Goal: Transaction & Acquisition: Purchase product/service

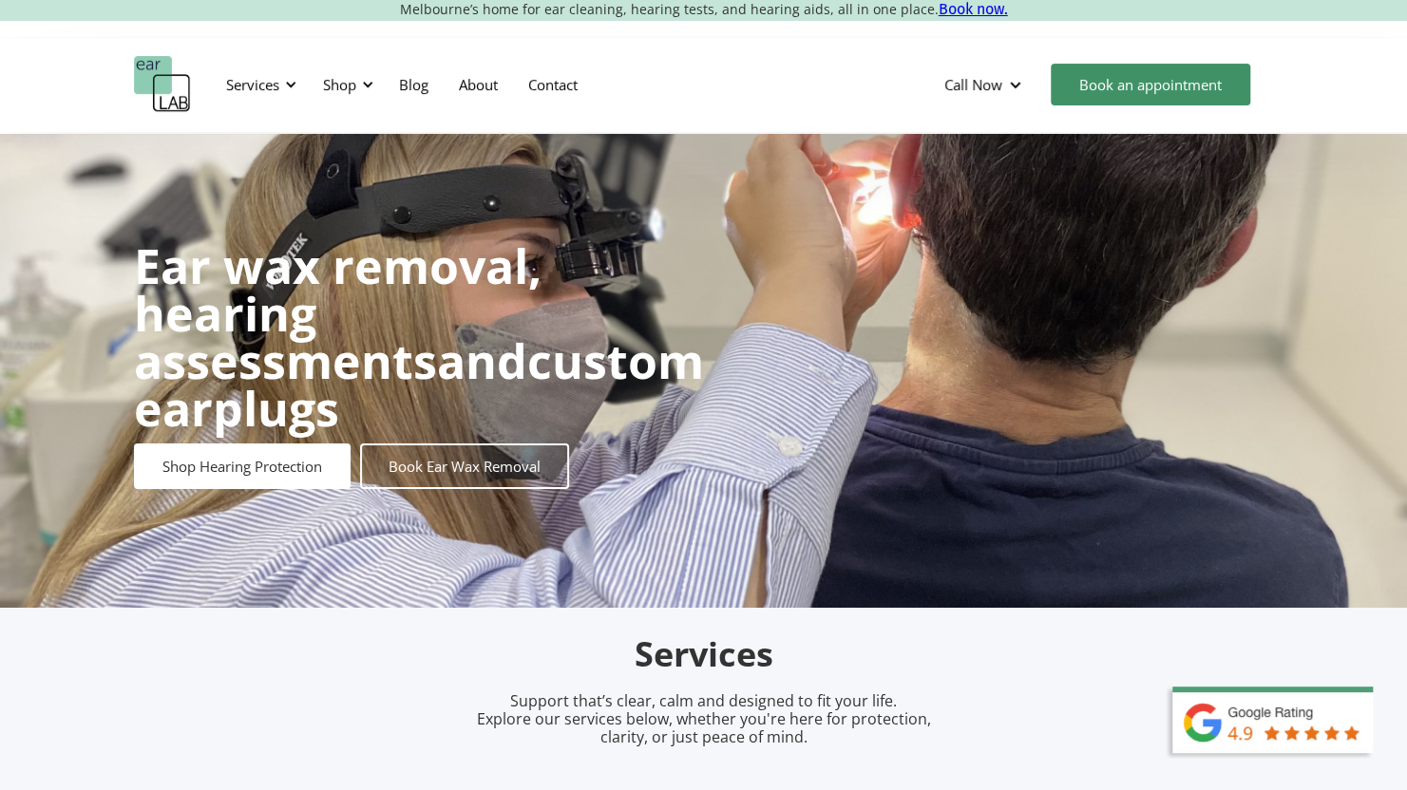
click at [88, 92] on div "Services Microsuction Unblocking your ears in the safest, fastest way possible.…" at bounding box center [703, 84] width 1407 height 95
click at [780, 670] on h2 "Services" at bounding box center [703, 655] width 893 height 45
click at [735, 677] on h2 "Services" at bounding box center [703, 655] width 893 height 45
click at [1055, 146] on div "Ear wax removal, hearing assessments and custom earplugs Shop Hearing Protectio…" at bounding box center [703, 371] width 1407 height 474
click at [875, 123] on div "Services Microsuction Unblocking your ears in the safest, fastest way possible.…" at bounding box center [703, 84] width 1407 height 95
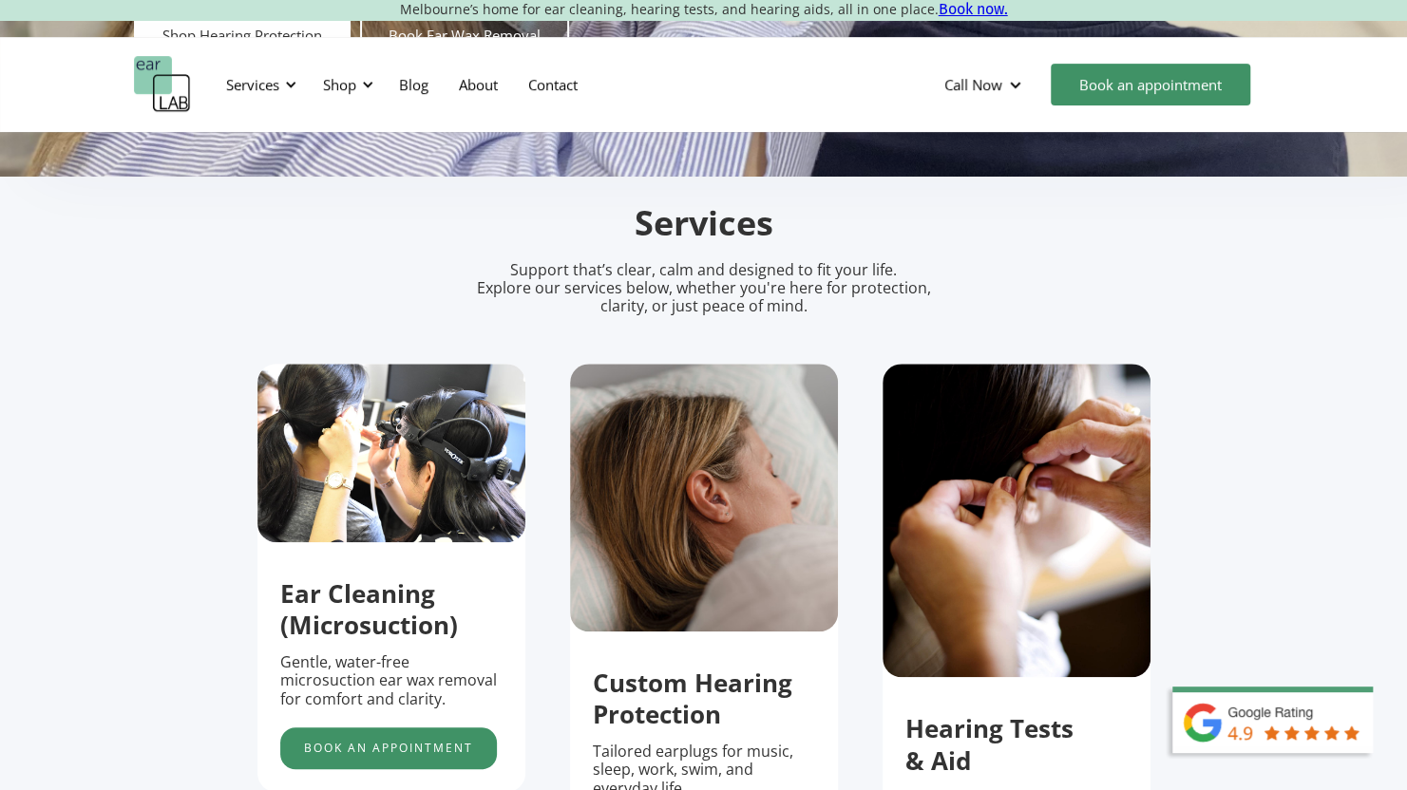
scroll to position [665, 0]
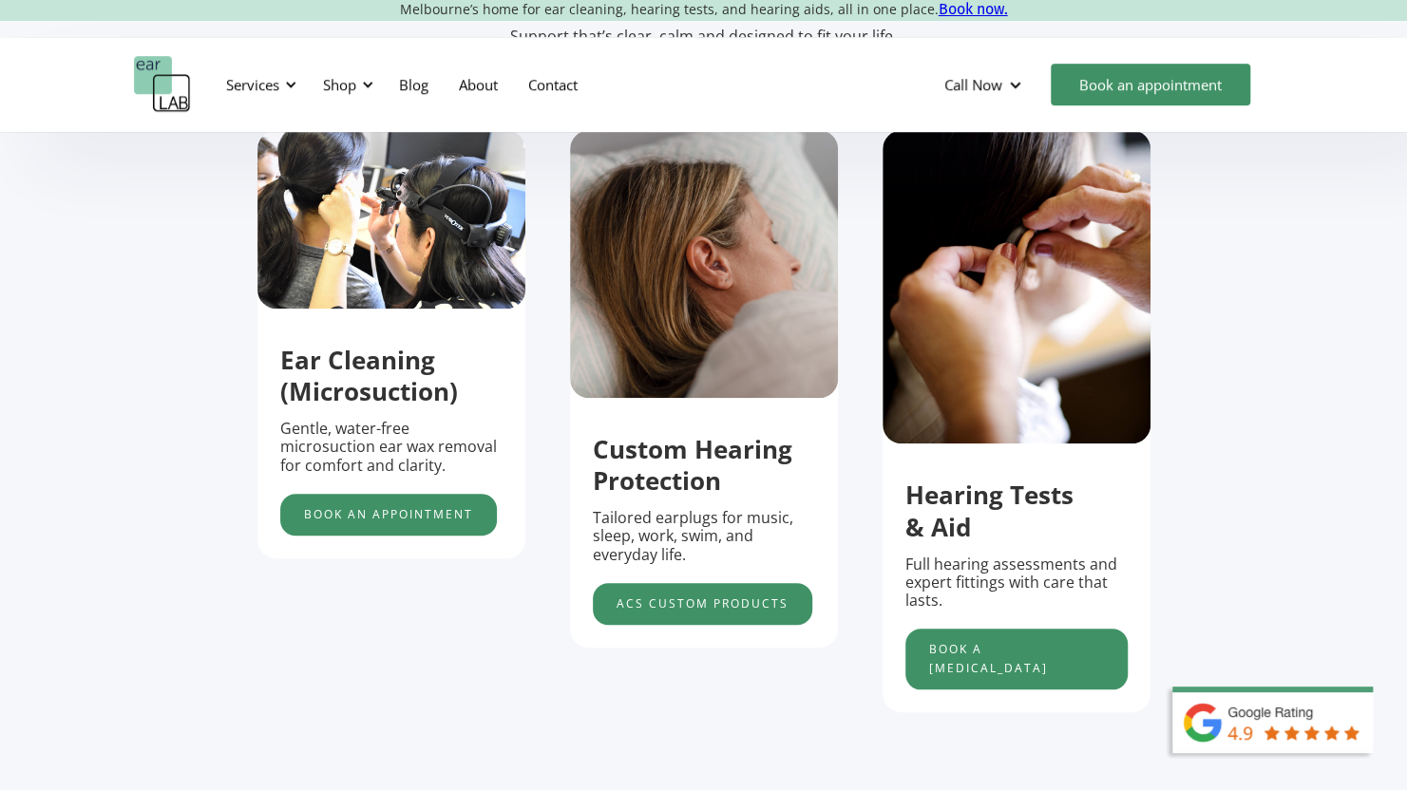
click at [153, 339] on section "Services Support that’s clear, calm and designed to fit your life. Explore our …" at bounding box center [703, 402] width 1407 height 919
click at [454, 523] on link "Book an appointment" at bounding box center [388, 515] width 217 height 42
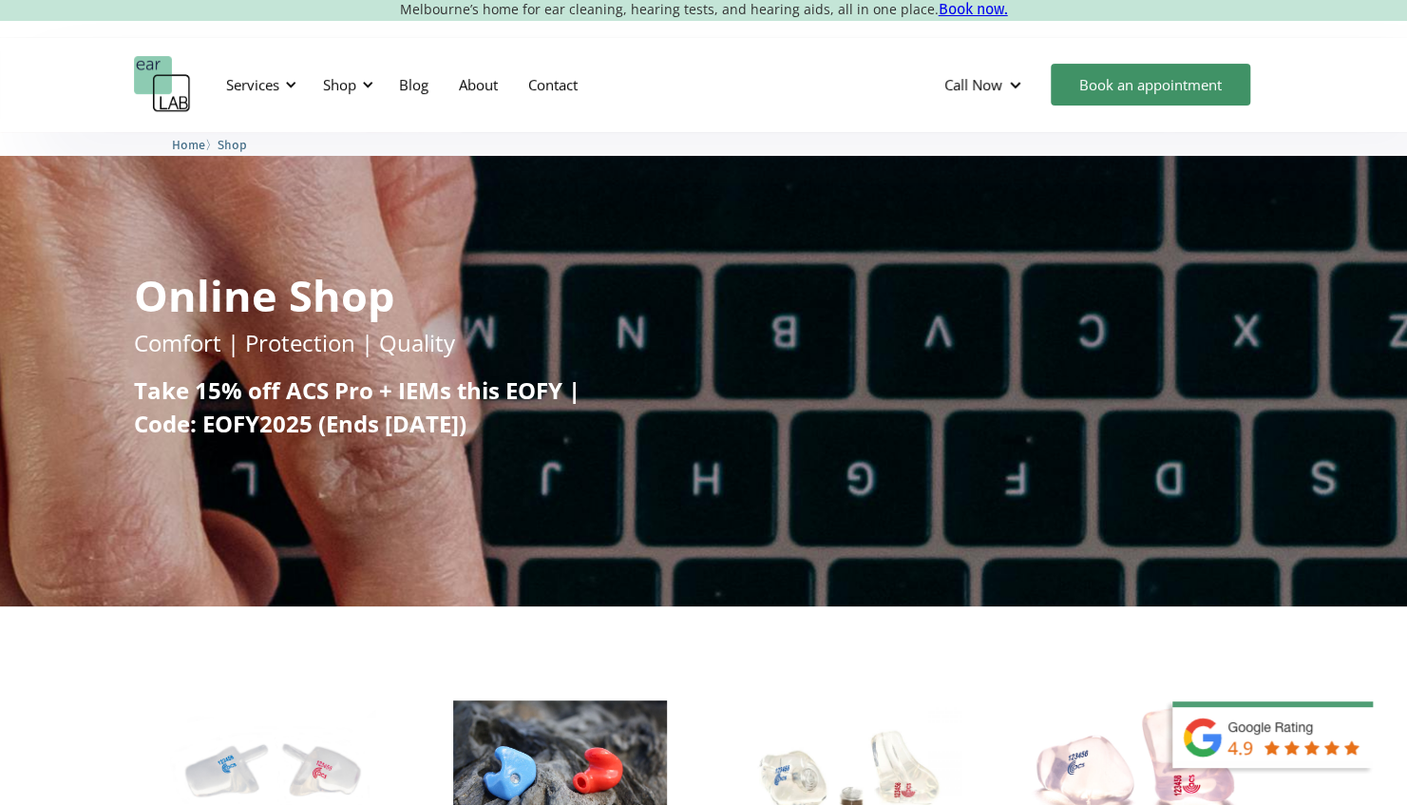
click at [247, 298] on h1 "Online Shop" at bounding box center [264, 295] width 260 height 43
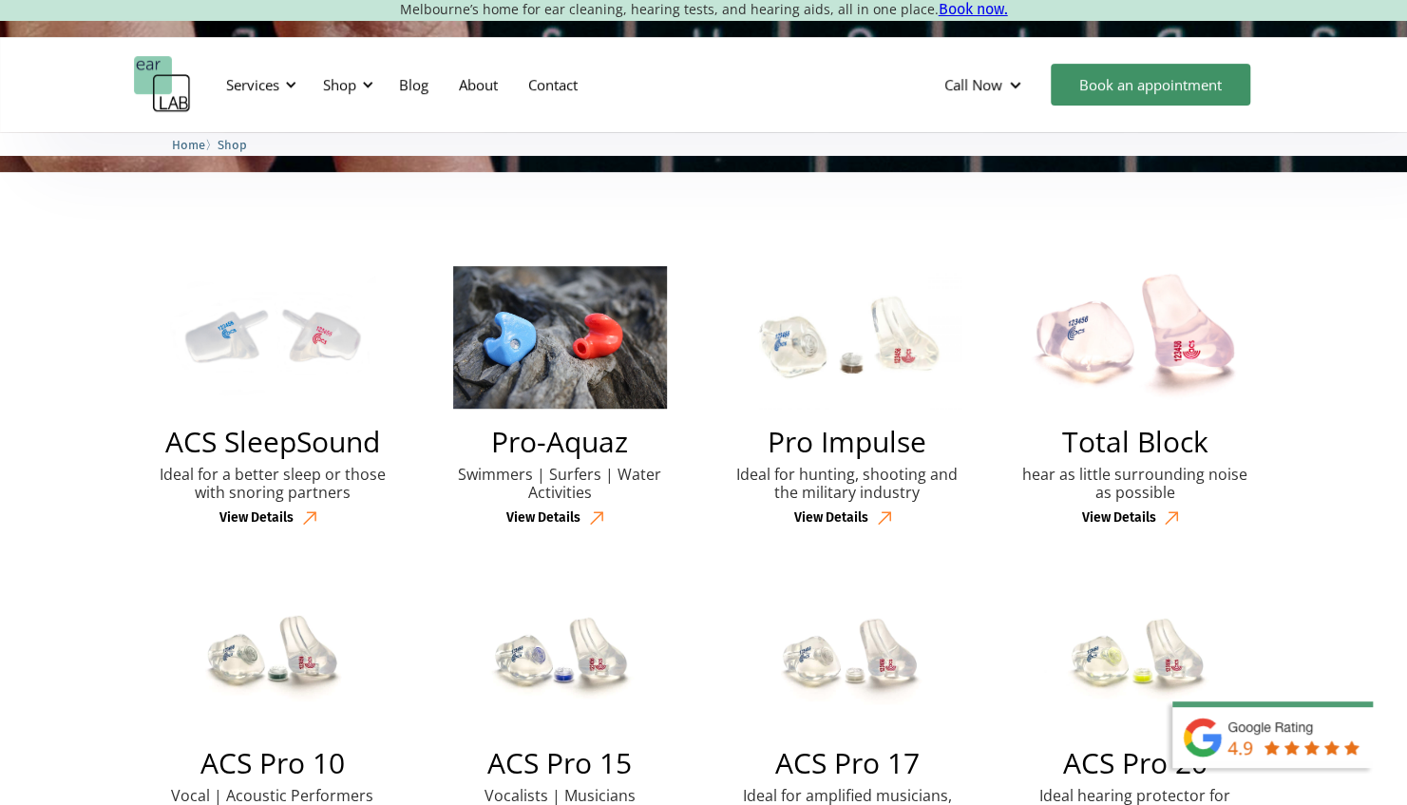
scroll to position [475, 0]
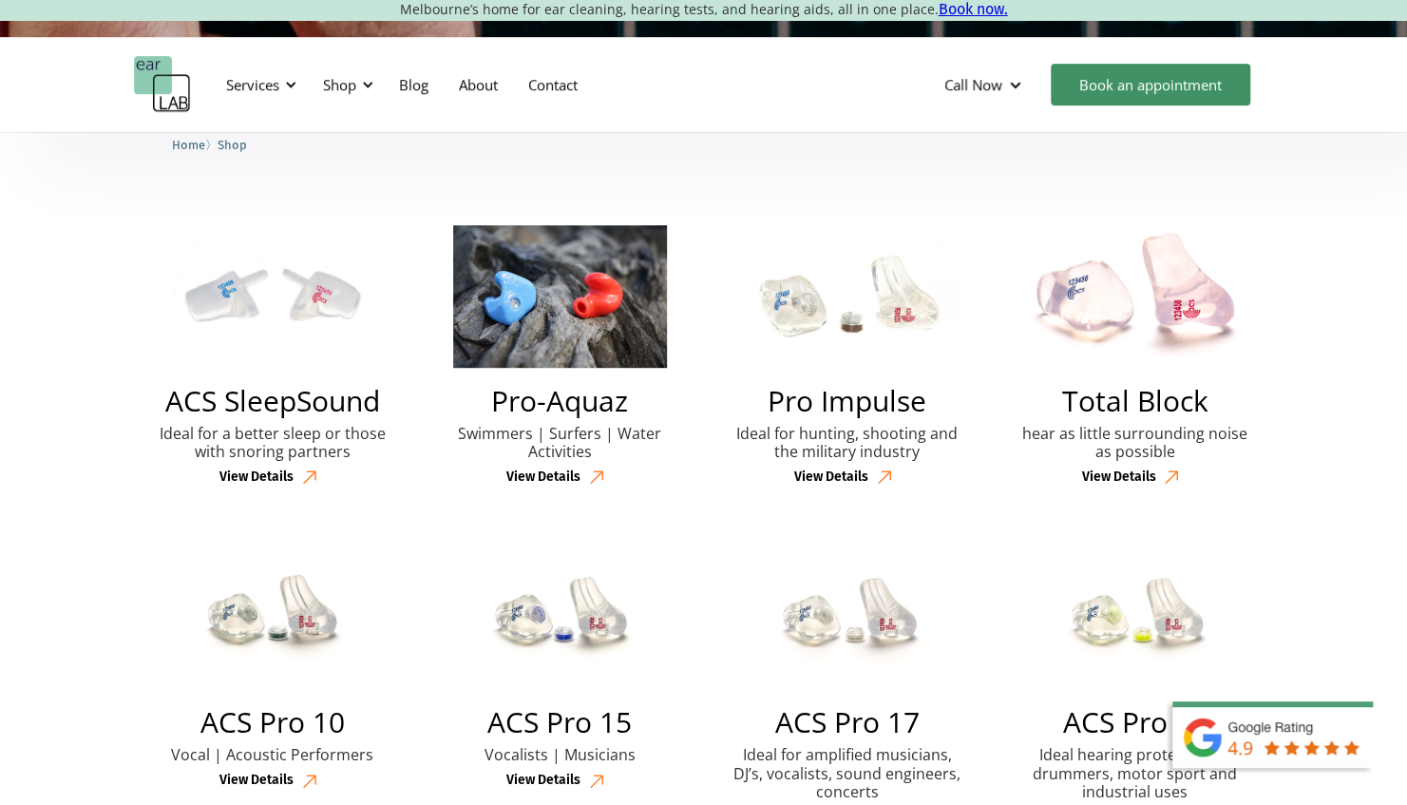
drag, startPoint x: 1100, startPoint y: 321, endPoint x: 122, endPoint y: 325, distance: 978.6
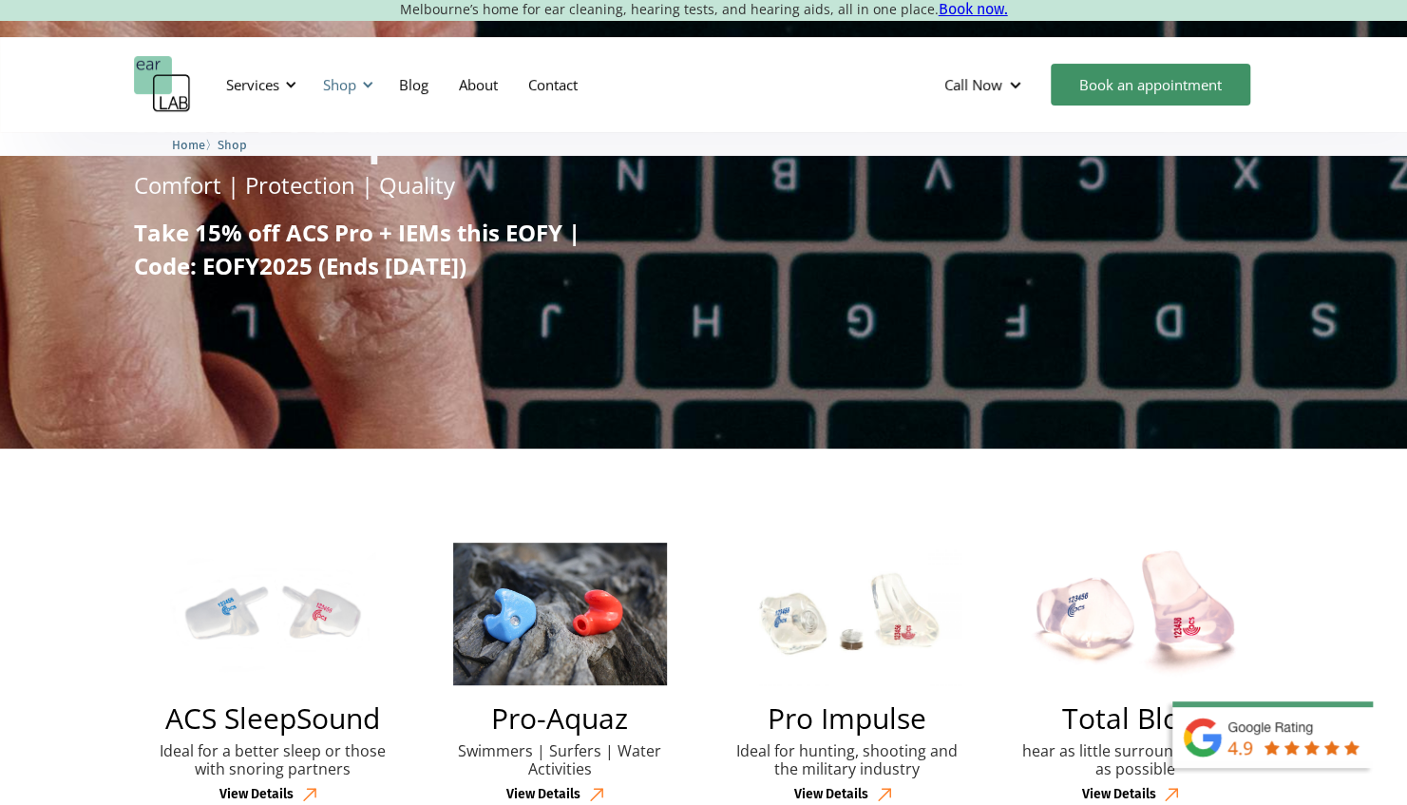
scroll to position [0, 0]
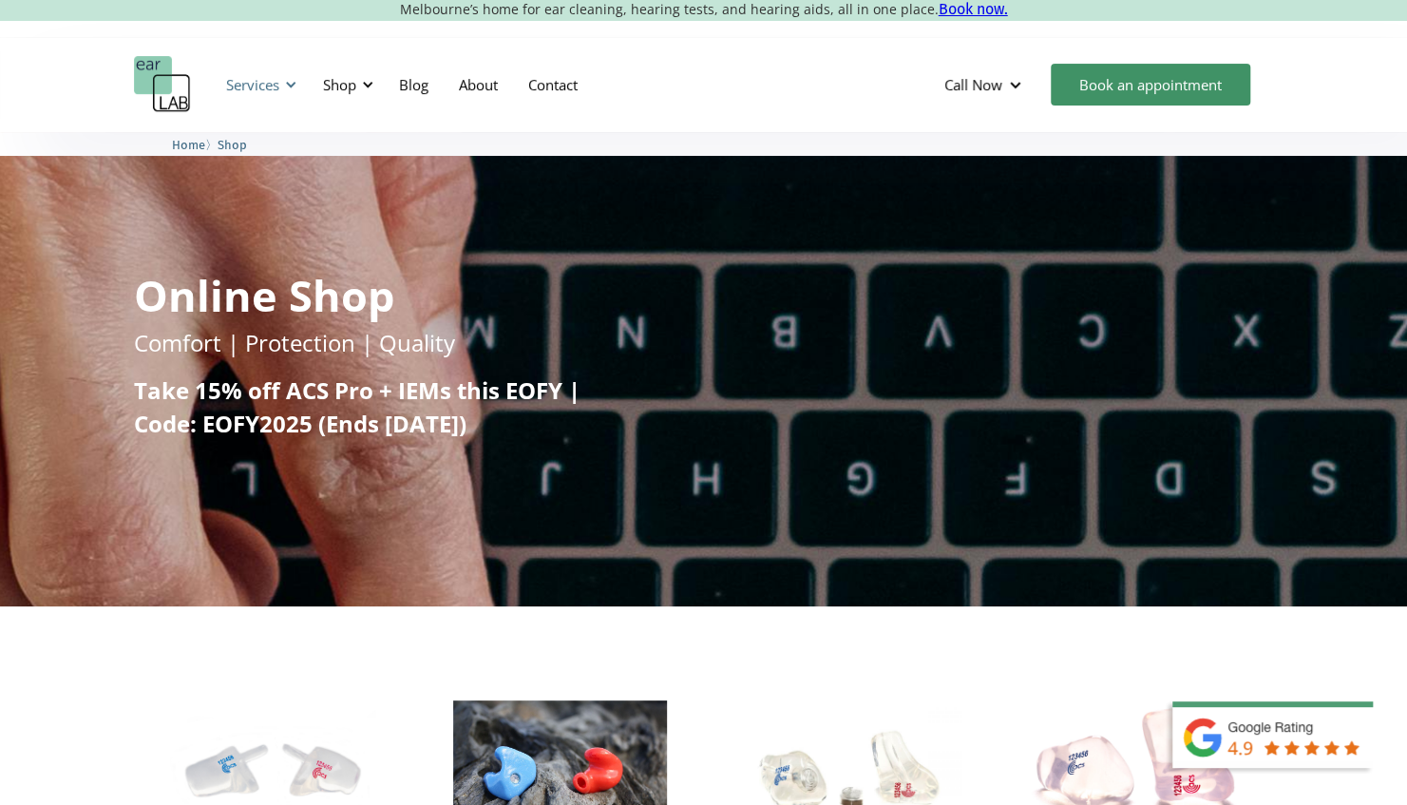
click at [238, 76] on div "Services" at bounding box center [252, 84] width 53 height 19
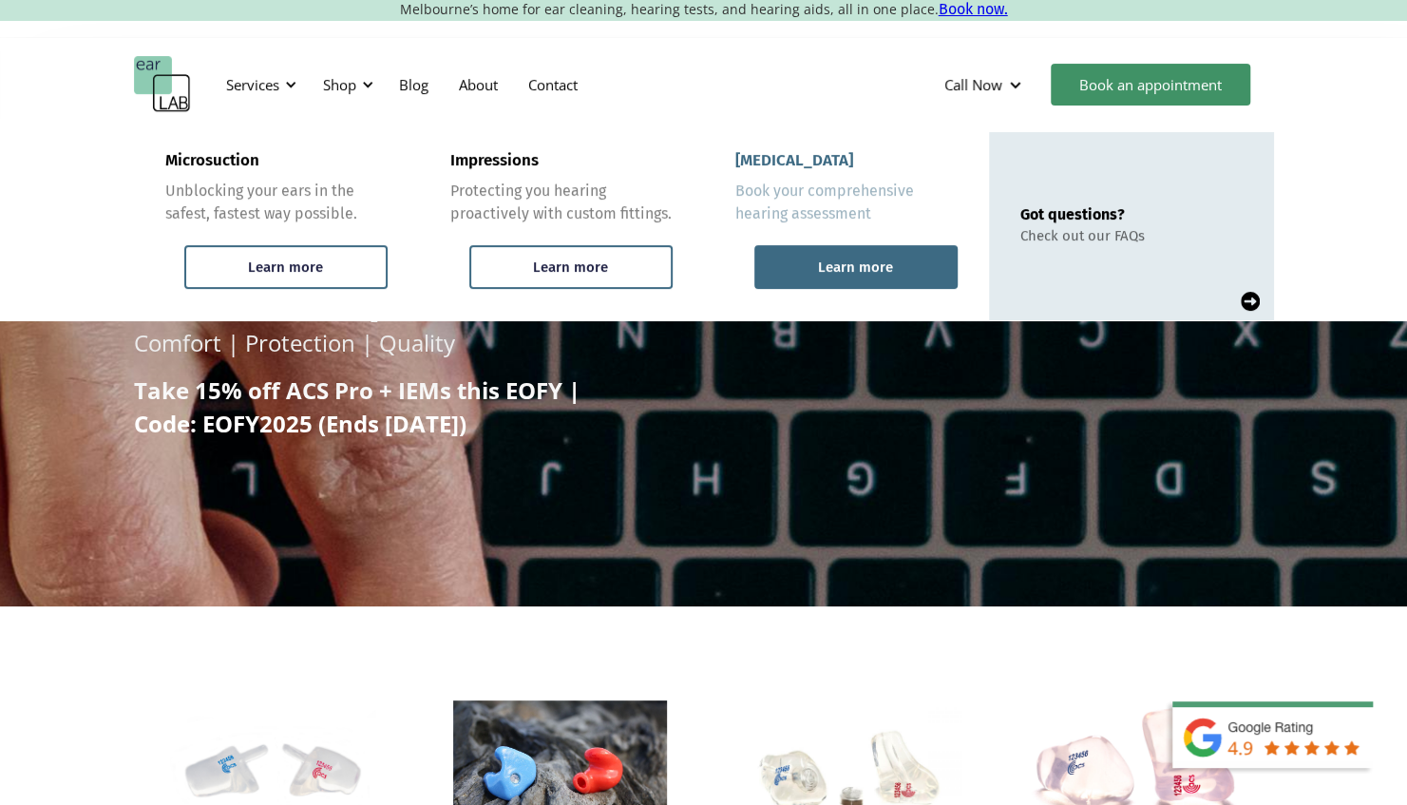
click at [815, 264] on div "Learn more" at bounding box center [855, 267] width 203 height 44
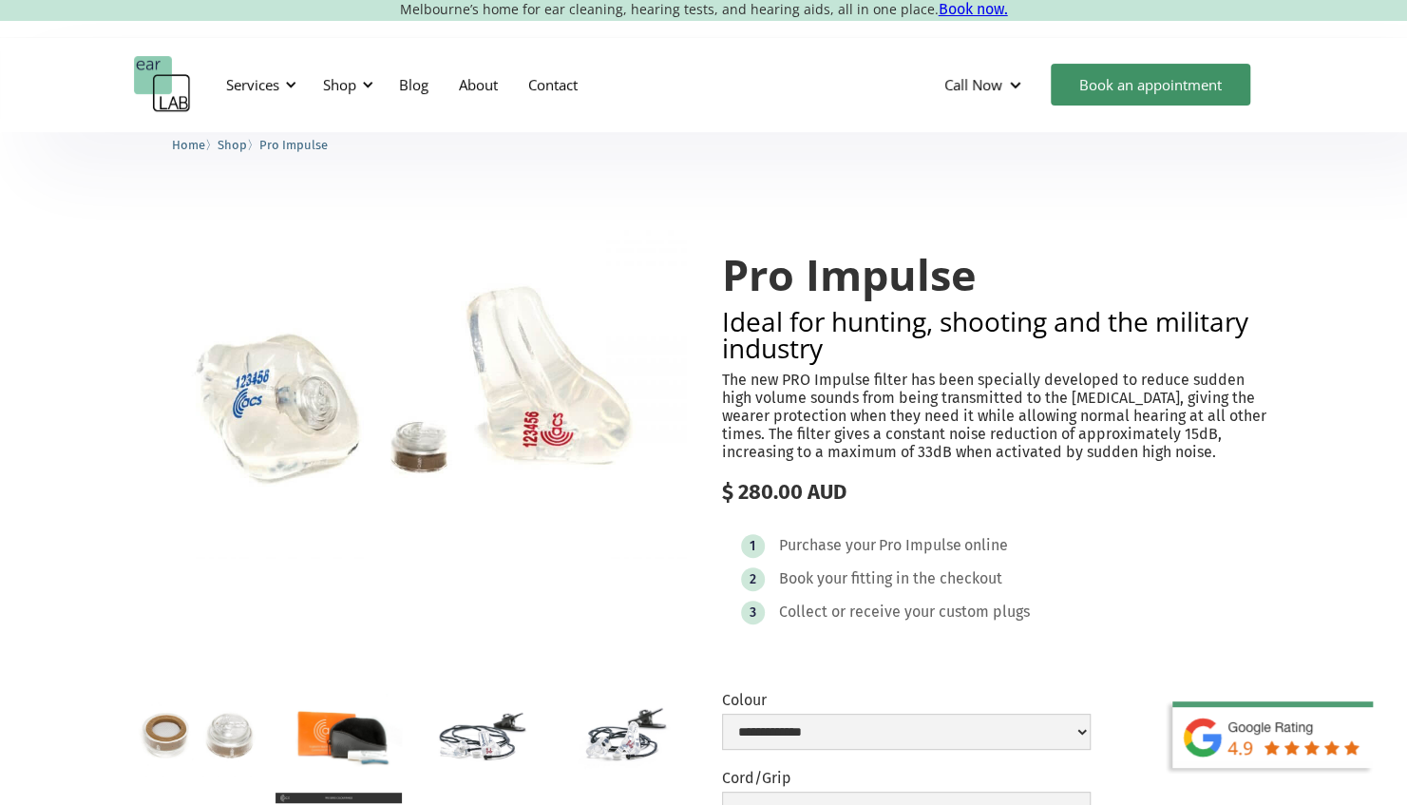
click at [843, 432] on p "The new PRO Impulse filter has been specially developed to reduce sudden high v…" at bounding box center [998, 416] width 552 height 91
click at [913, 392] on p "The new PRO Impulse filter has been specially developed to reduce sudden high v…" at bounding box center [998, 416] width 552 height 91
click at [789, 397] on p "The new PRO Impulse filter has been specially developed to reduce sudden high v…" at bounding box center [998, 416] width 552 height 91
click at [853, 393] on p "The new PRO Impulse filter has been specially developed to reduce sudden high v…" at bounding box center [998, 416] width 552 height 91
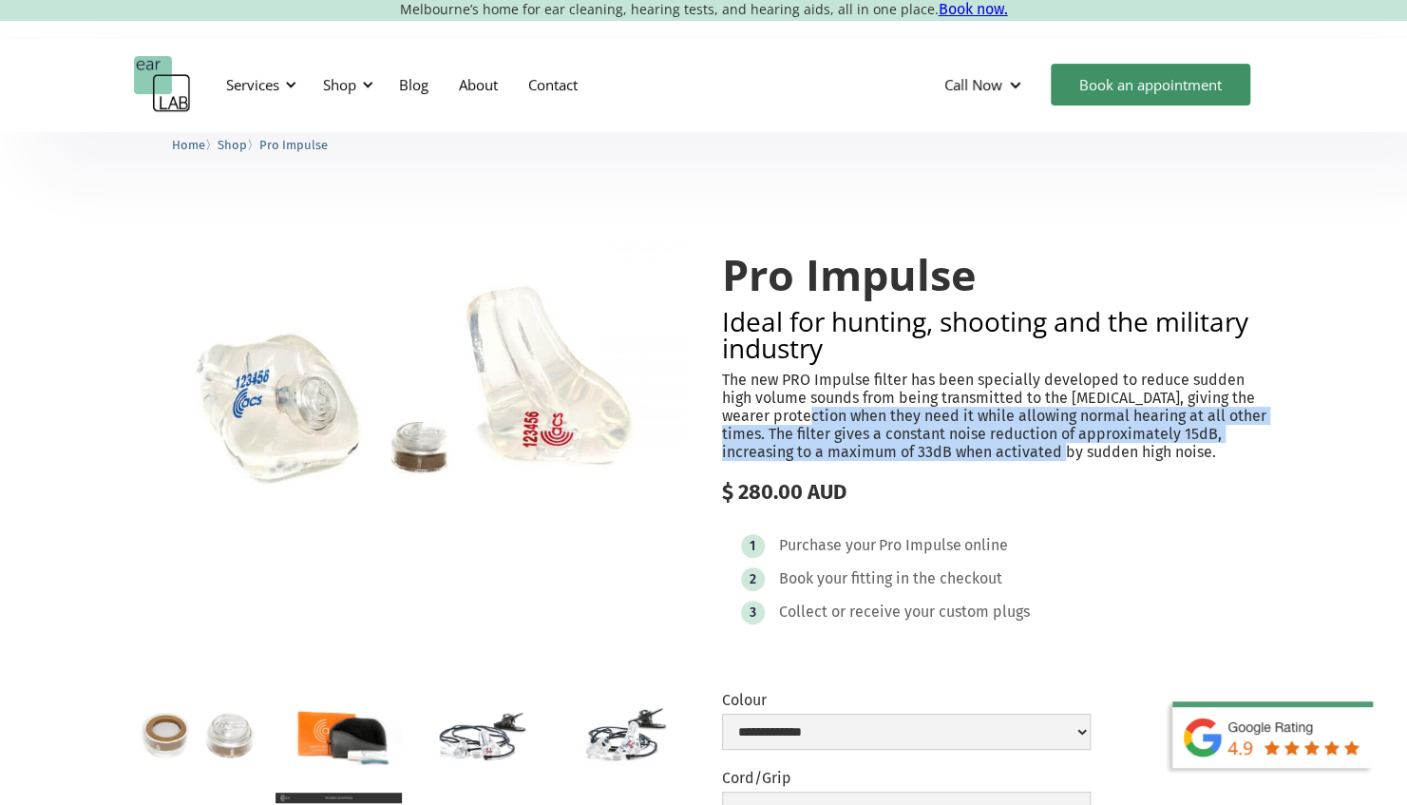
drag, startPoint x: 792, startPoint y: 409, endPoint x: 1005, endPoint y: 444, distance: 215.5
click at [1005, 444] on p "The new PRO Impulse filter has been specially developed to reduce sudden high v…" at bounding box center [998, 416] width 552 height 91
click at [1003, 444] on p "The new PRO Impulse filter has been specially developed to reduce sudden high v…" at bounding box center [998, 416] width 552 height 91
click at [1043, 433] on p "The new PRO Impulse filter has been specially developed to reduce sudden high v…" at bounding box center [998, 416] width 552 height 91
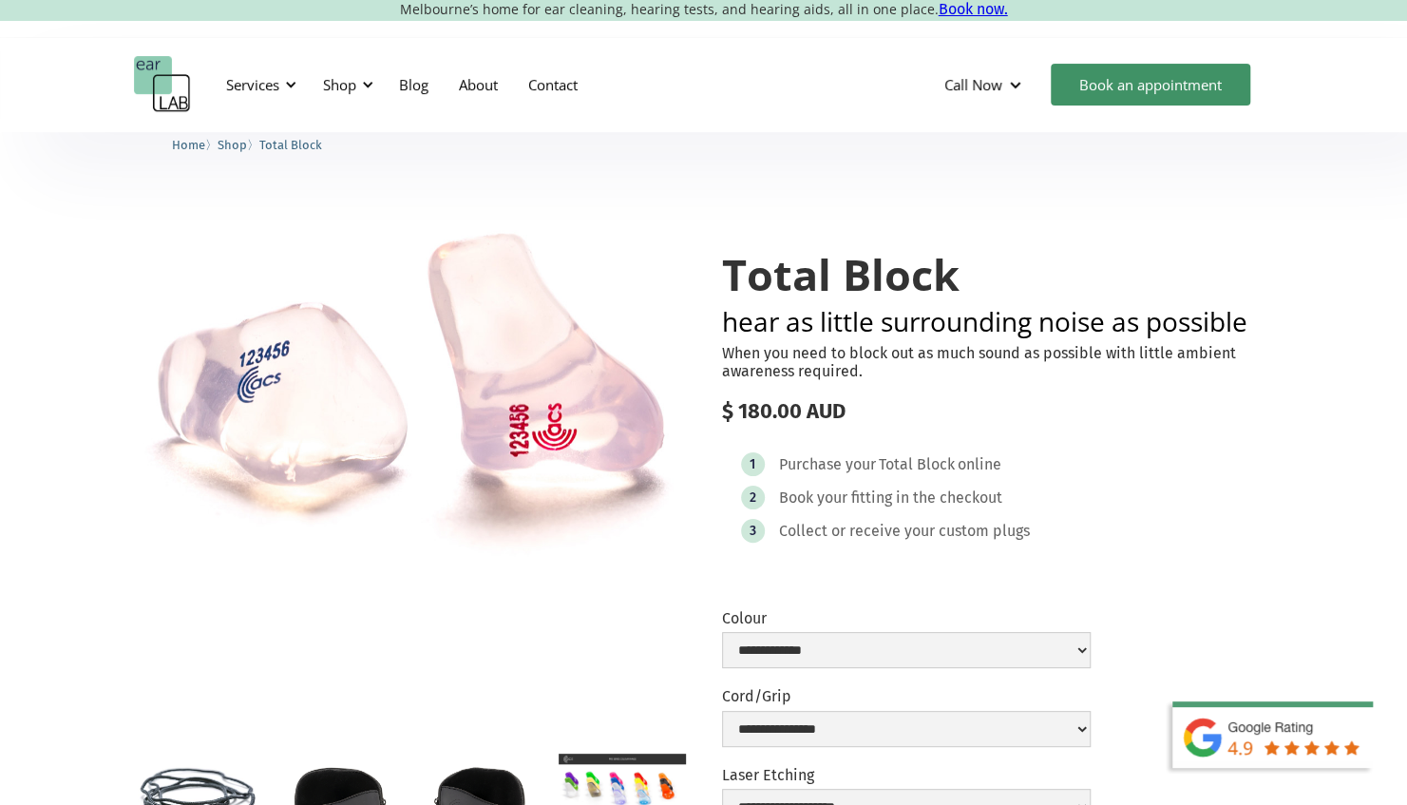
click at [783, 372] on p "When you need to block out as much sound as possible with little ambient awaren…" at bounding box center [998, 362] width 552 height 36
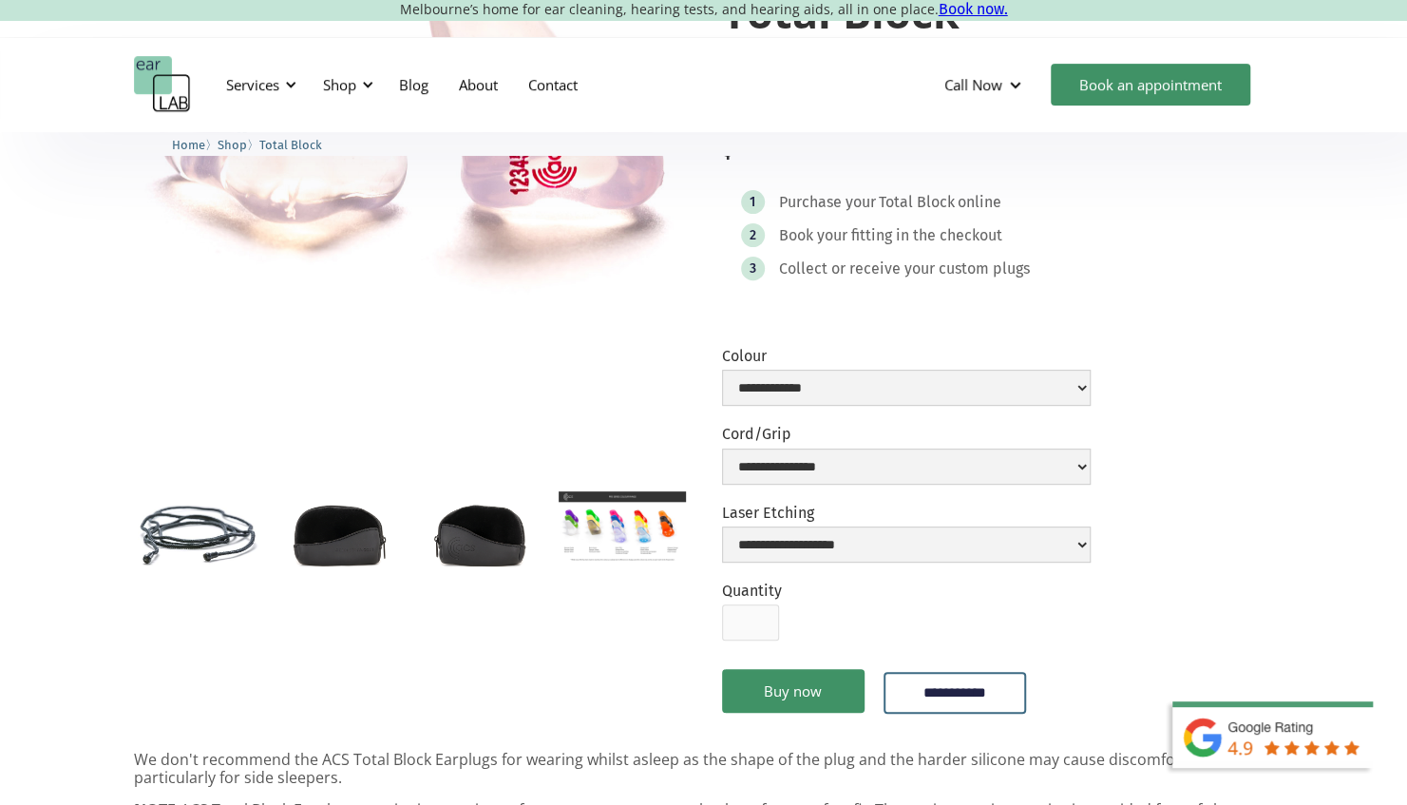
scroll to position [285, 0]
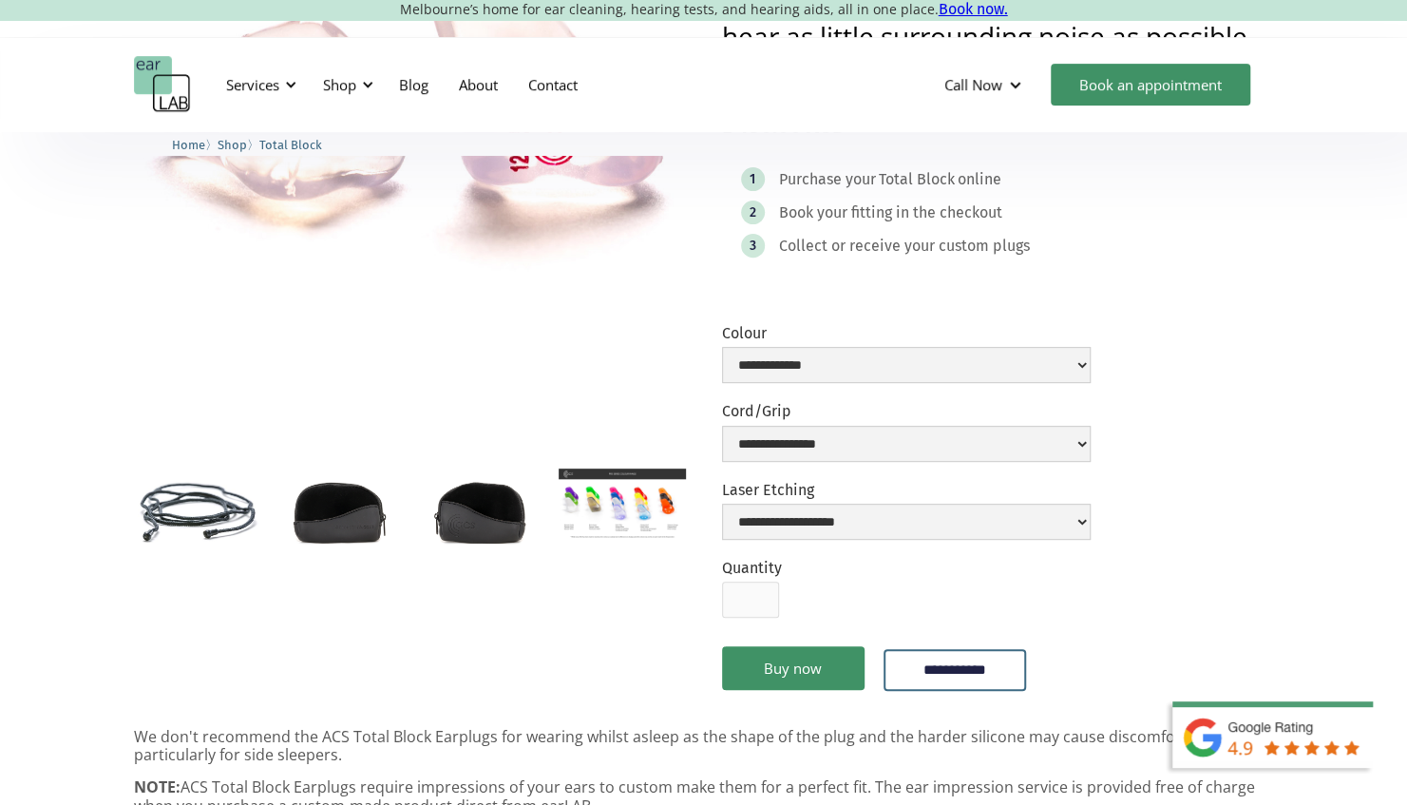
click at [616, 510] on img "open lightbox" at bounding box center [622, 503] width 126 height 71
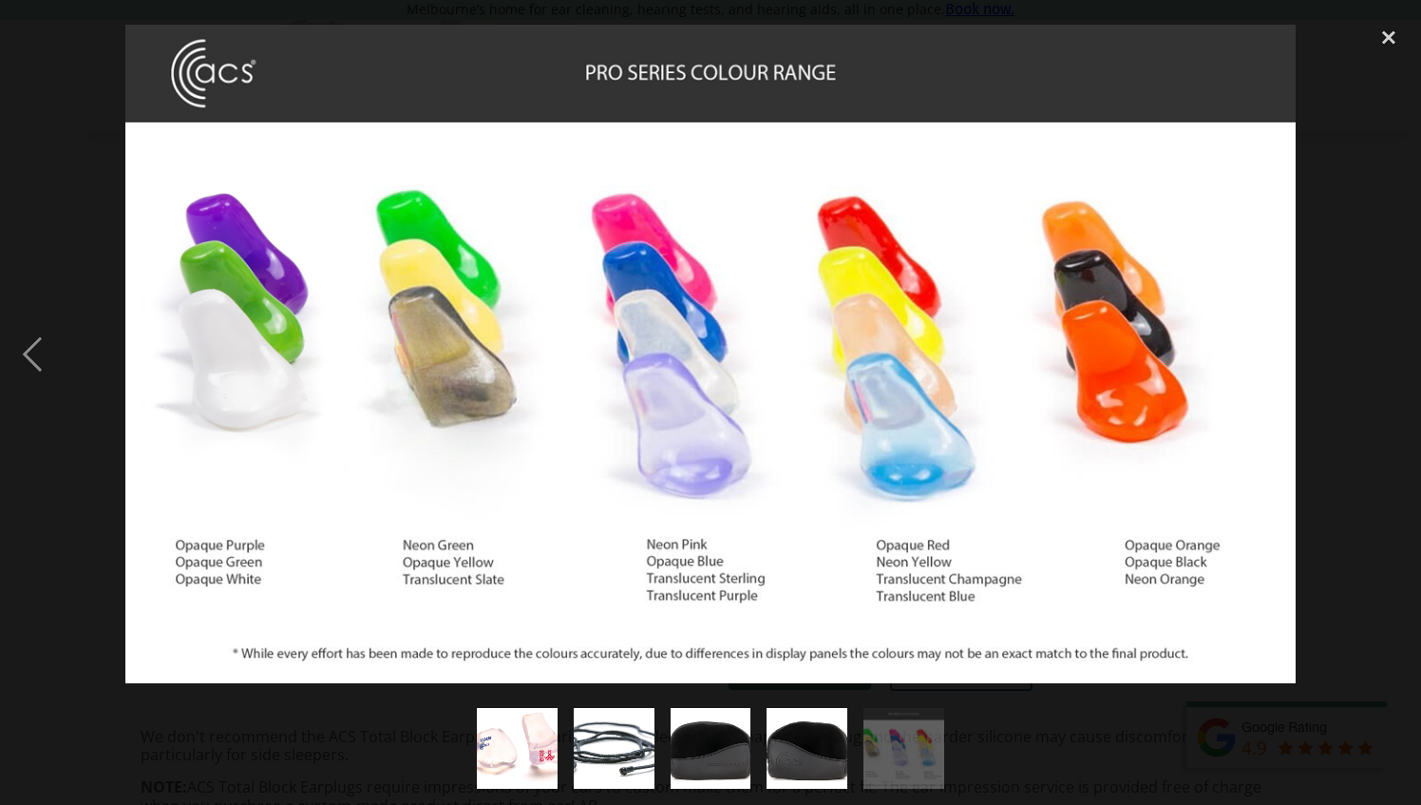
click at [75, 503] on div at bounding box center [710, 353] width 1421 height 675
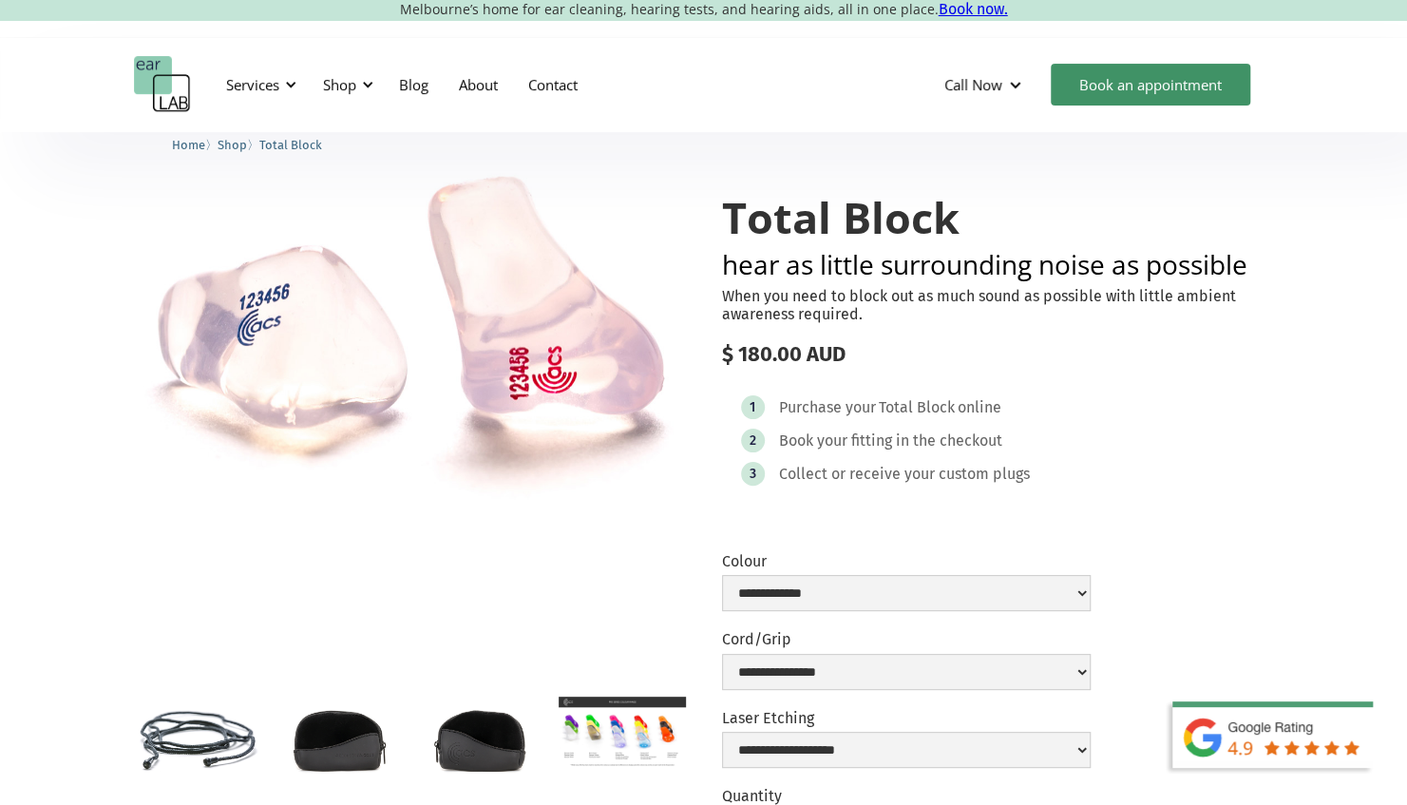
scroll to position [95, 0]
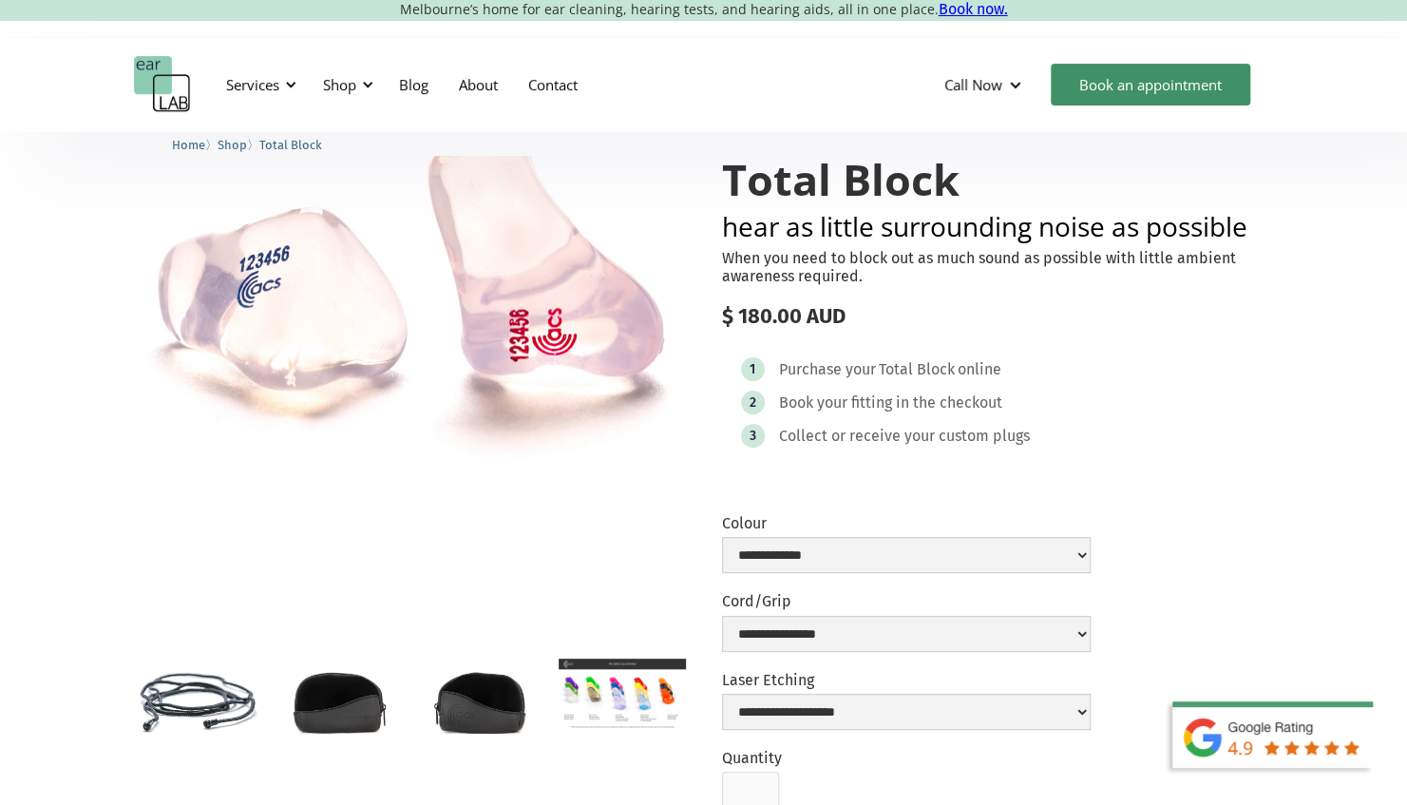
click at [227, 703] on img "open lightbox" at bounding box center [197, 700] width 126 height 84
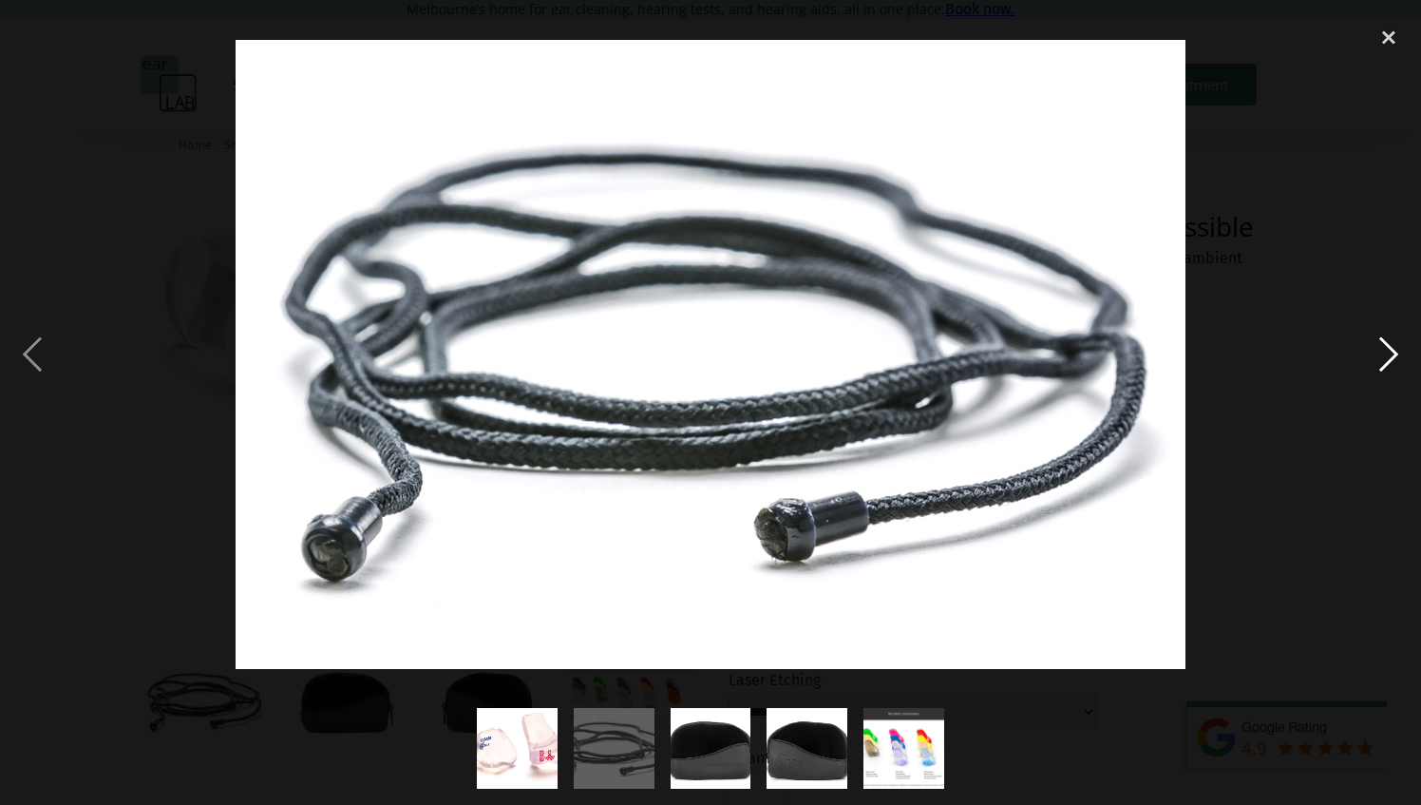
click at [1379, 344] on div "next image" at bounding box center [1389, 353] width 65 height 675
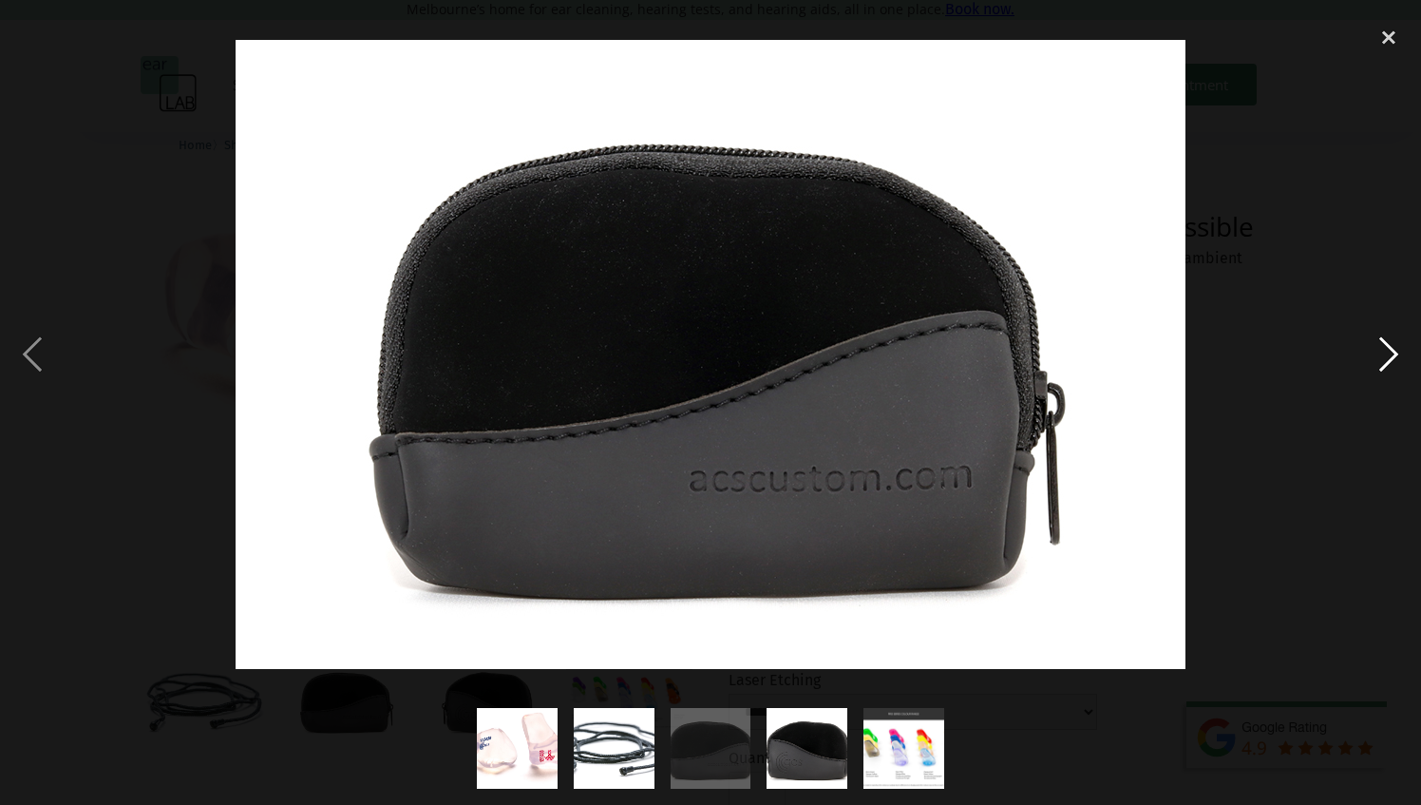
click at [1375, 336] on div "next image" at bounding box center [1389, 353] width 65 height 675
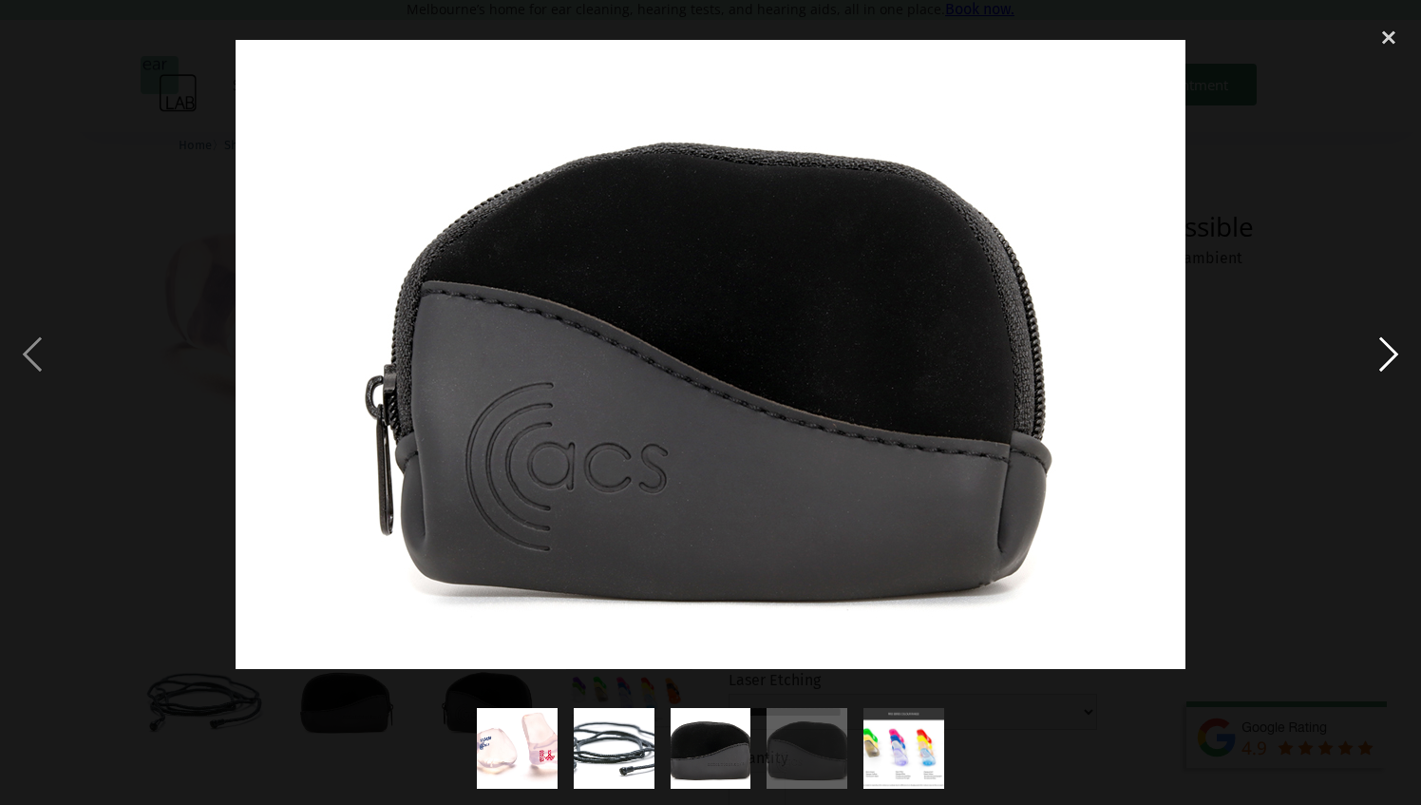
click at [1375, 336] on div "next image" at bounding box center [1389, 353] width 65 height 675
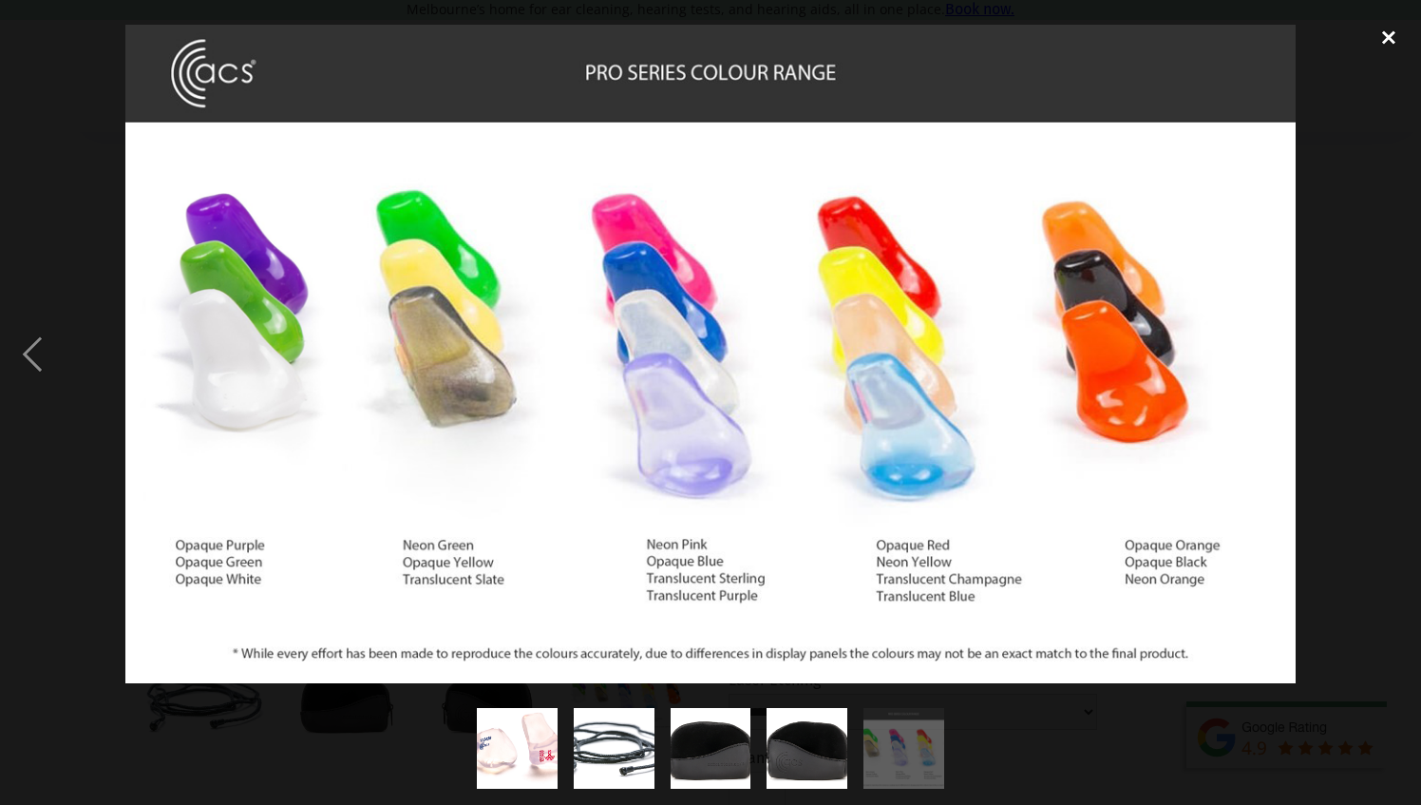
click at [1400, 32] on div "close lightbox" at bounding box center [1389, 37] width 65 height 42
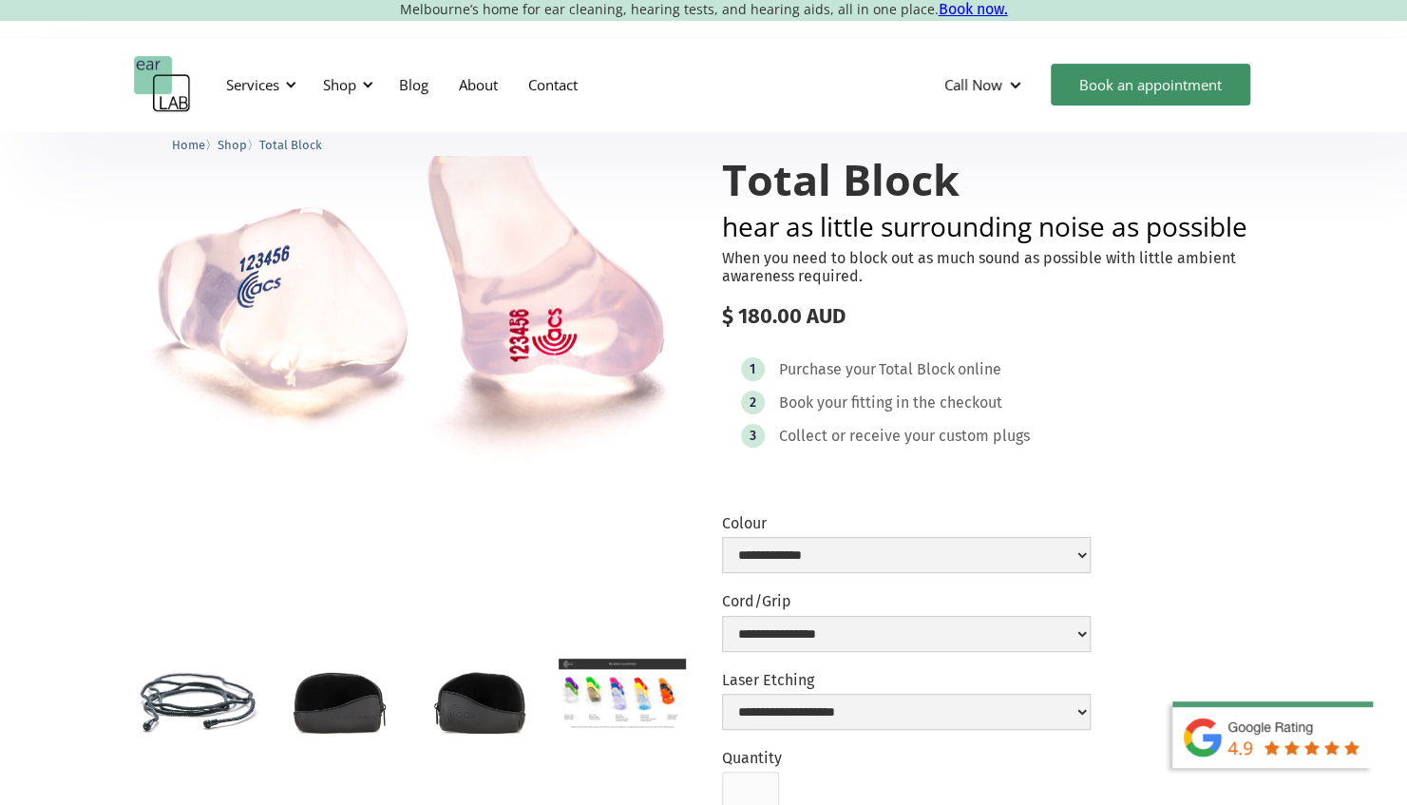
click at [1180, 369] on div "1 Purchase your Total Block online 2 Book your fitting in the checkout 3 Collec…" at bounding box center [998, 407] width 552 height 138
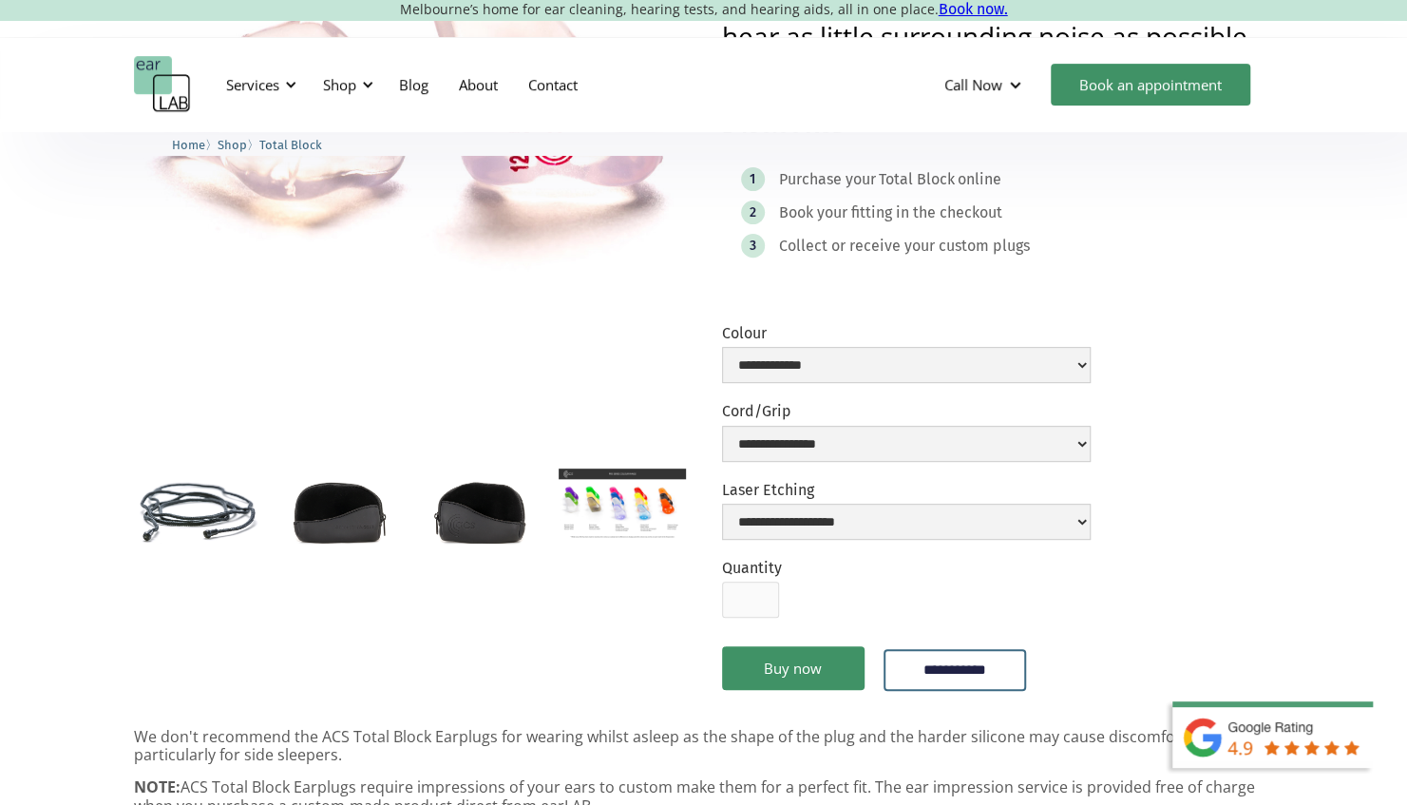
scroll to position [0, 0]
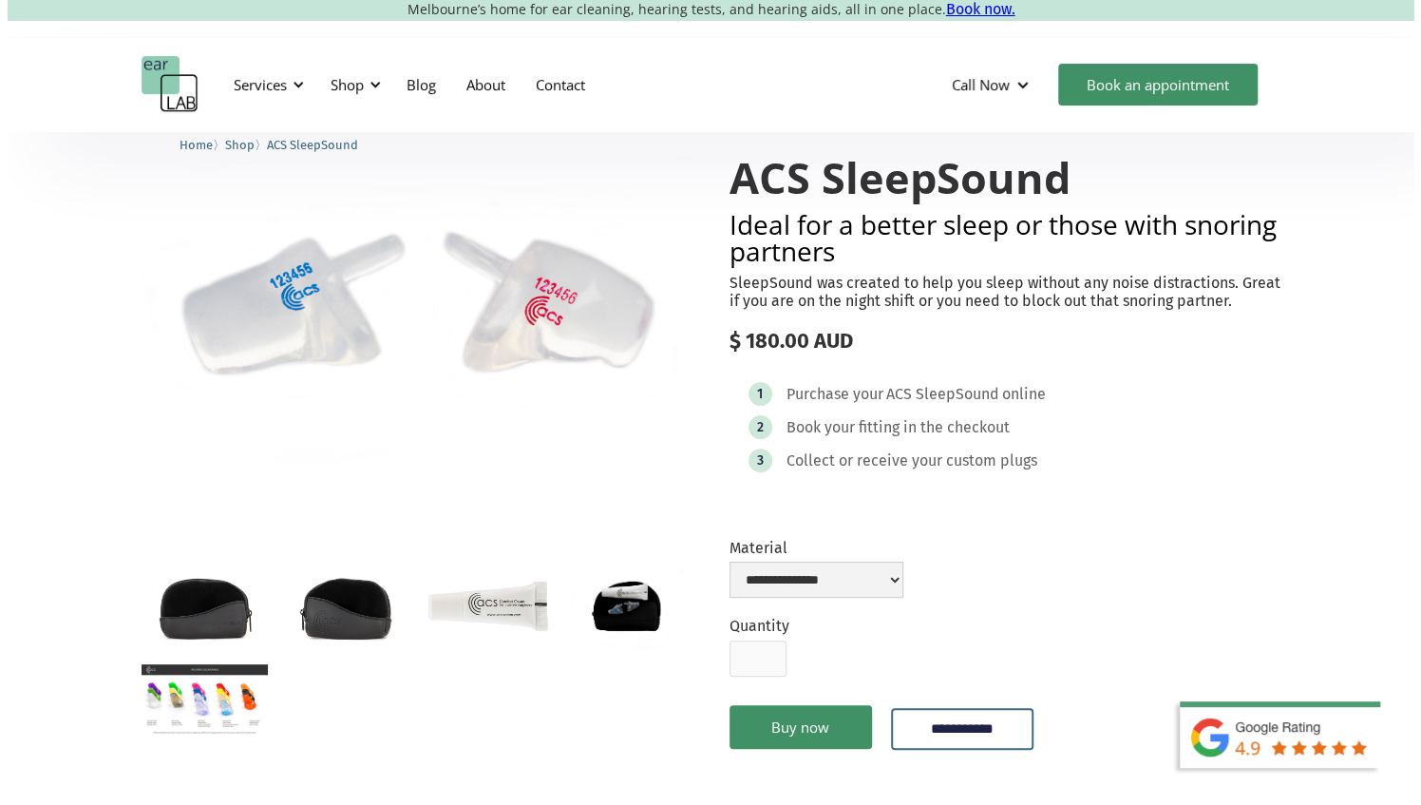
scroll to position [190, 0]
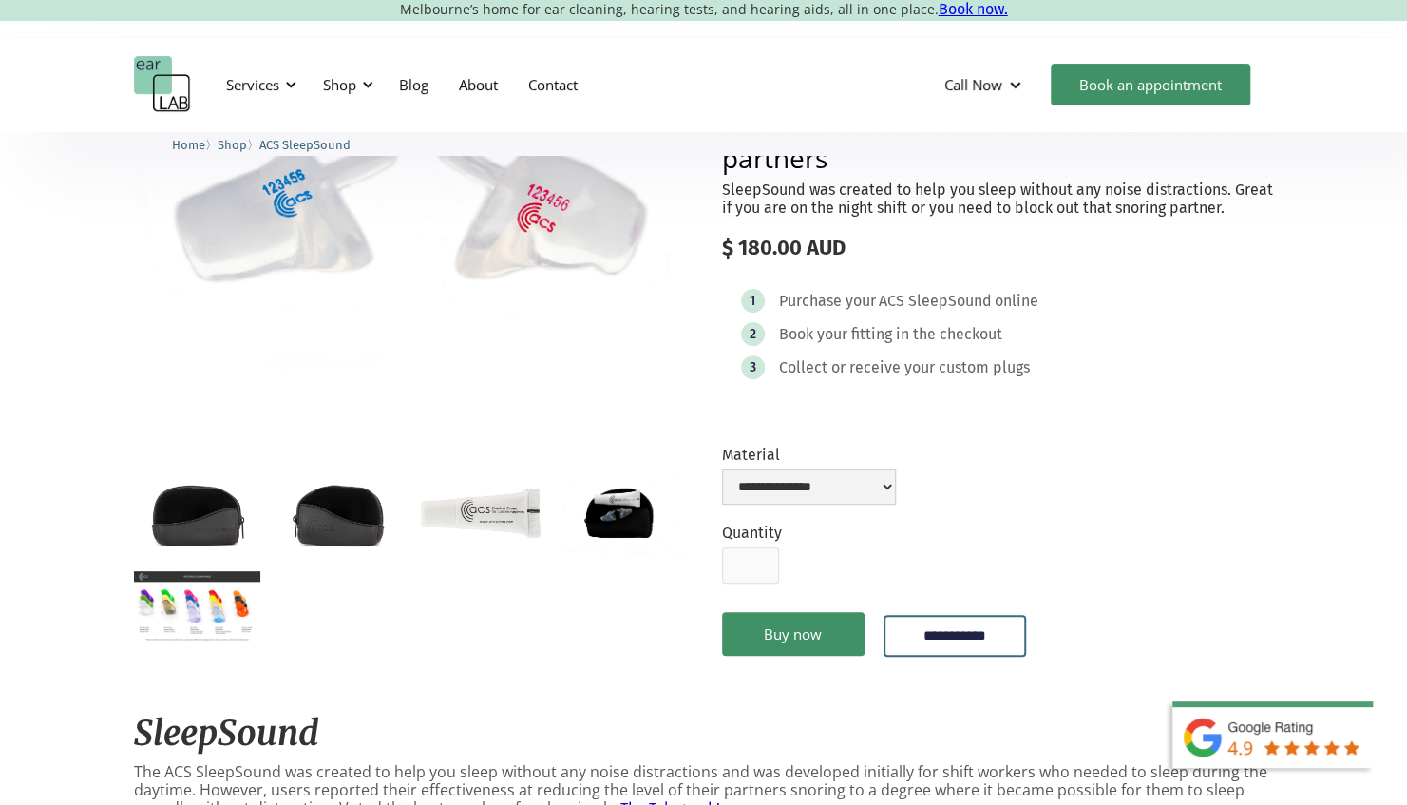
click at [637, 524] on img "open lightbox" at bounding box center [622, 513] width 126 height 85
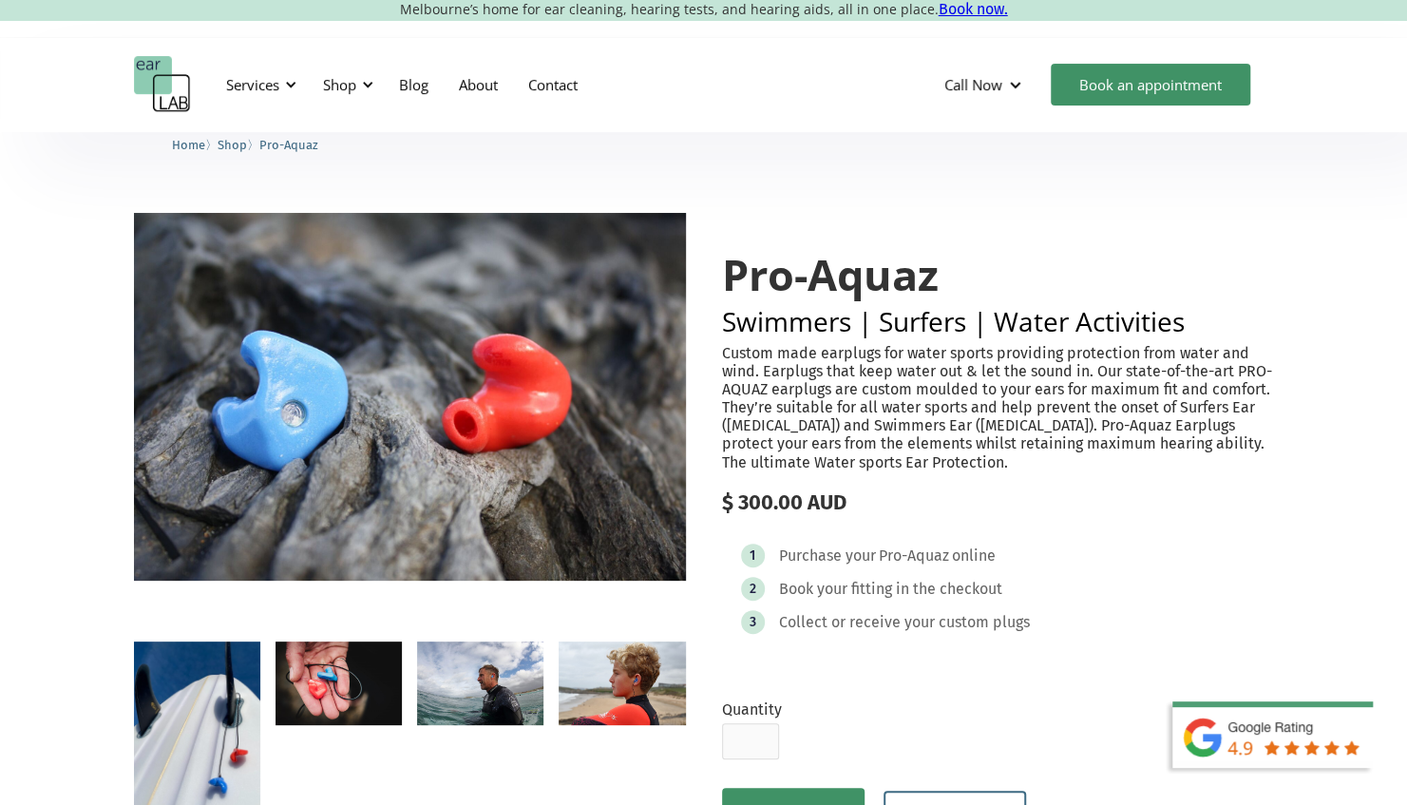
click at [836, 432] on p "Custom made earplugs for water sports providing protection from water and wind.…" at bounding box center [998, 407] width 552 height 127
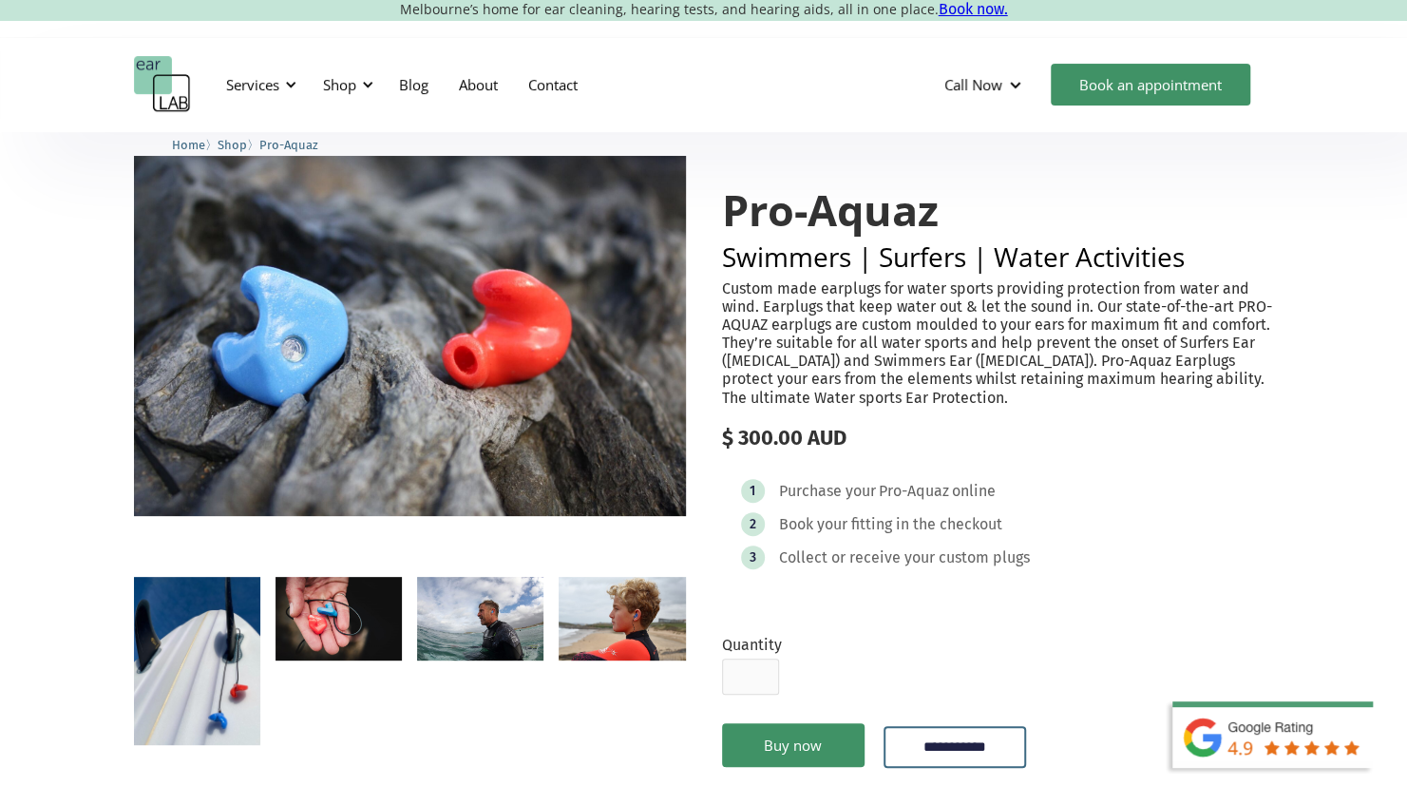
scroll to position [95, 0]
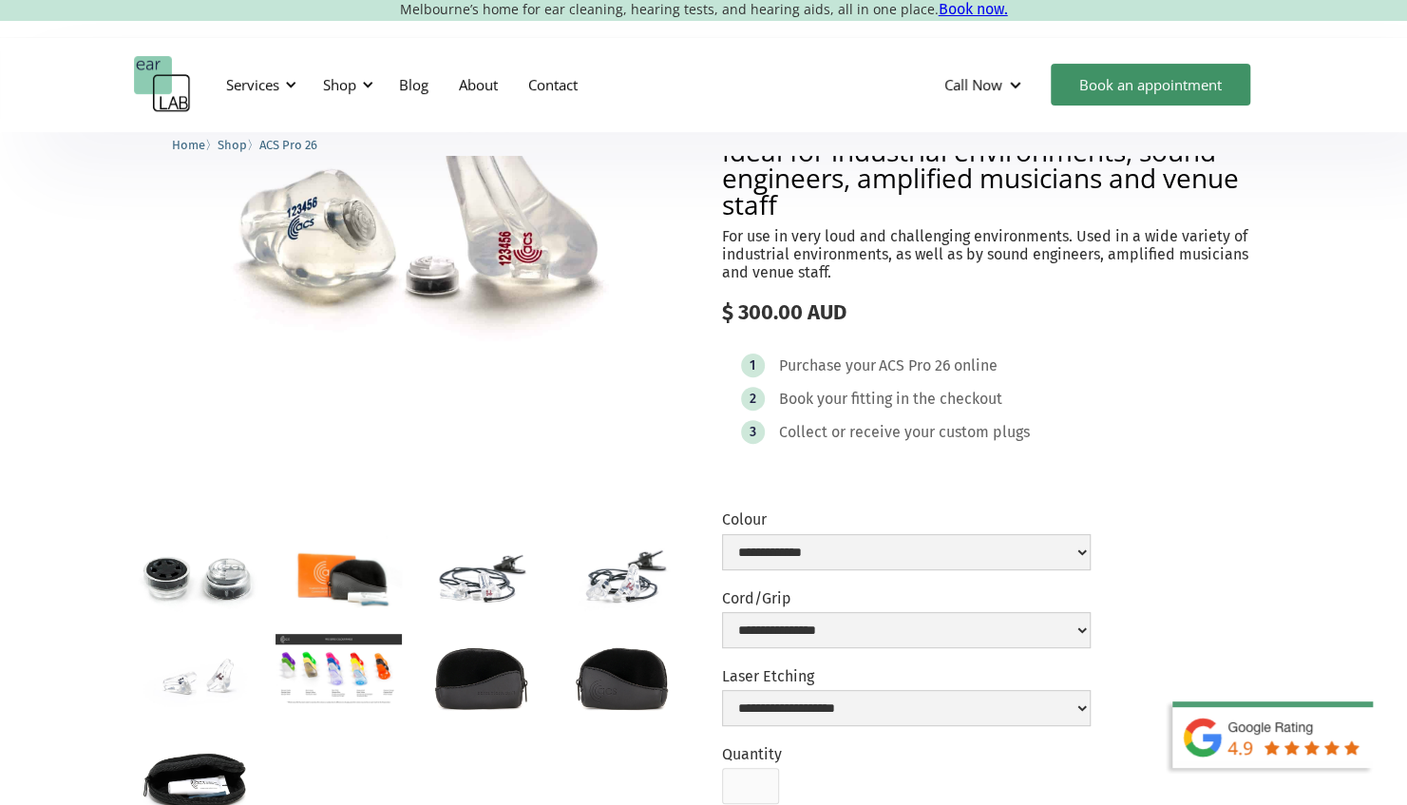
scroll to position [95, 0]
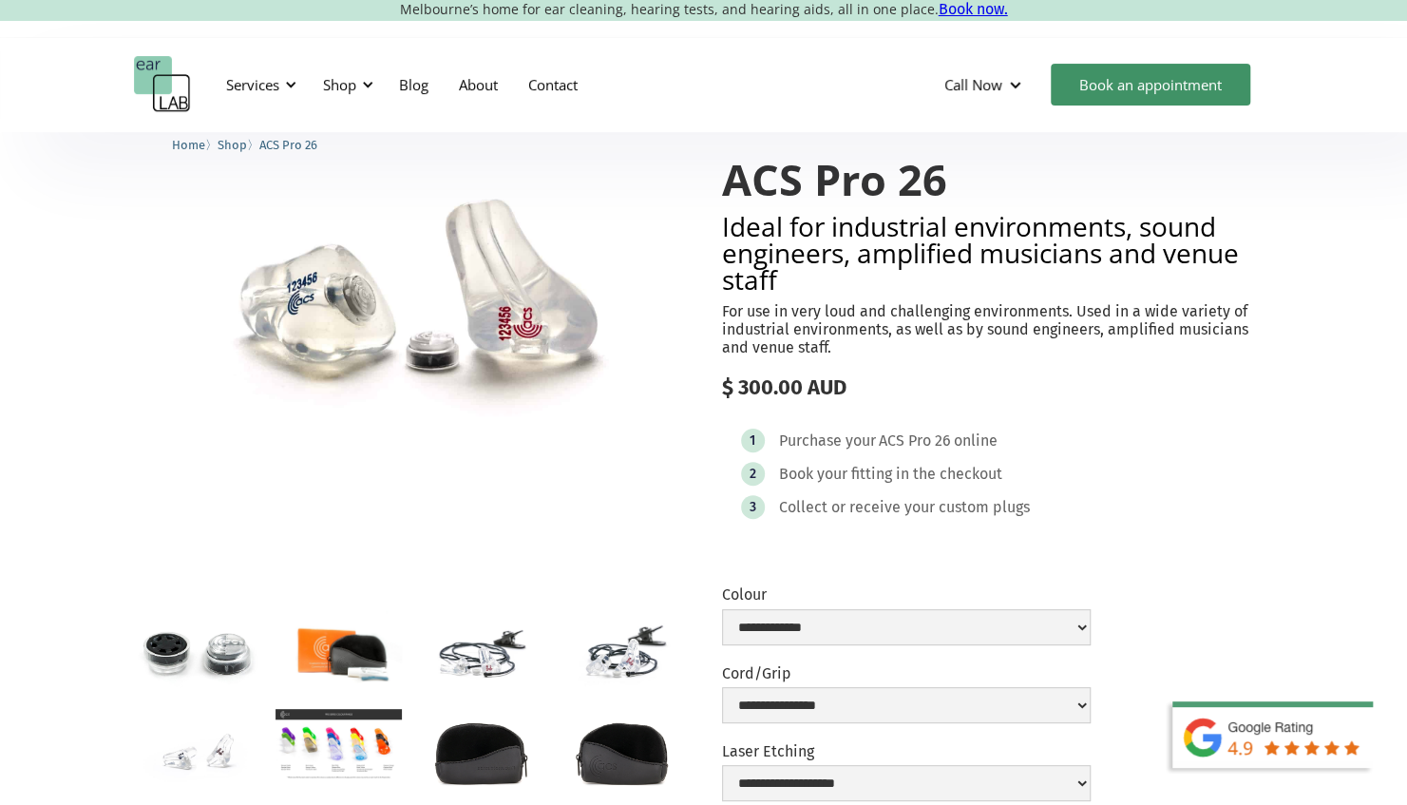
click at [894, 309] on p "For use in very loud and challenging environments. Used in a wide variety of in…" at bounding box center [998, 329] width 552 height 55
click at [868, 323] on p "For use in very loud and challenging environments. Used in a wide variety of in…" at bounding box center [998, 329] width 552 height 55
click at [876, 319] on p "For use in very loud and challenging environments. Used in a wide variety of in…" at bounding box center [998, 329] width 552 height 55
click at [923, 342] on p "For use in very loud and challenging environments. Used in a wide variety of in…" at bounding box center [998, 329] width 552 height 55
click at [806, 321] on p "For use in very loud and challenging environments. Used in a wide variety of in…" at bounding box center [998, 329] width 552 height 55
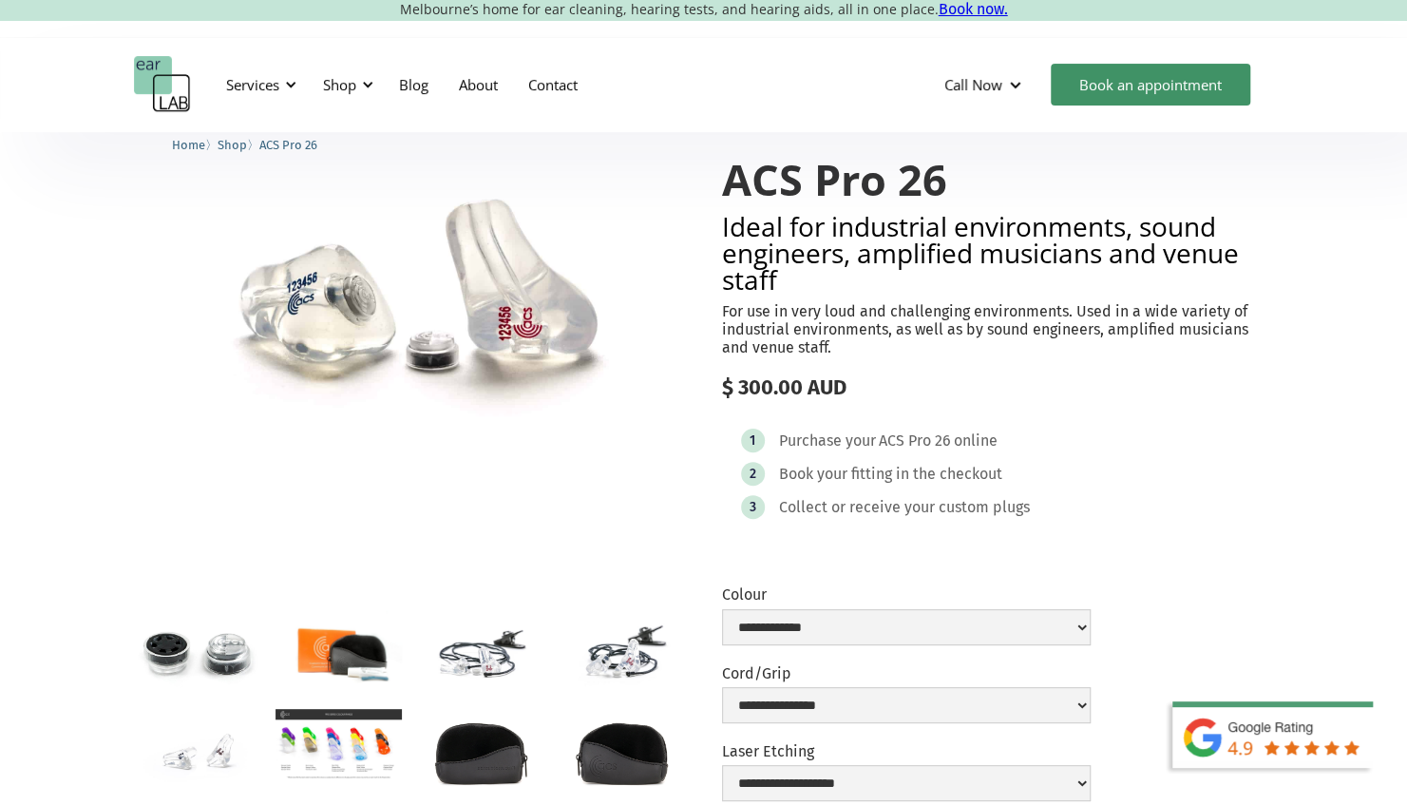
click at [777, 335] on p "For use in very loud and challenging environments. Used in a wide variety of in…" at bounding box center [998, 329] width 552 height 55
click at [808, 345] on p "For use in very loud and challenging environments. Used in a wide variety of in…" at bounding box center [998, 329] width 552 height 55
click at [773, 319] on p "For use in very loud and challenging environments. Used in a wide variety of in…" at bounding box center [998, 329] width 552 height 55
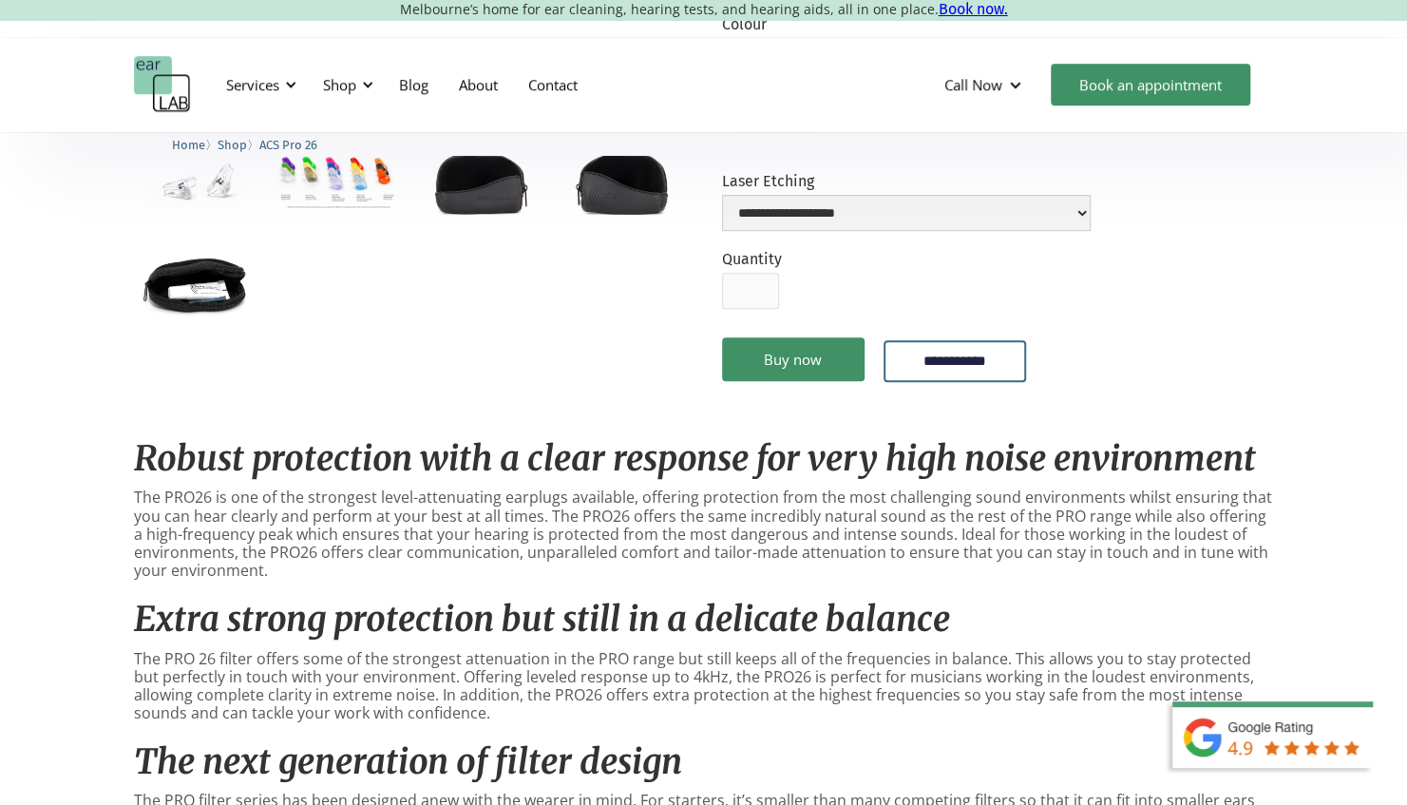
scroll to position [0, 0]
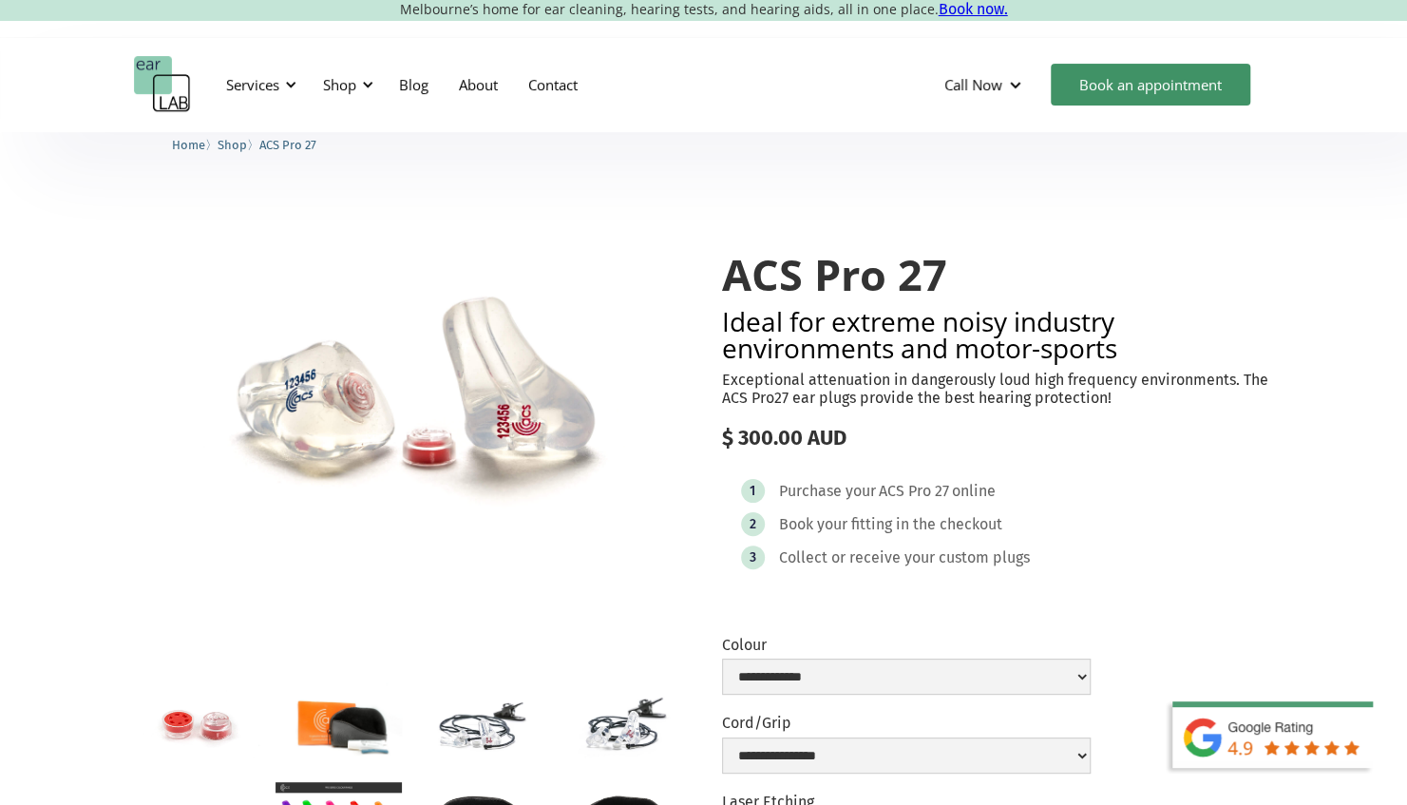
click at [1026, 380] on p "Exceptional attenuation in dangerously loud high frequency environments. The AC…" at bounding box center [998, 389] width 552 height 36
click at [1007, 382] on p "Exceptional attenuation in dangerously loud high frequency environments. The AC…" at bounding box center [998, 389] width 552 height 36
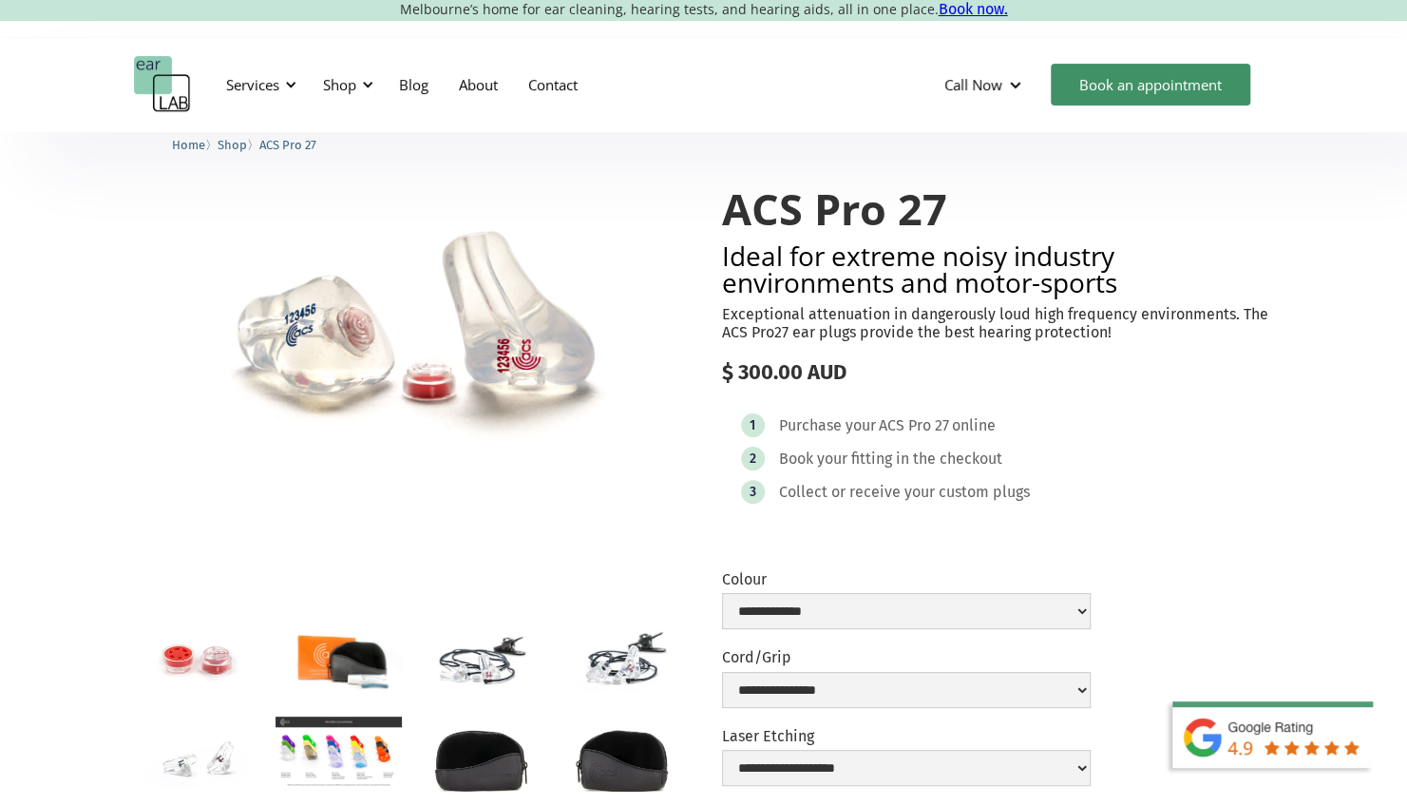
scroll to position [95, 0]
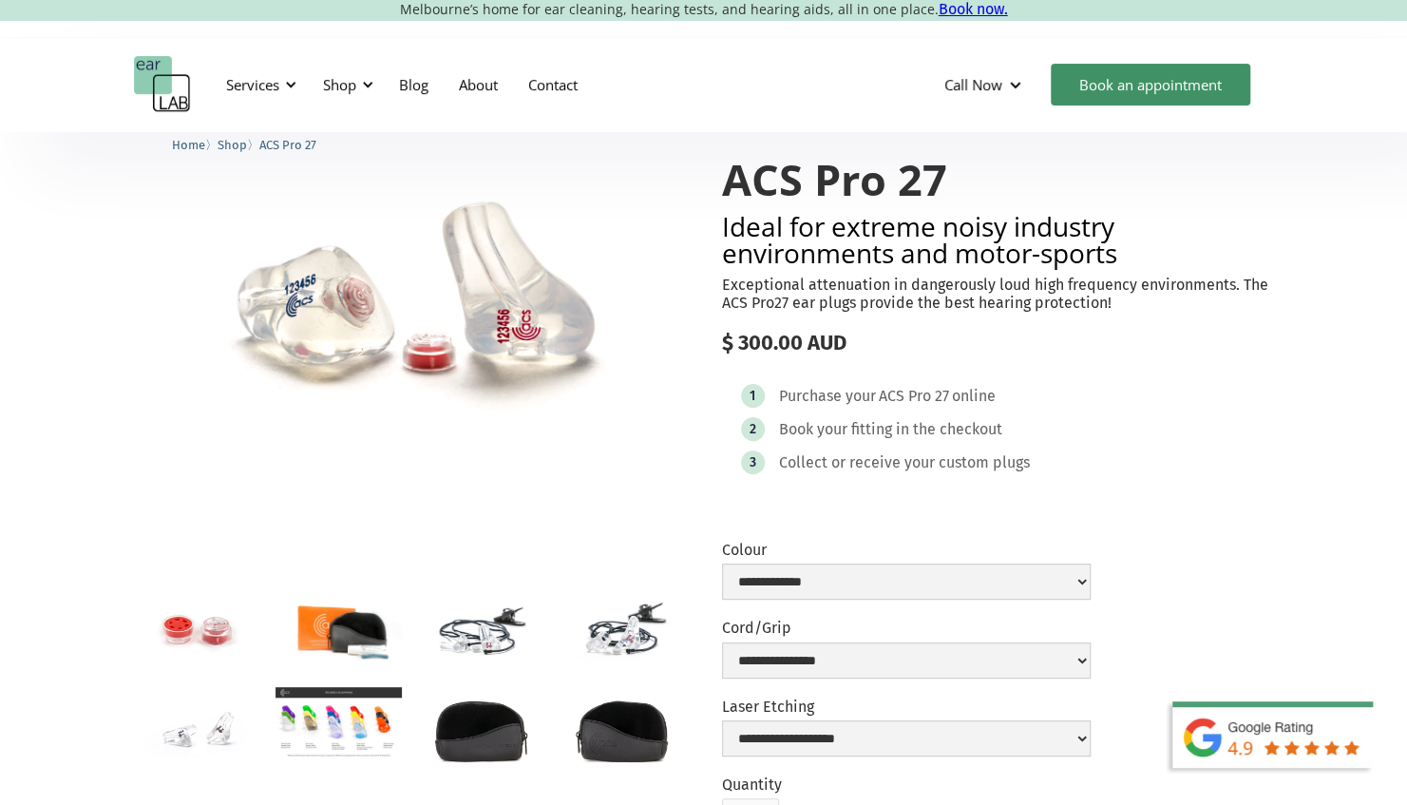
click at [366, 647] on img "open lightbox" at bounding box center [339, 629] width 126 height 85
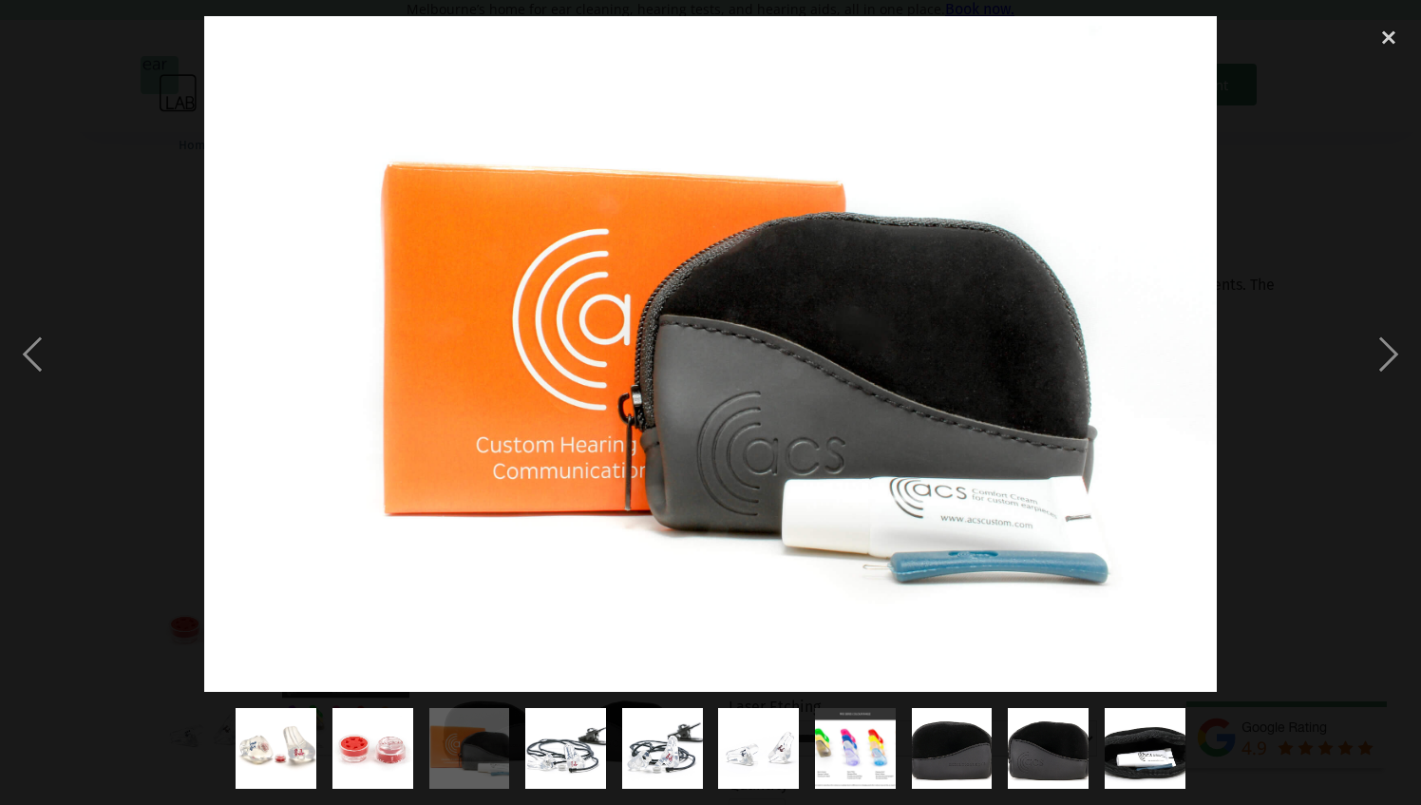
click at [486, 758] on img "show item 3 of 10" at bounding box center [469, 748] width 121 height 81
click at [551, 752] on img "show item 4 of 10" at bounding box center [566, 748] width 122 height 81
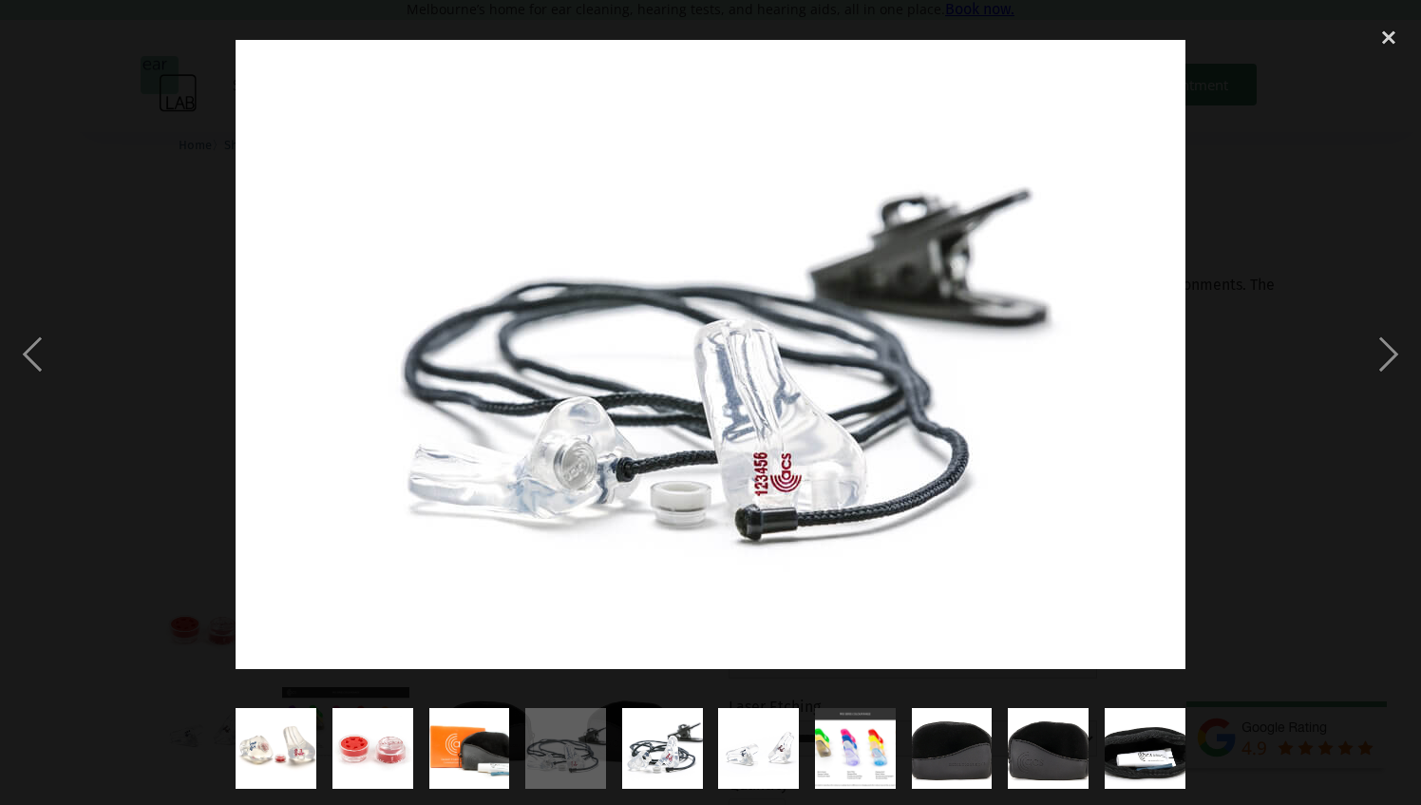
click at [648, 751] on img "show item 5 of 10" at bounding box center [662, 748] width 122 height 81
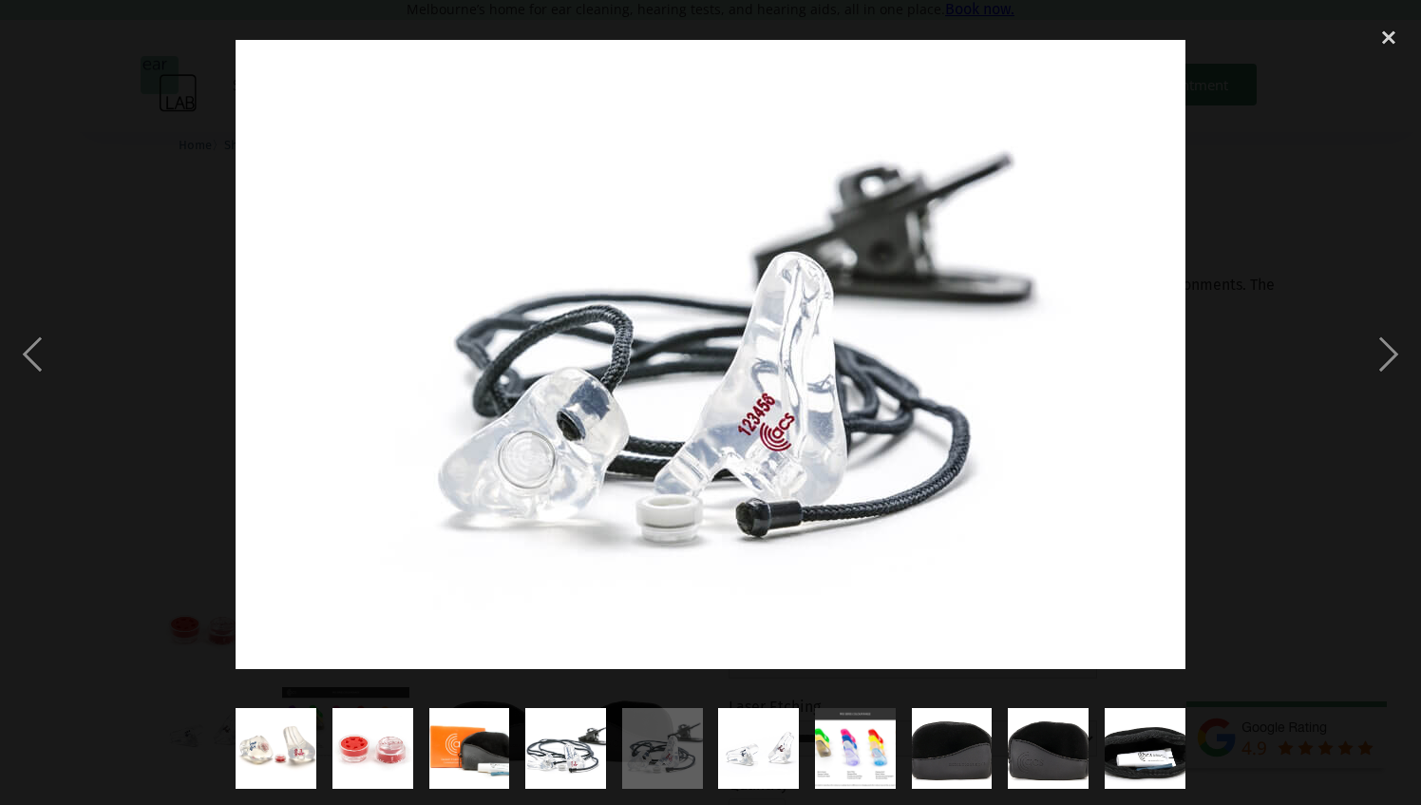
click at [771, 757] on img "show item 6 of 10" at bounding box center [759, 748] width 122 height 81
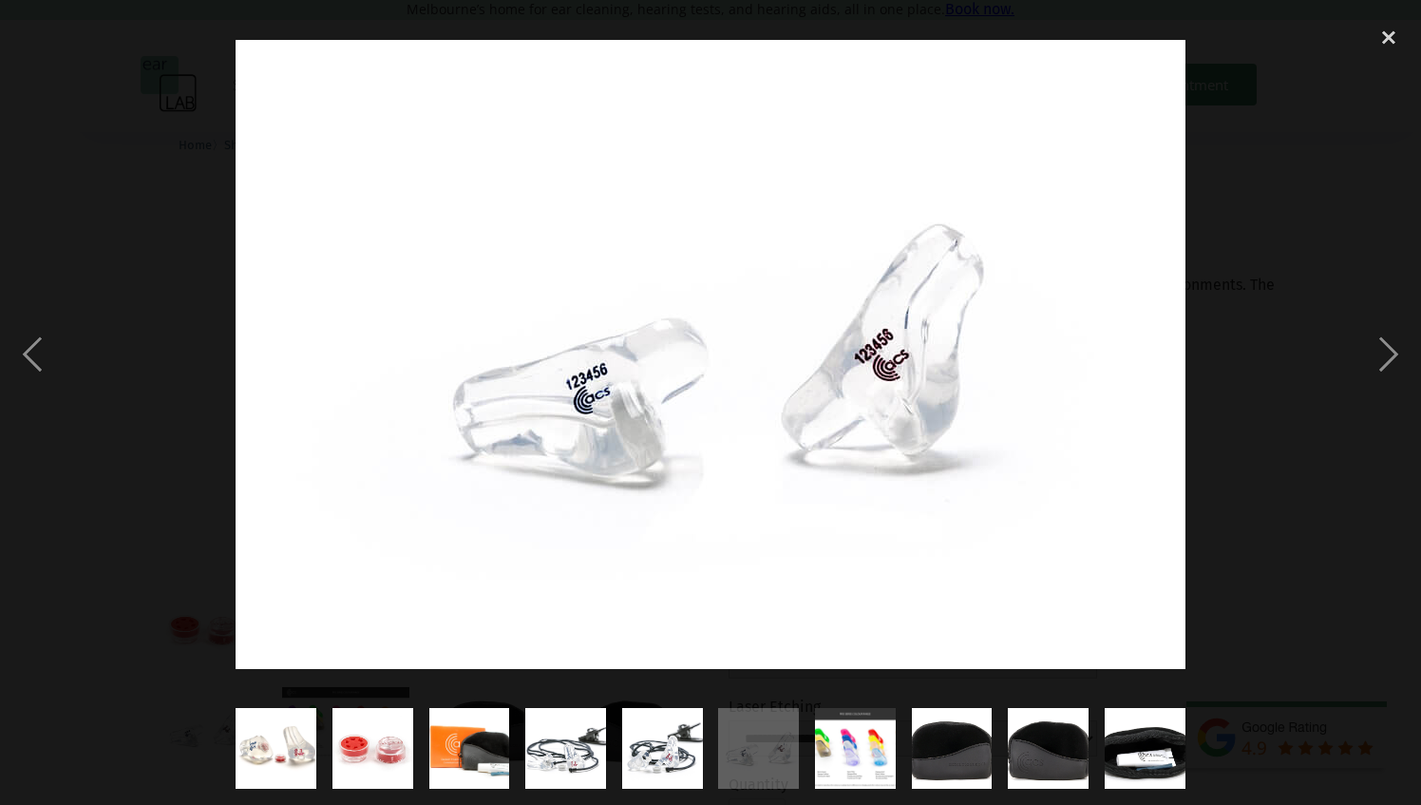
click at [845, 736] on img "show item 7 of 10" at bounding box center [855, 748] width 143 height 81
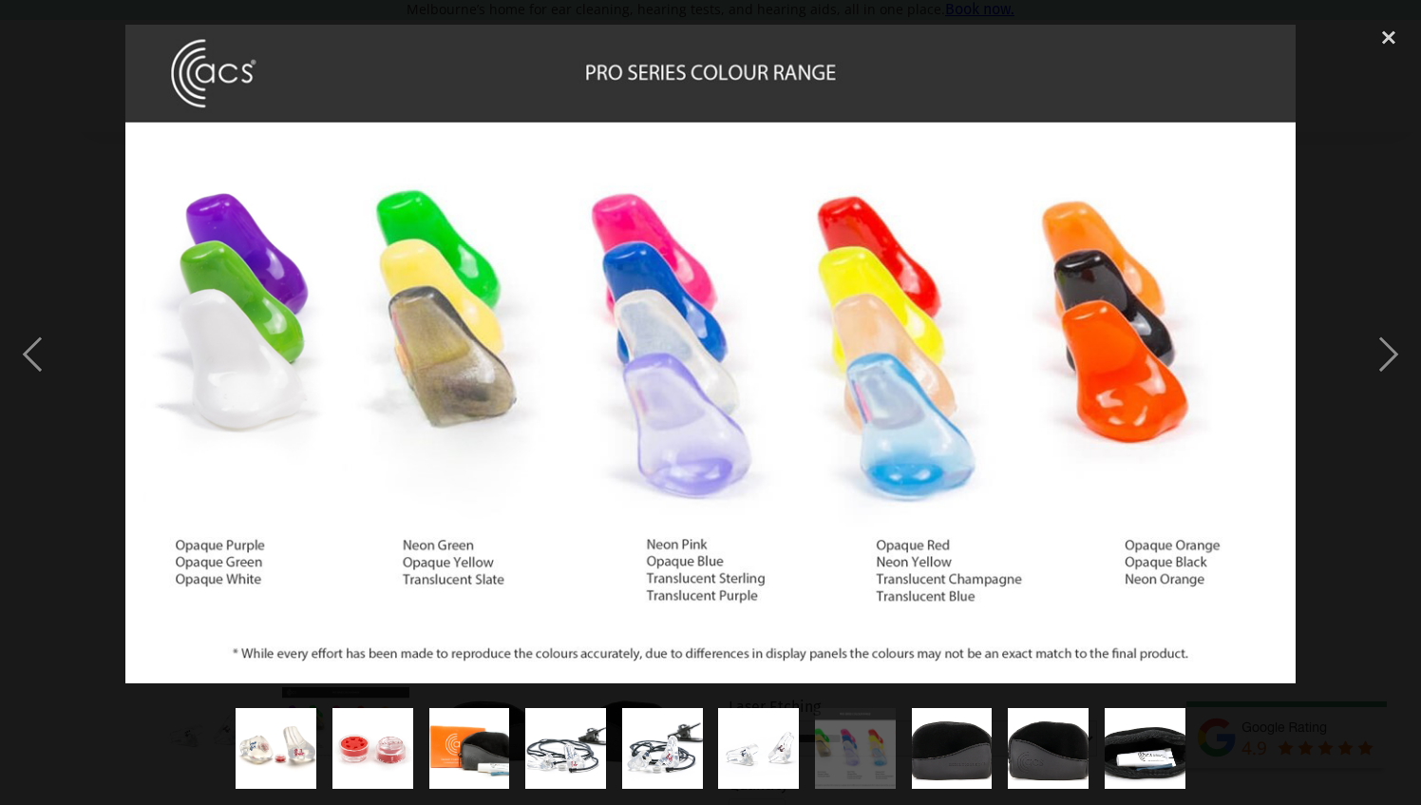
click at [986, 774] on img "show item 8 of 10" at bounding box center [952, 748] width 122 height 81
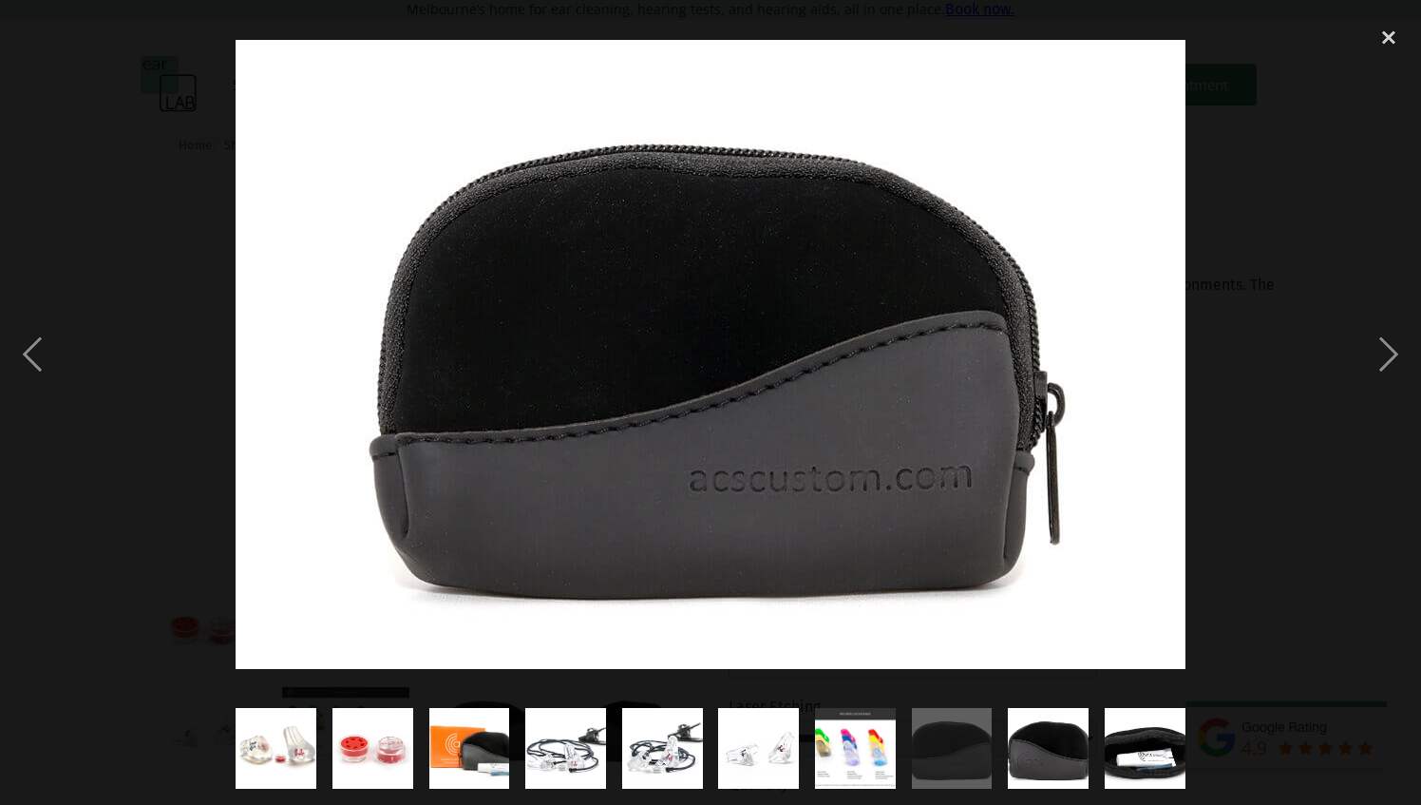
click at [1030, 756] on img "show item 9 of 10" at bounding box center [1049, 748] width 122 height 81
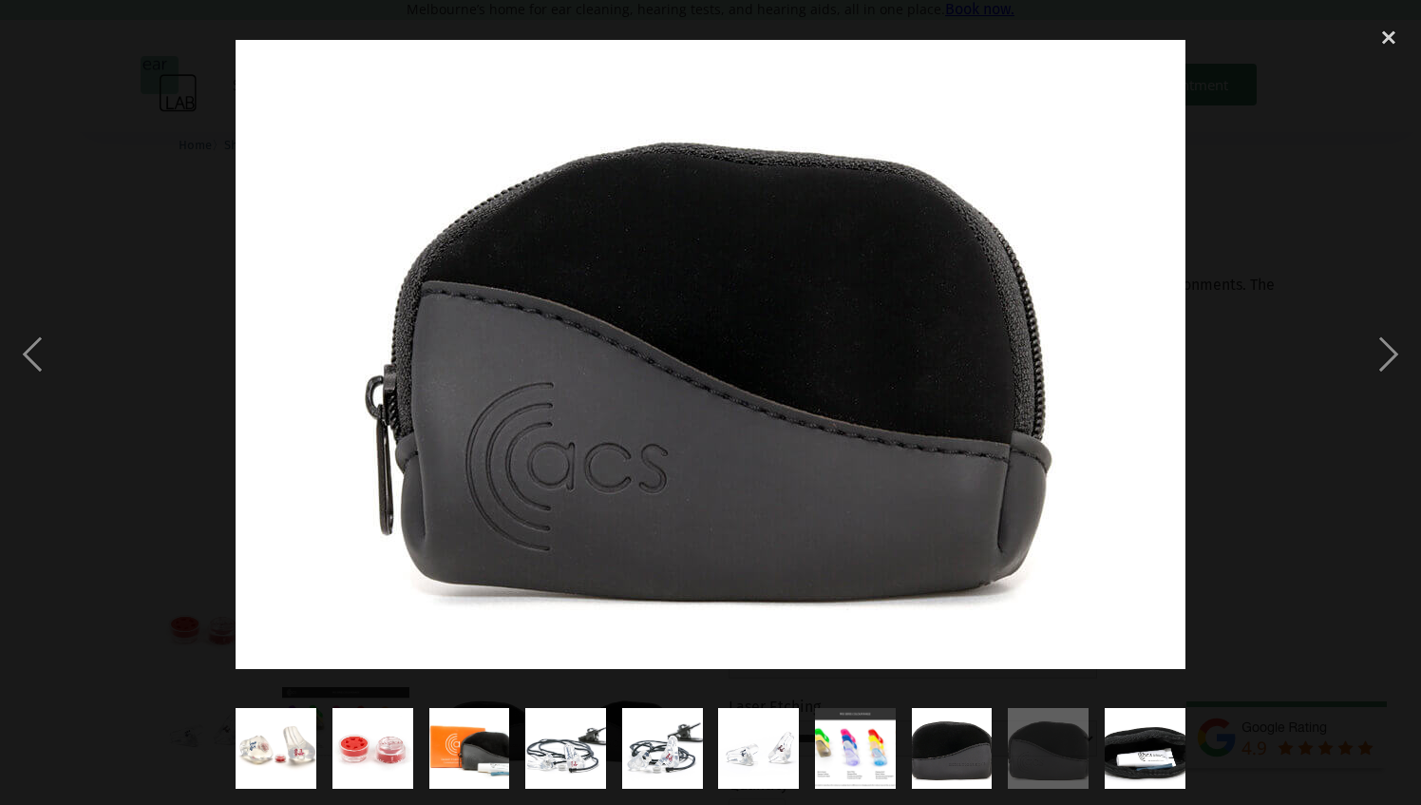
click at [1136, 741] on img "show item 10 of 10" at bounding box center [1145, 748] width 122 height 81
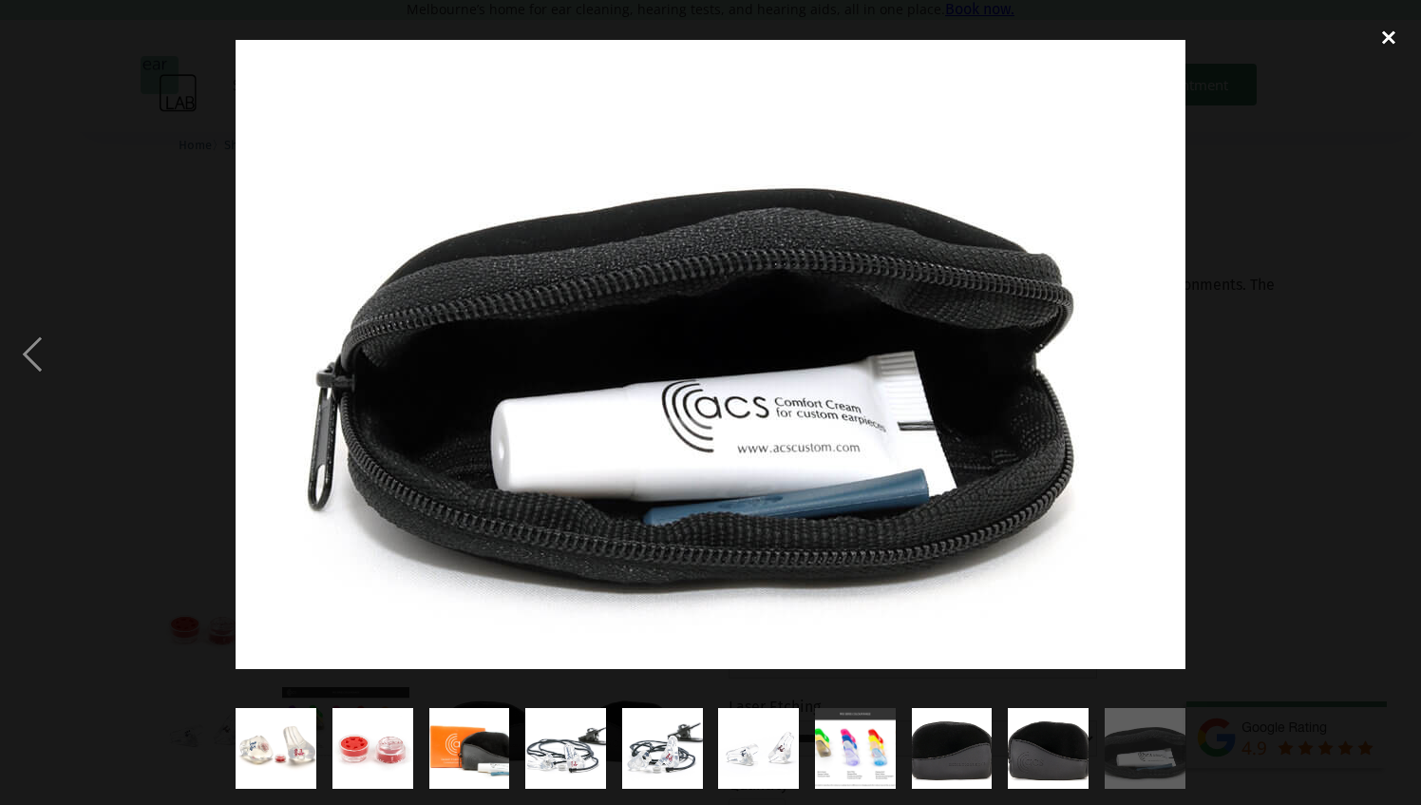
click at [1382, 34] on div "close lightbox" at bounding box center [1389, 37] width 65 height 42
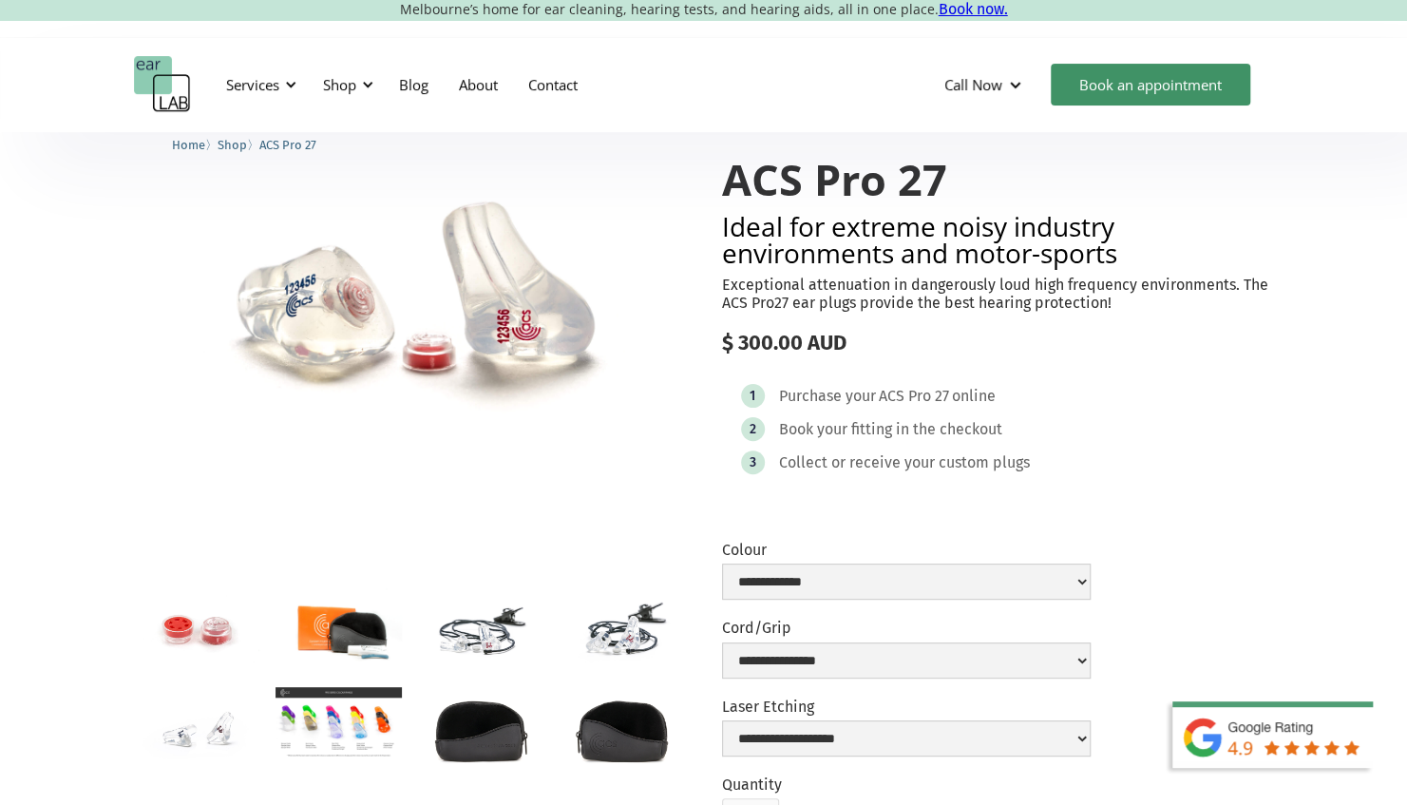
click at [910, 276] on p "Exceptional attenuation in dangerously loud high frequency environments. The AC…" at bounding box center [998, 294] width 552 height 36
click at [897, 276] on p "Exceptional attenuation in dangerously loud high frequency environments. The AC…" at bounding box center [998, 294] width 552 height 36
click at [905, 262] on h2 "Ideal for extreme noisy industry environments and motor-sports" at bounding box center [998, 239] width 552 height 53
click at [908, 397] on div "ACS Pro 27" at bounding box center [914, 396] width 70 height 19
click at [825, 425] on div "Book your fitting in the checkout" at bounding box center [890, 429] width 223 height 19
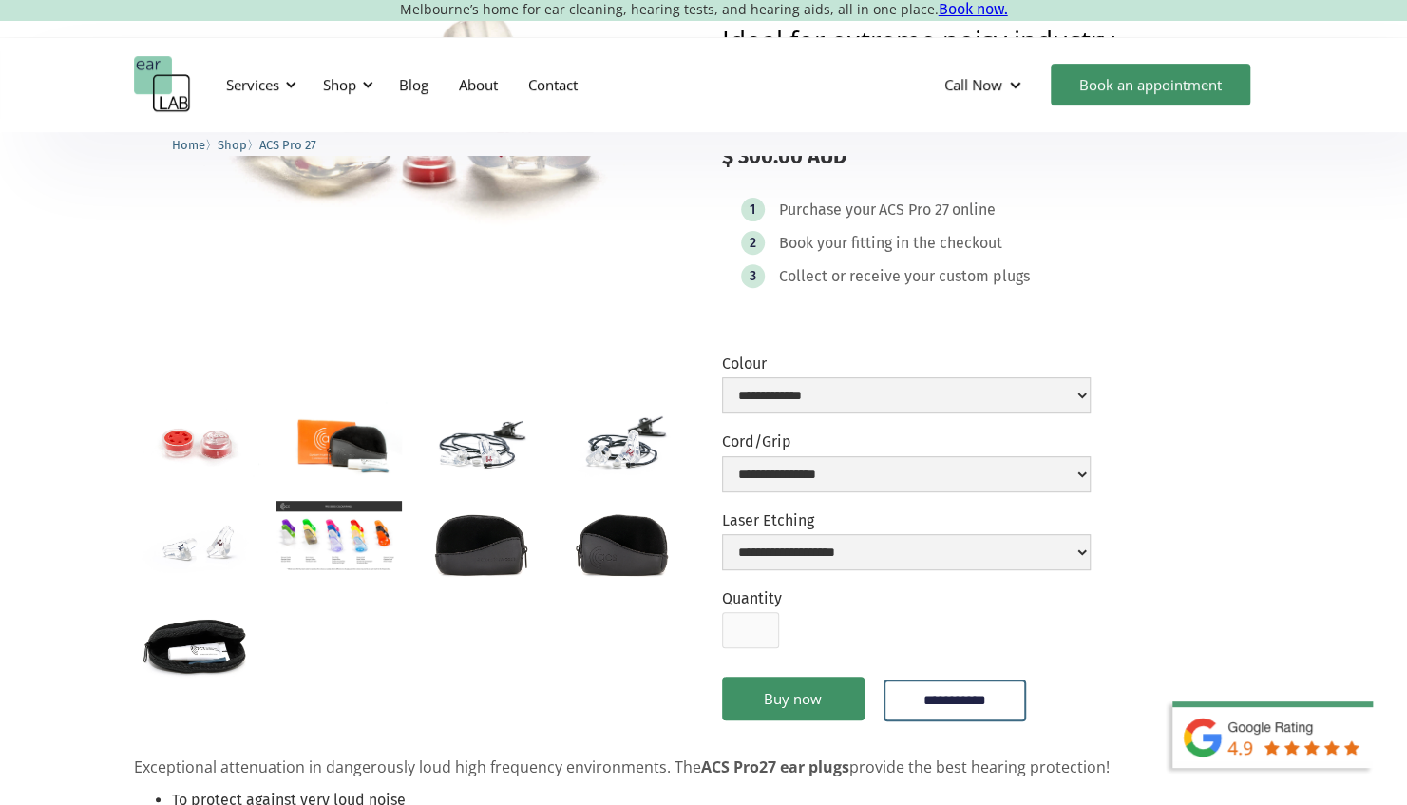
scroll to position [285, 0]
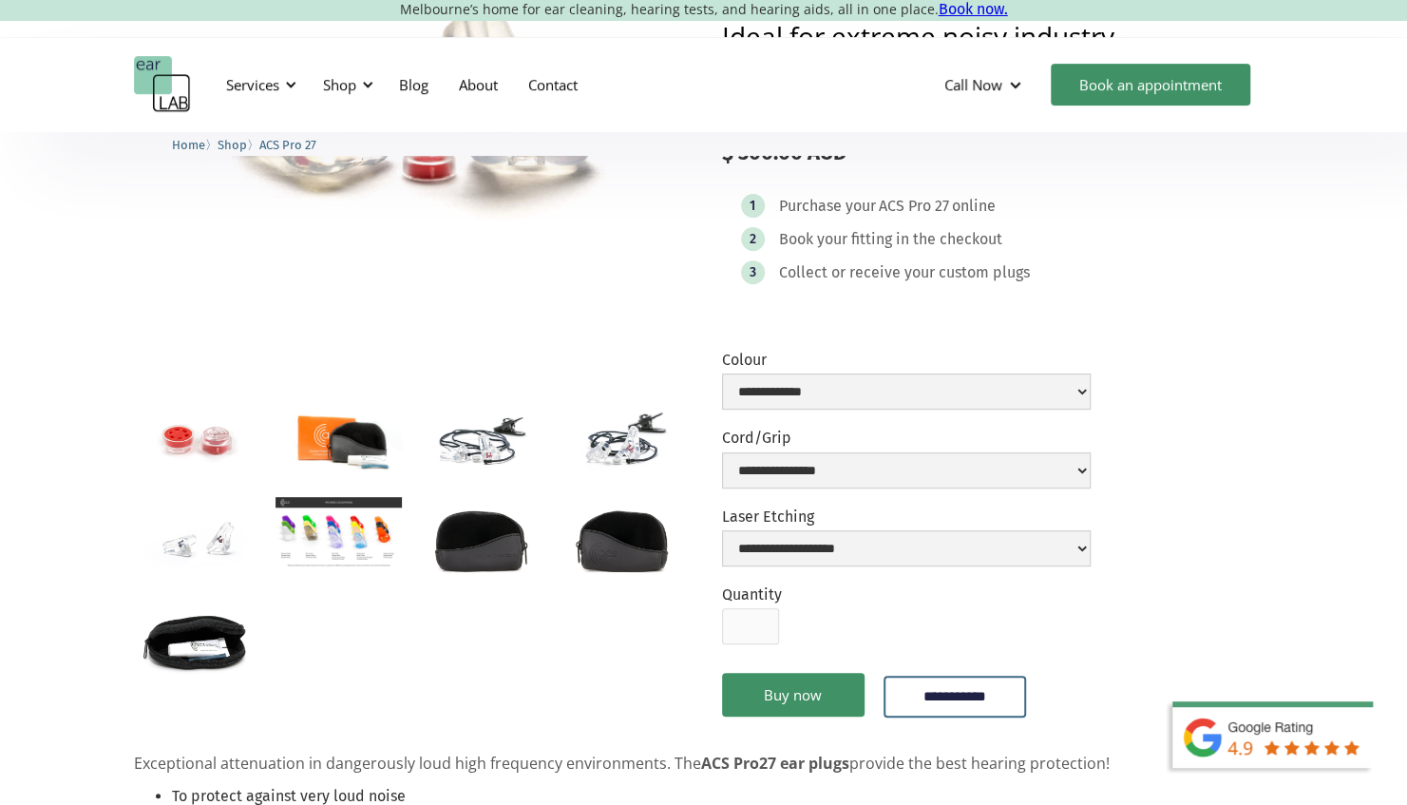
click at [815, 411] on div "**********" at bounding box center [906, 385] width 369 height 68
click at [832, 395] on select "**********" at bounding box center [906, 391] width 369 height 36
select select "**********"
click at [722, 373] on select "**********" at bounding box center [906, 391] width 369 height 36
drag, startPoint x: 973, startPoint y: 288, endPoint x: 963, endPoint y: 340, distance: 53.1
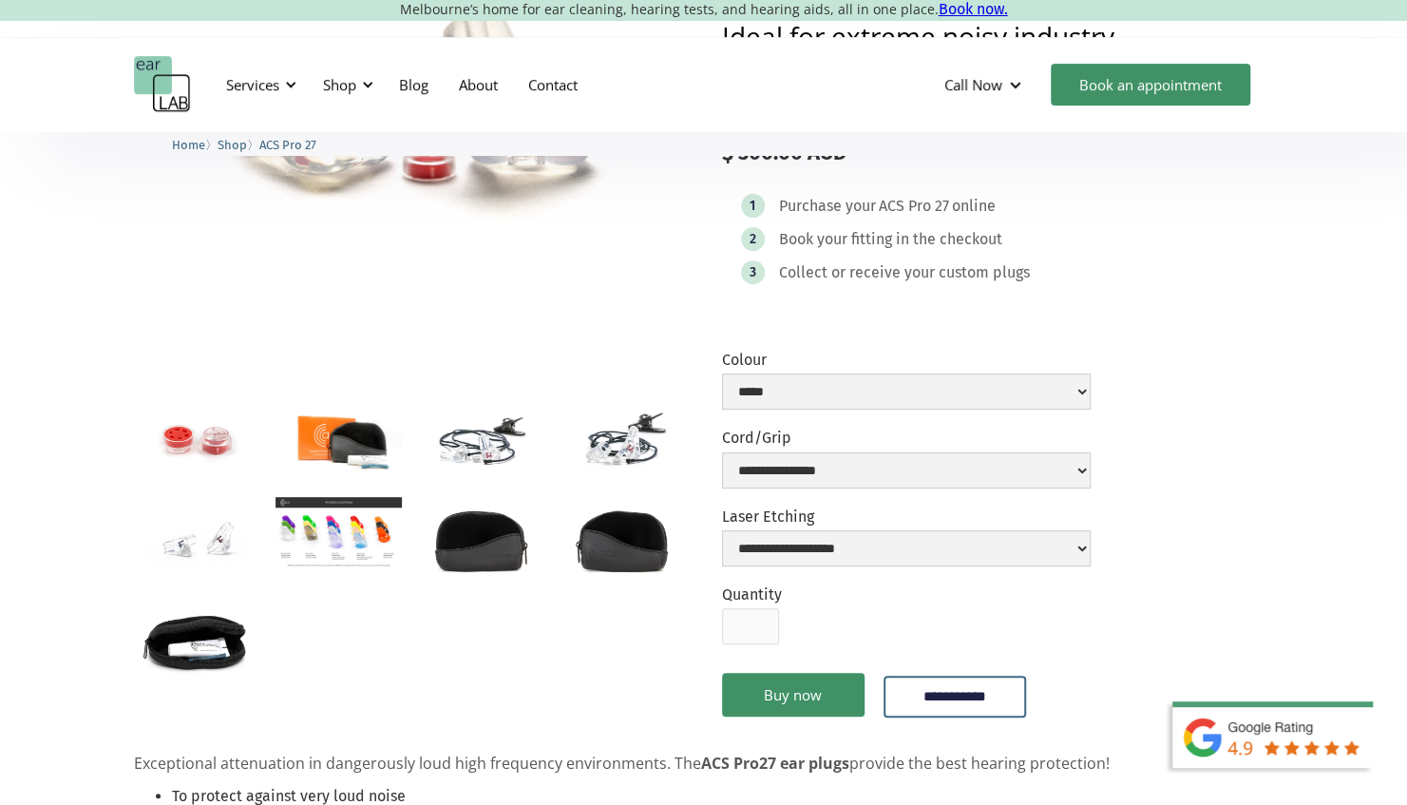
click at [973, 289] on div "1 Purchase your ACS Pro 27 online 2 Book your fitting in the checkout 3 Collect…" at bounding box center [998, 244] width 552 height 138
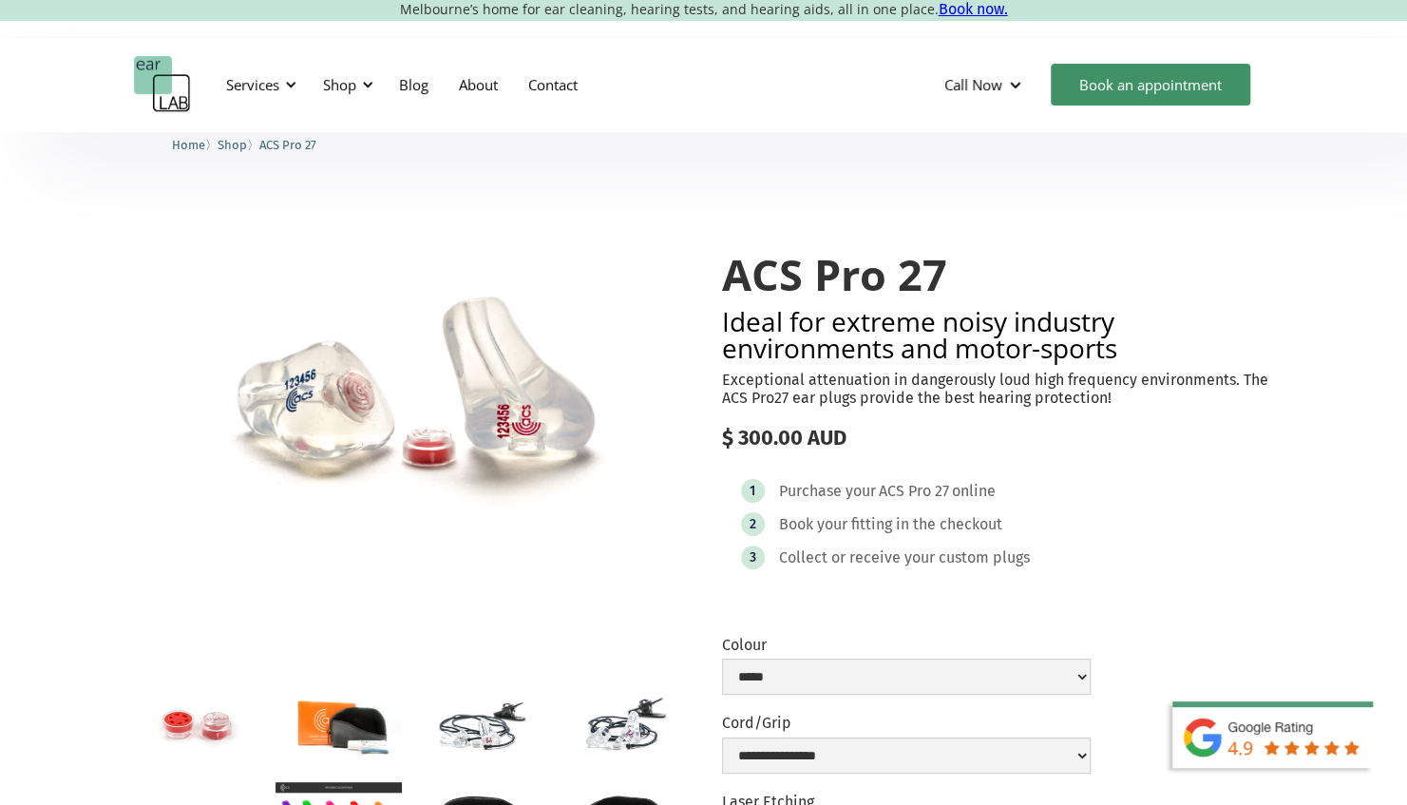
scroll to position [0, 0]
click at [885, 503] on div "1 Purchase your ACS Pro 27 online 2 Book your fitting in the checkout 3 Collect…" at bounding box center [998, 529] width 552 height 138
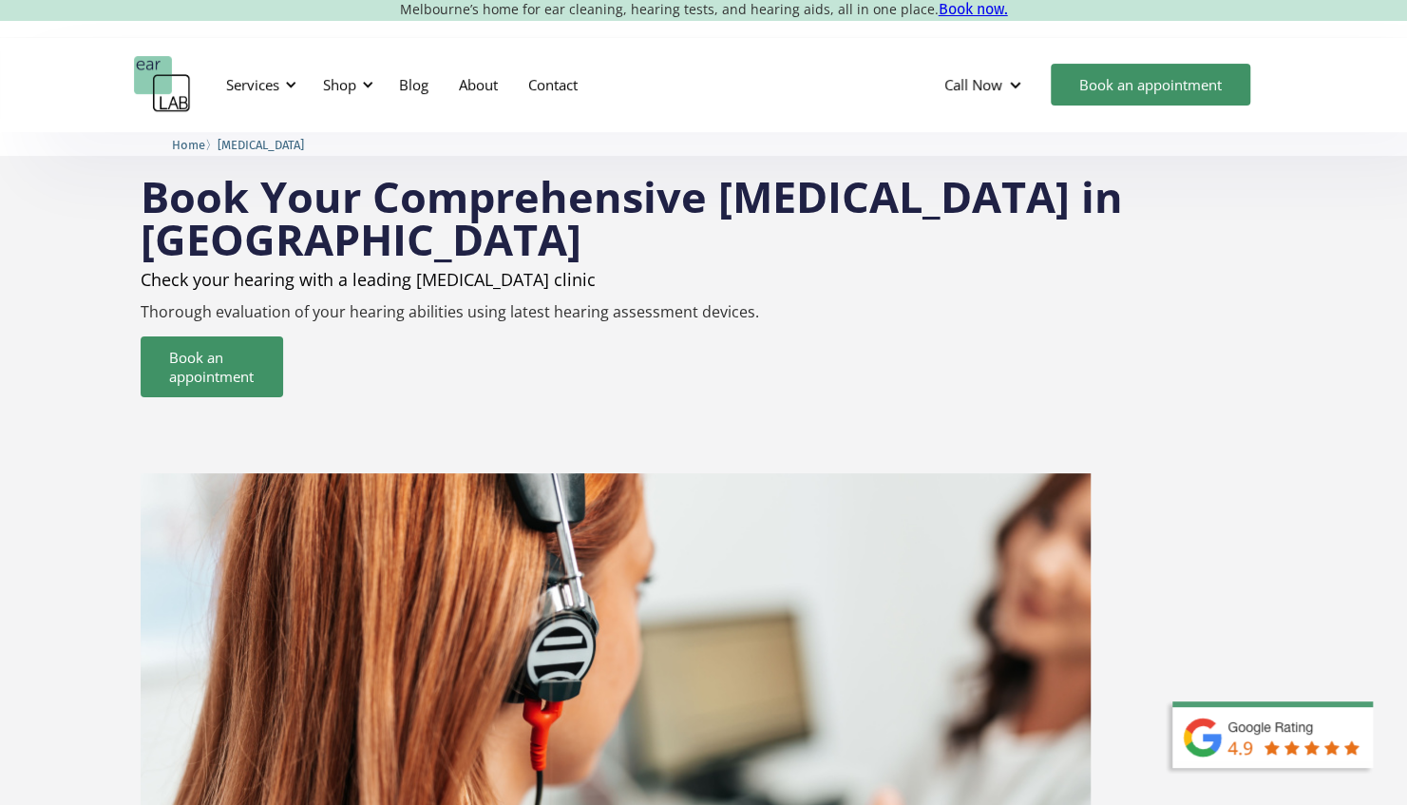
click at [52, 323] on div "Book Your Comprehensive Hearing Test in Melbourne Check your hearing with a lea…" at bounding box center [703, 561] width 1407 height 811
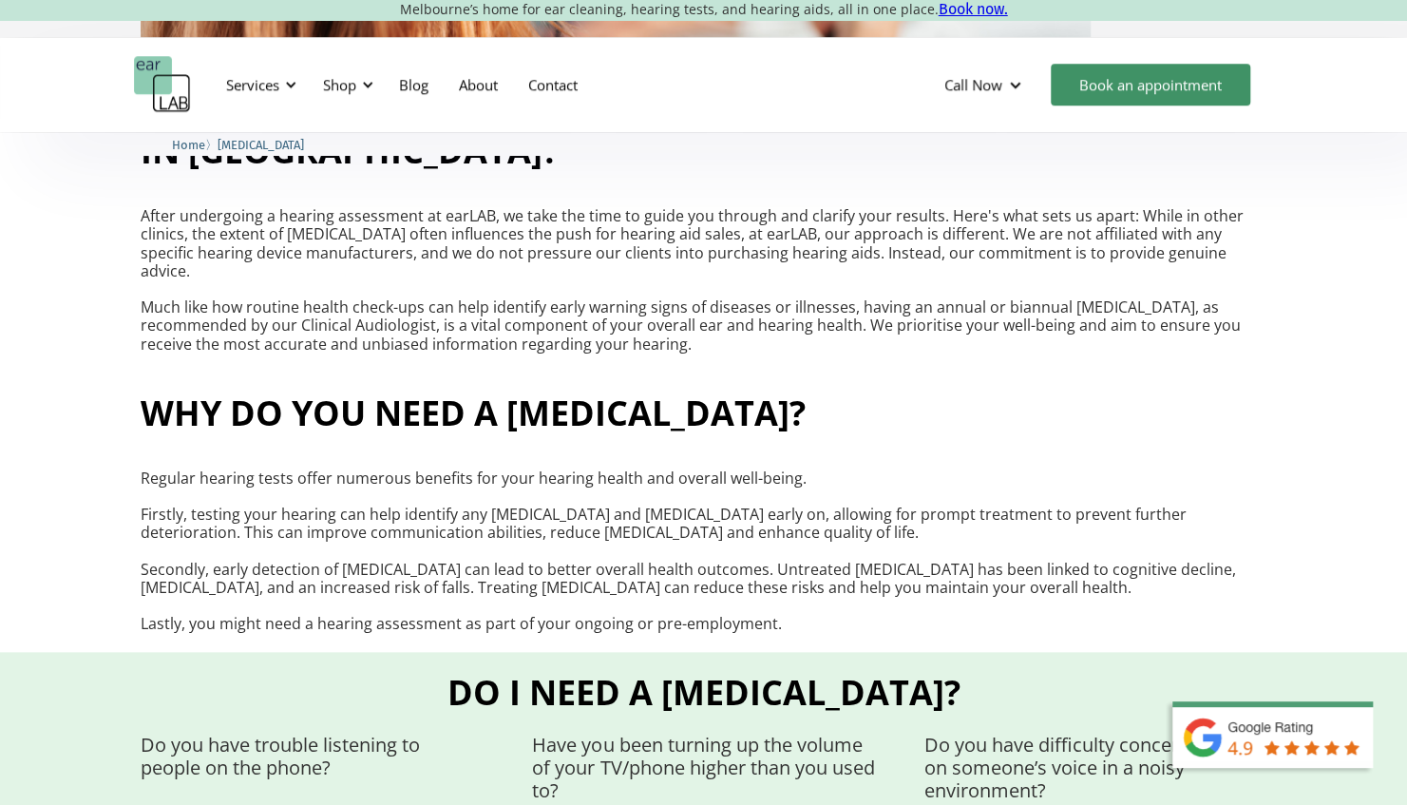
scroll to position [950, 0]
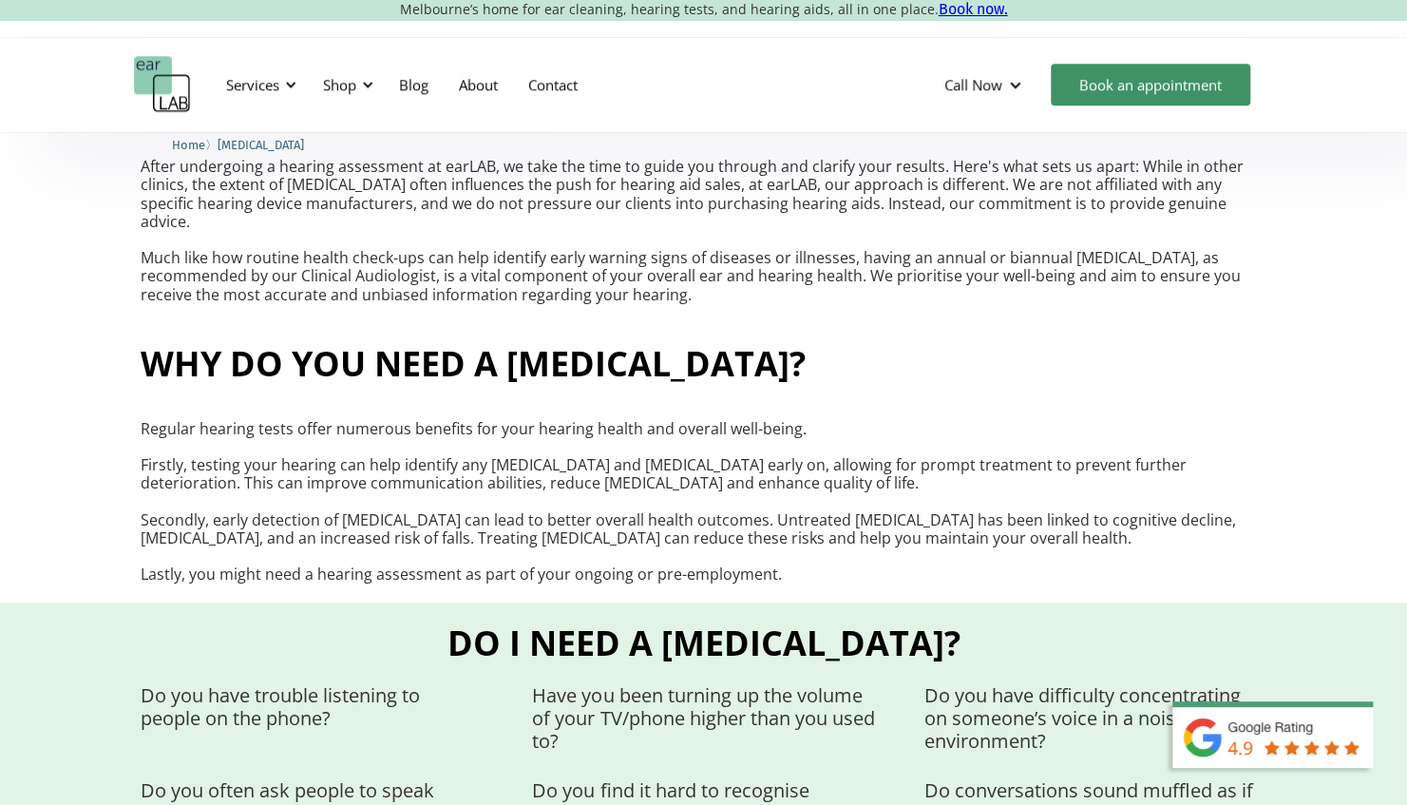
click at [208, 487] on p "Regular hearing tests offer numerous benefits for your hearing health and overa…" at bounding box center [704, 502] width 1126 height 164
click at [416, 454] on p "Regular hearing tests offer numerous benefits for your hearing health and overa…" at bounding box center [704, 502] width 1126 height 164
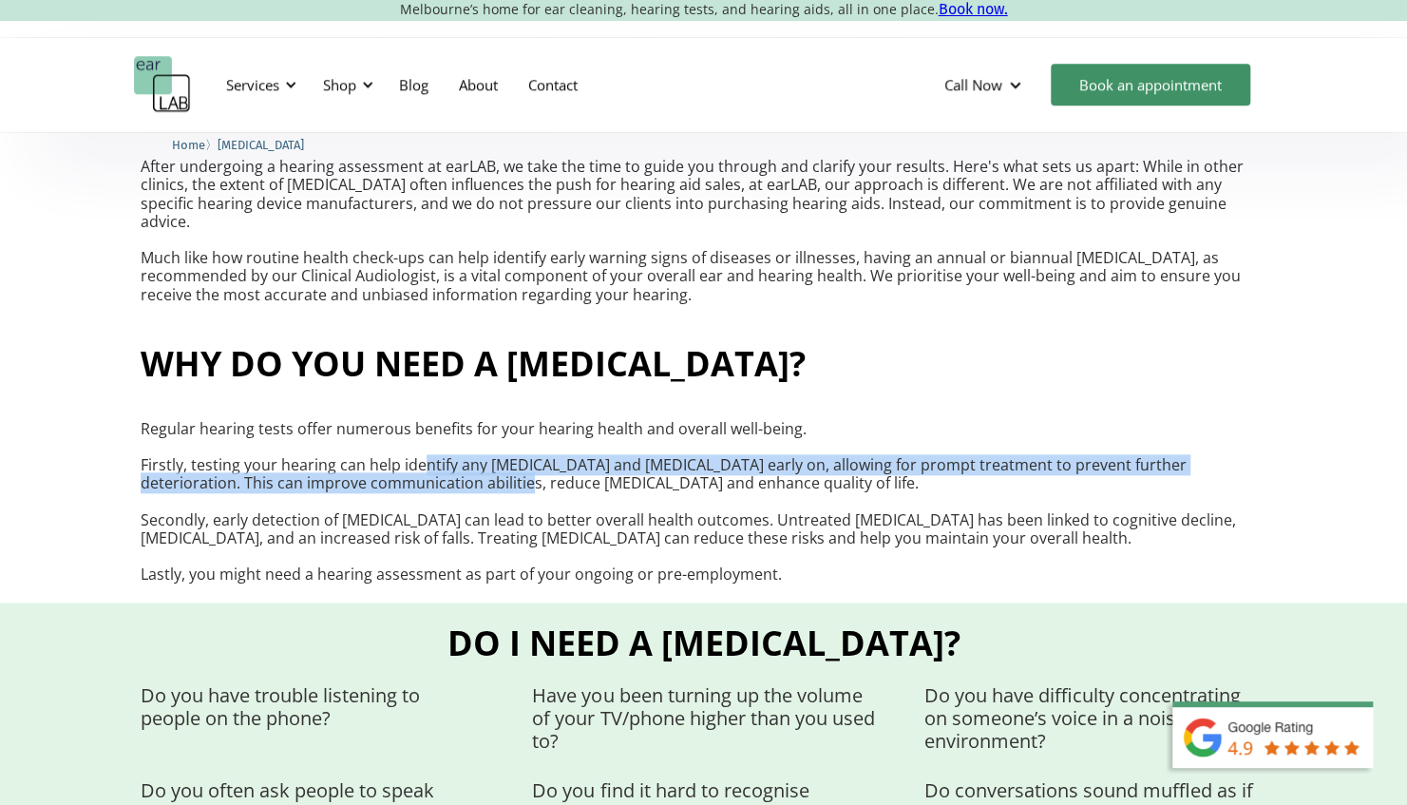
click at [418, 458] on p "Regular hearing tests offer numerous benefits for your hearing health and overa…" at bounding box center [704, 502] width 1126 height 164
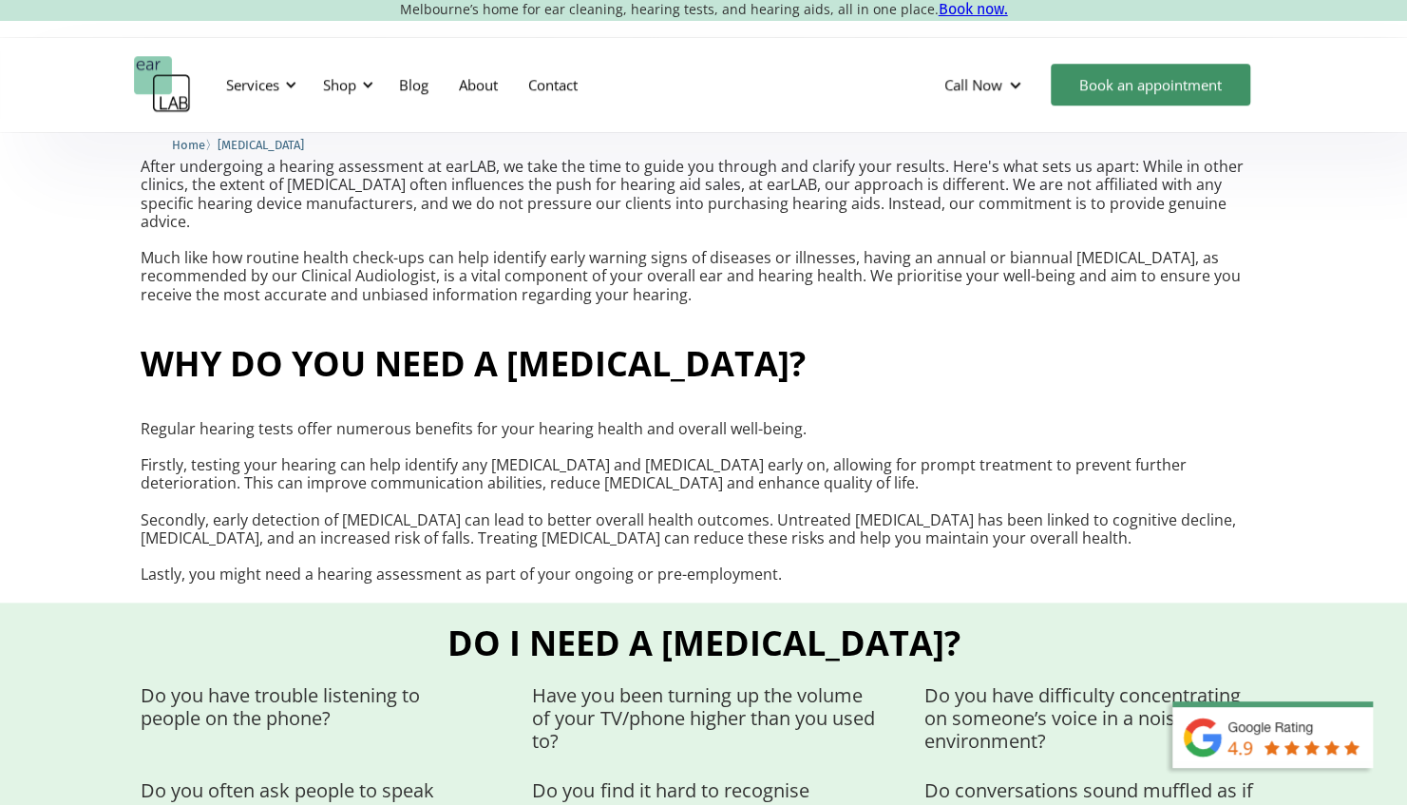
drag, startPoint x: 418, startPoint y: 458, endPoint x: 371, endPoint y: 506, distance: 67.9
click at [372, 504] on p "Regular hearing tests offer numerous benefits for your hearing health and overa…" at bounding box center [704, 502] width 1126 height 164
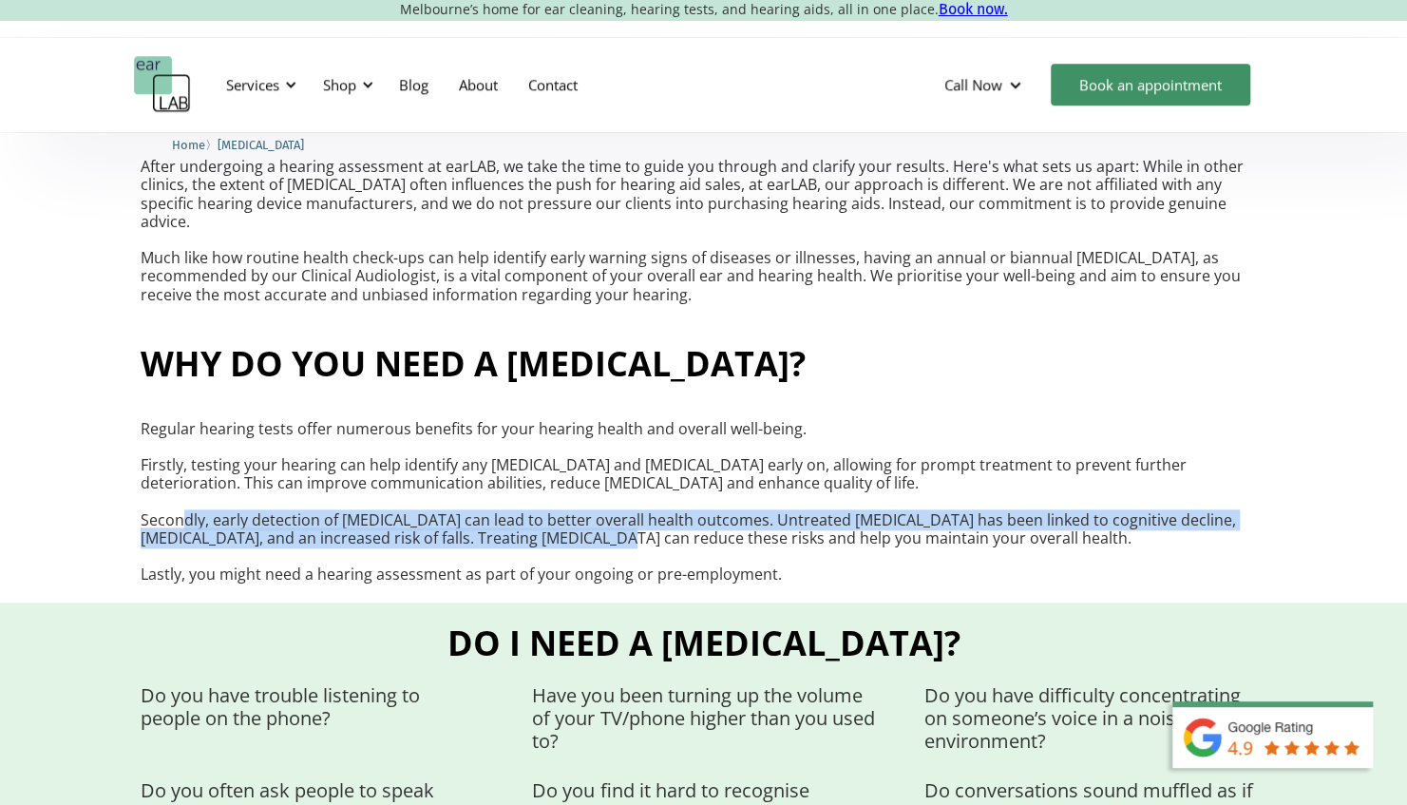
drag, startPoint x: 194, startPoint y: 496, endPoint x: 543, endPoint y: 524, distance: 350.8
click at [543, 524] on p "Regular hearing tests offer numerous benefits for your hearing health and overa…" at bounding box center [704, 502] width 1126 height 164
click at [540, 526] on p "Regular hearing tests offer numerous benefits for your hearing health and overa…" at bounding box center [704, 502] width 1126 height 164
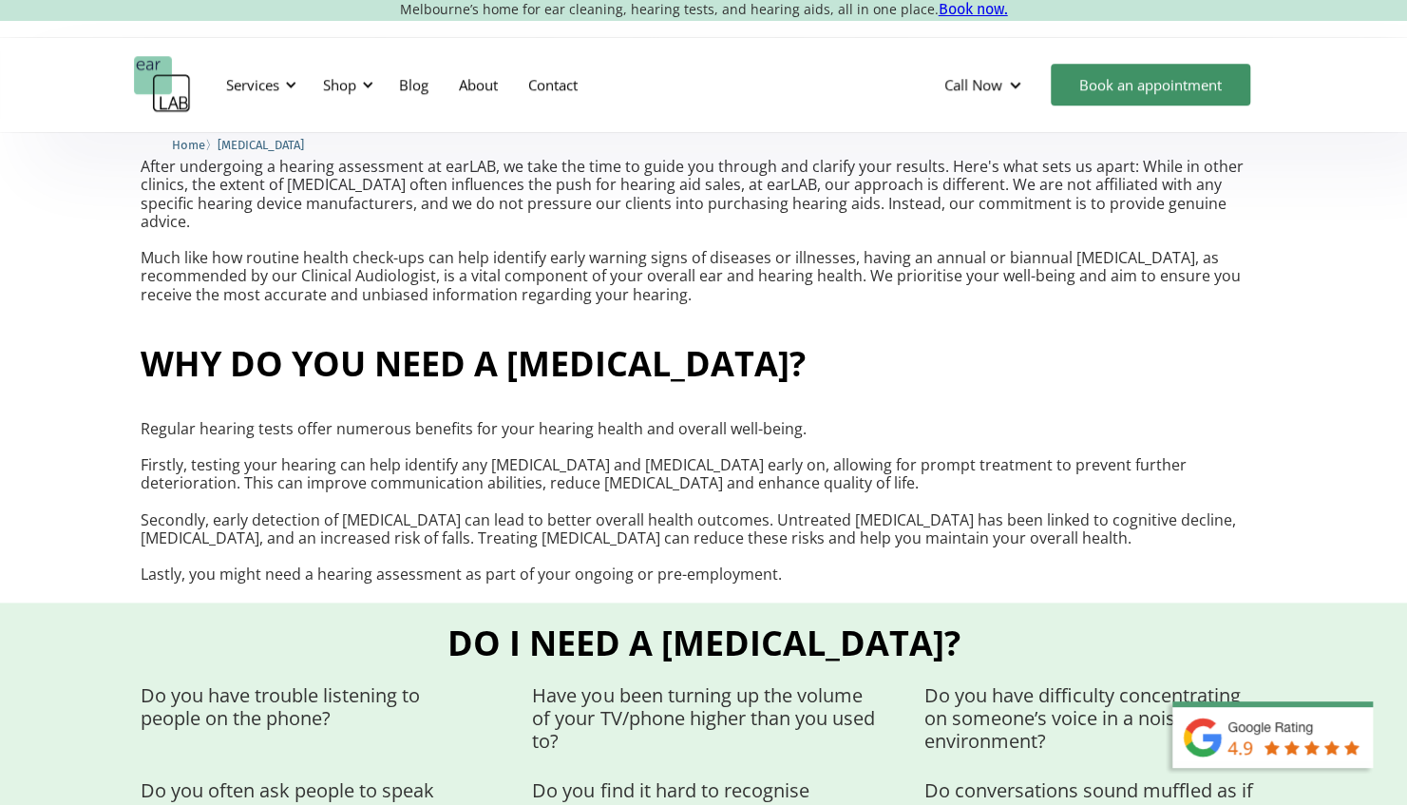
click at [555, 513] on p "Regular hearing tests offer numerous benefits for your hearing health and overa…" at bounding box center [704, 502] width 1126 height 164
click at [553, 514] on p "Regular hearing tests offer numerous benefits for your hearing health and overa…" at bounding box center [704, 502] width 1126 height 164
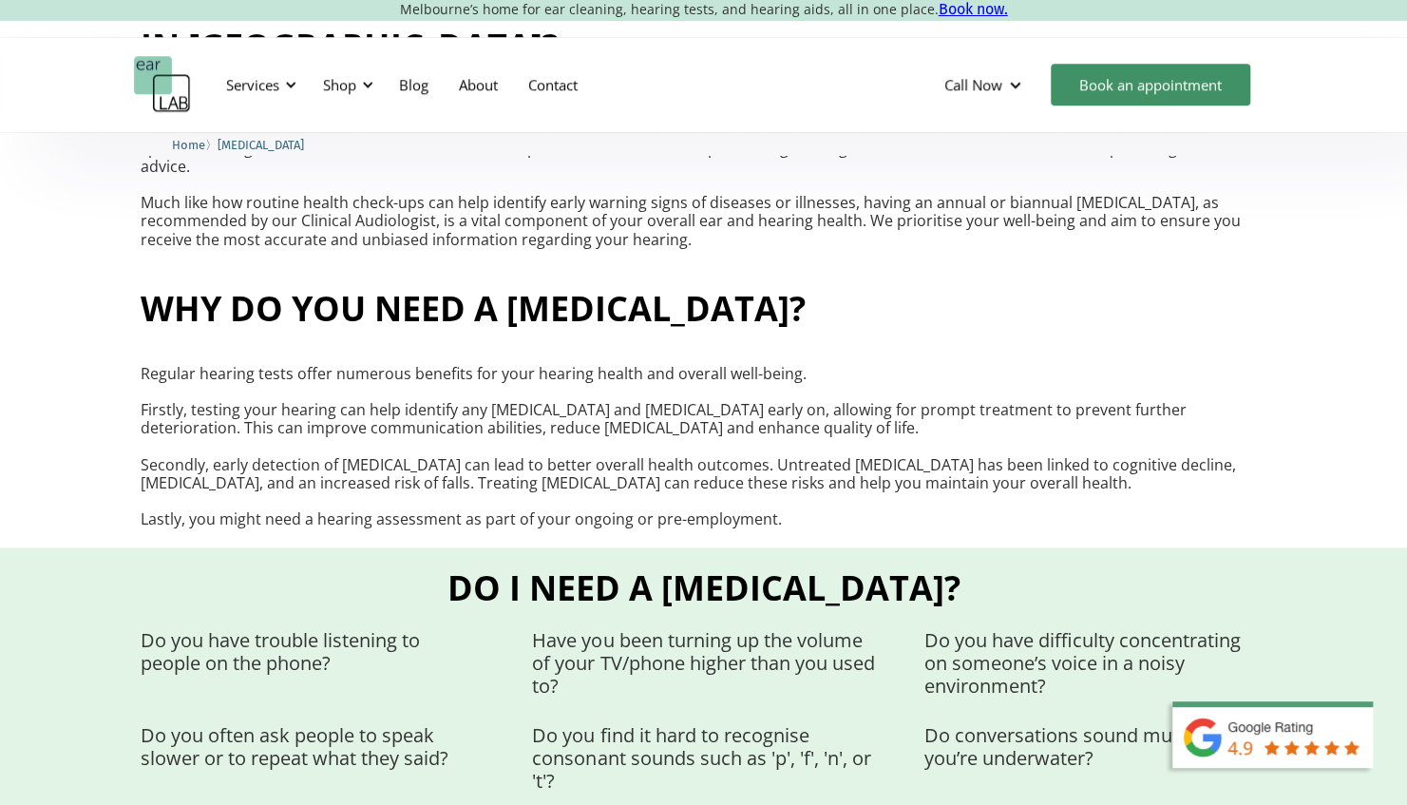
scroll to position [1045, 0]
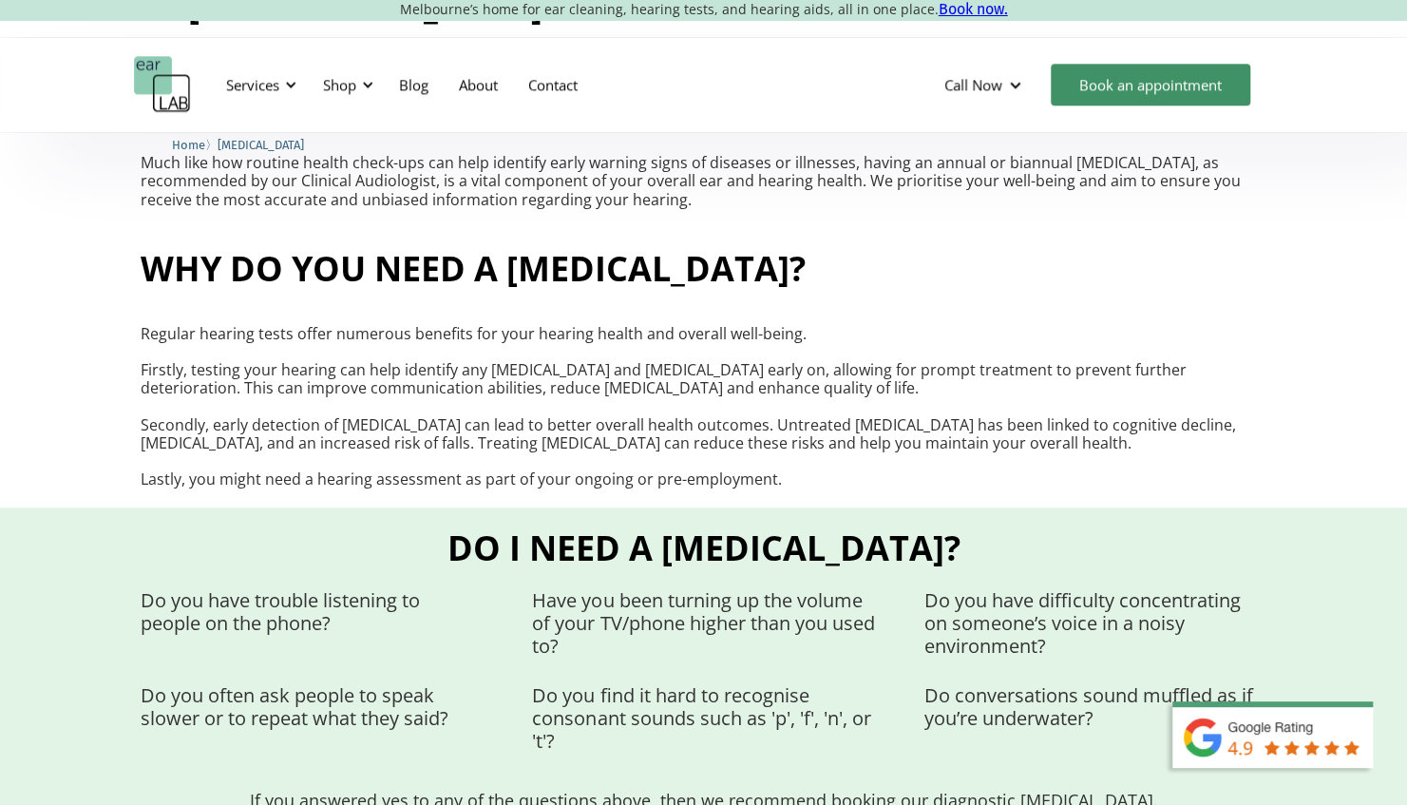
click at [500, 450] on p "Regular hearing tests offer numerous benefits for your hearing health and overa…" at bounding box center [704, 407] width 1126 height 164
click at [617, 441] on p "Regular hearing tests offer numerous benefits for your hearing health and overa…" at bounding box center [704, 407] width 1126 height 164
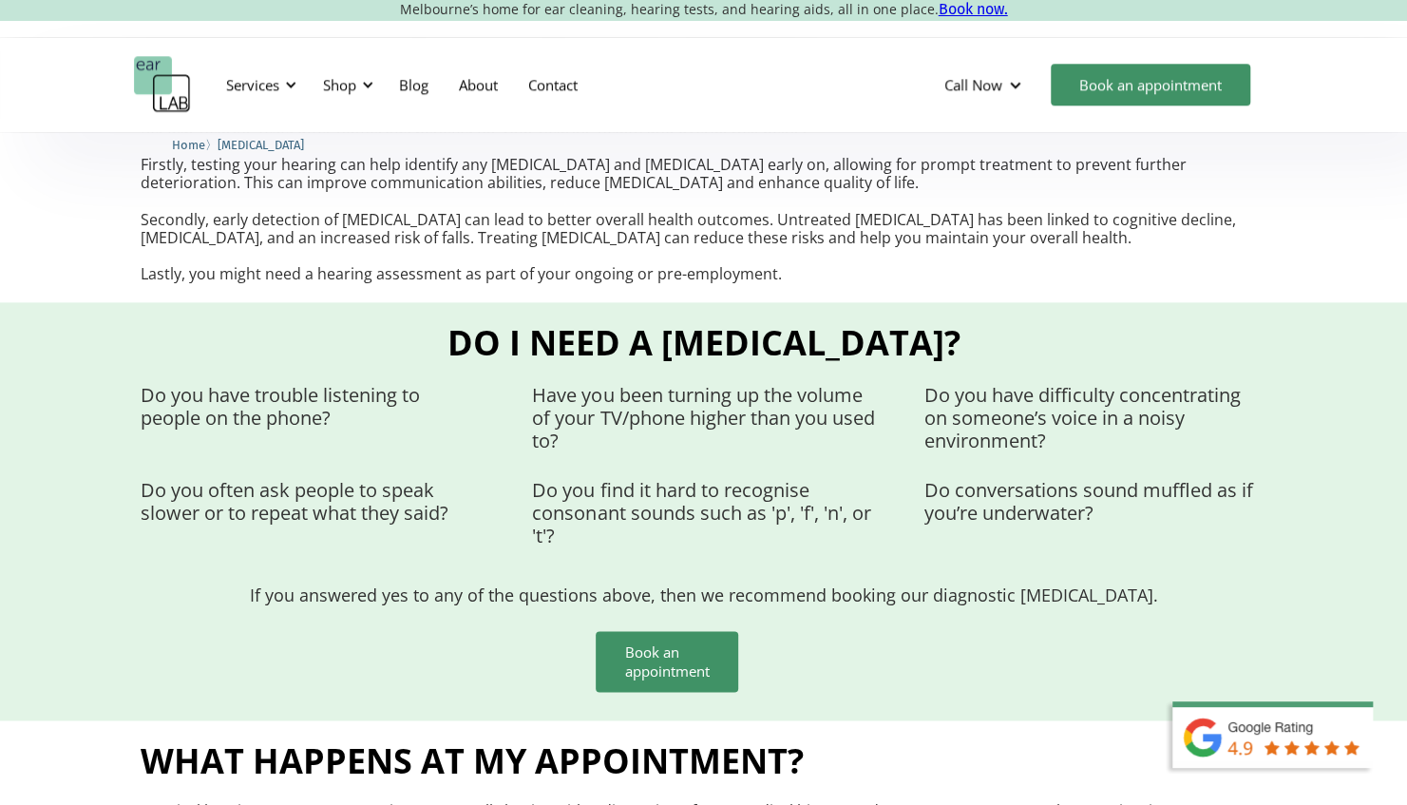
scroll to position [1330, 0]
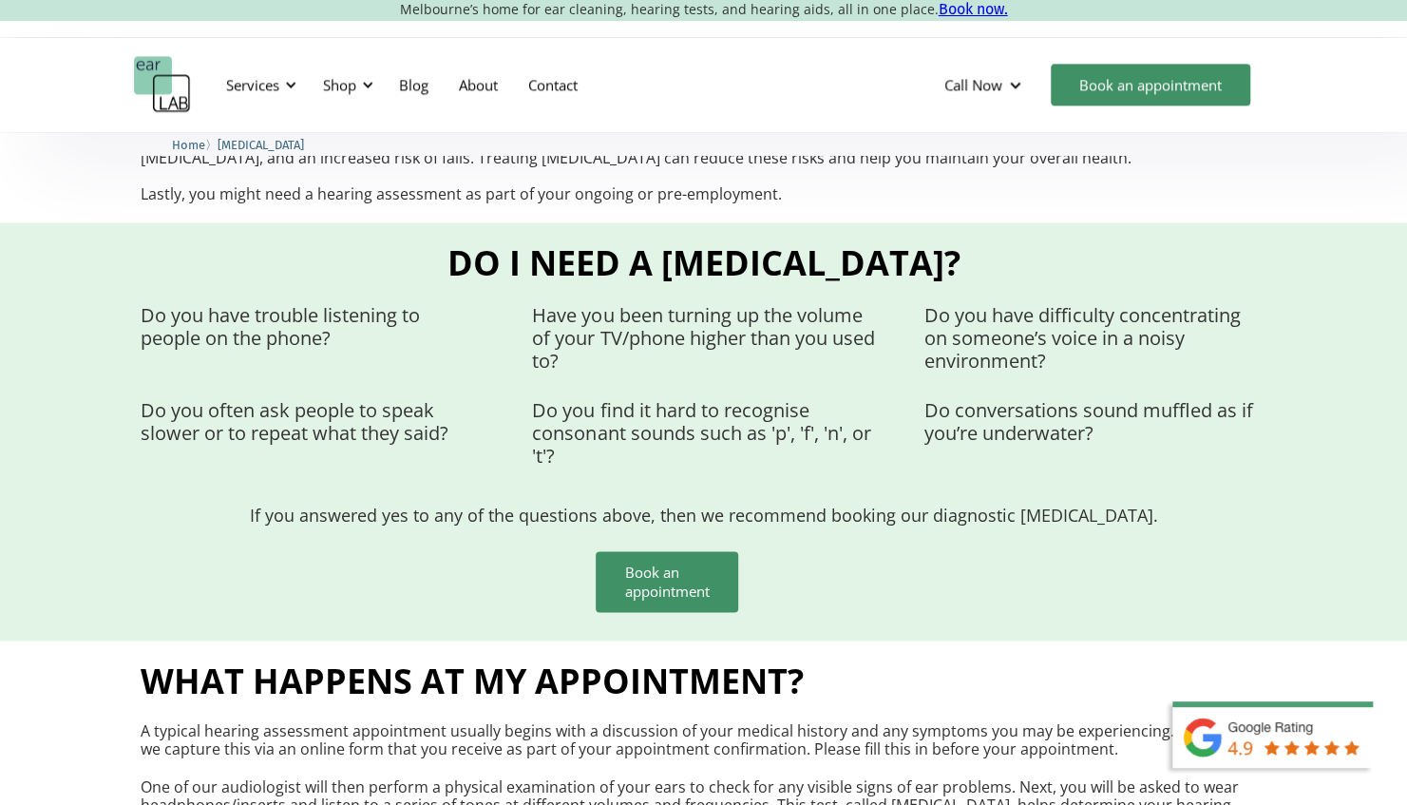
click at [618, 441] on p "Do you find it hard to recognise consonant sounds such as 'p', 'f', 'n', or 't'?" at bounding box center [703, 433] width 342 height 68
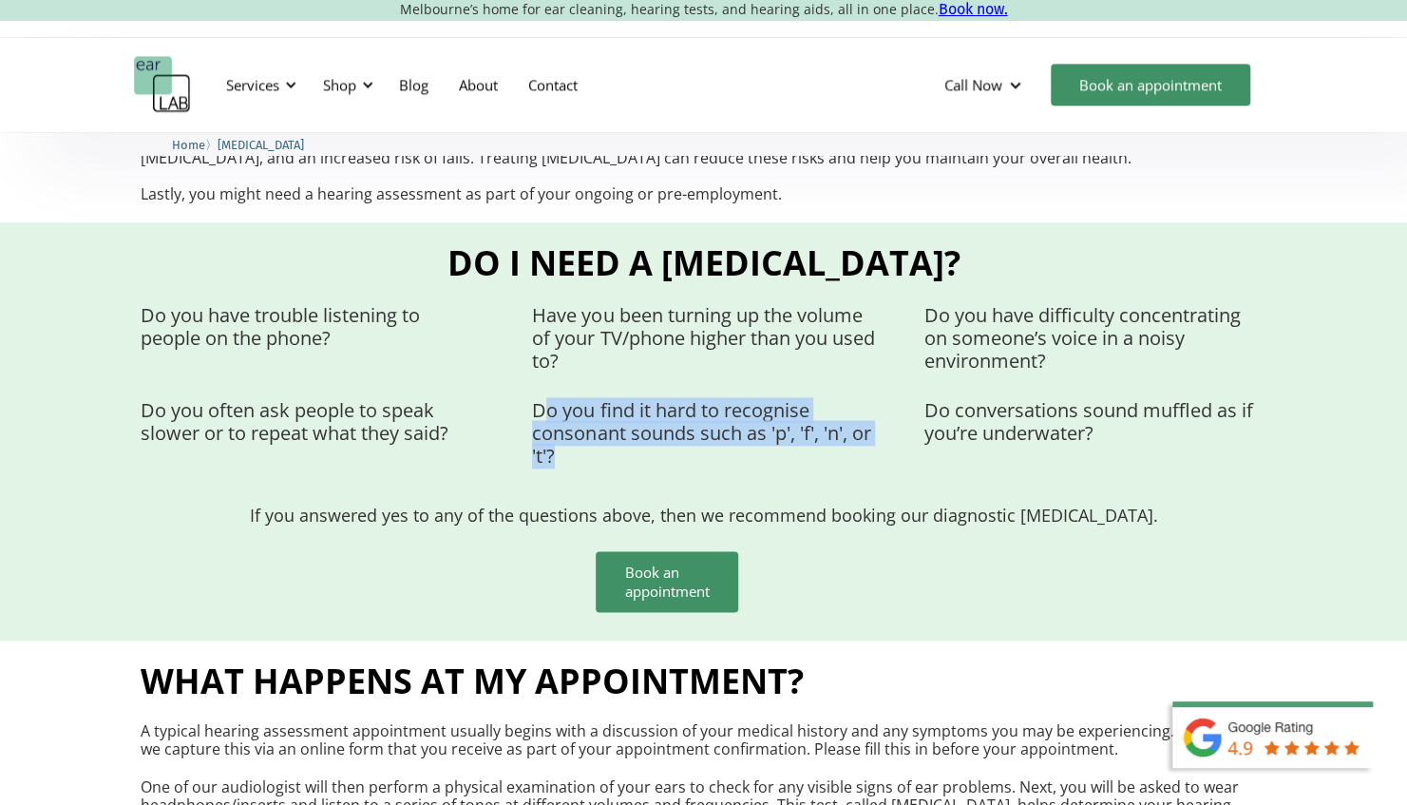
drag, startPoint x: 545, startPoint y: 388, endPoint x: 646, endPoint y: 443, distance: 114.8
click at [646, 443] on p "Do you find it hard to recognise consonant sounds such as 'p', 'f', 'n', or 't'?" at bounding box center [703, 433] width 342 height 68
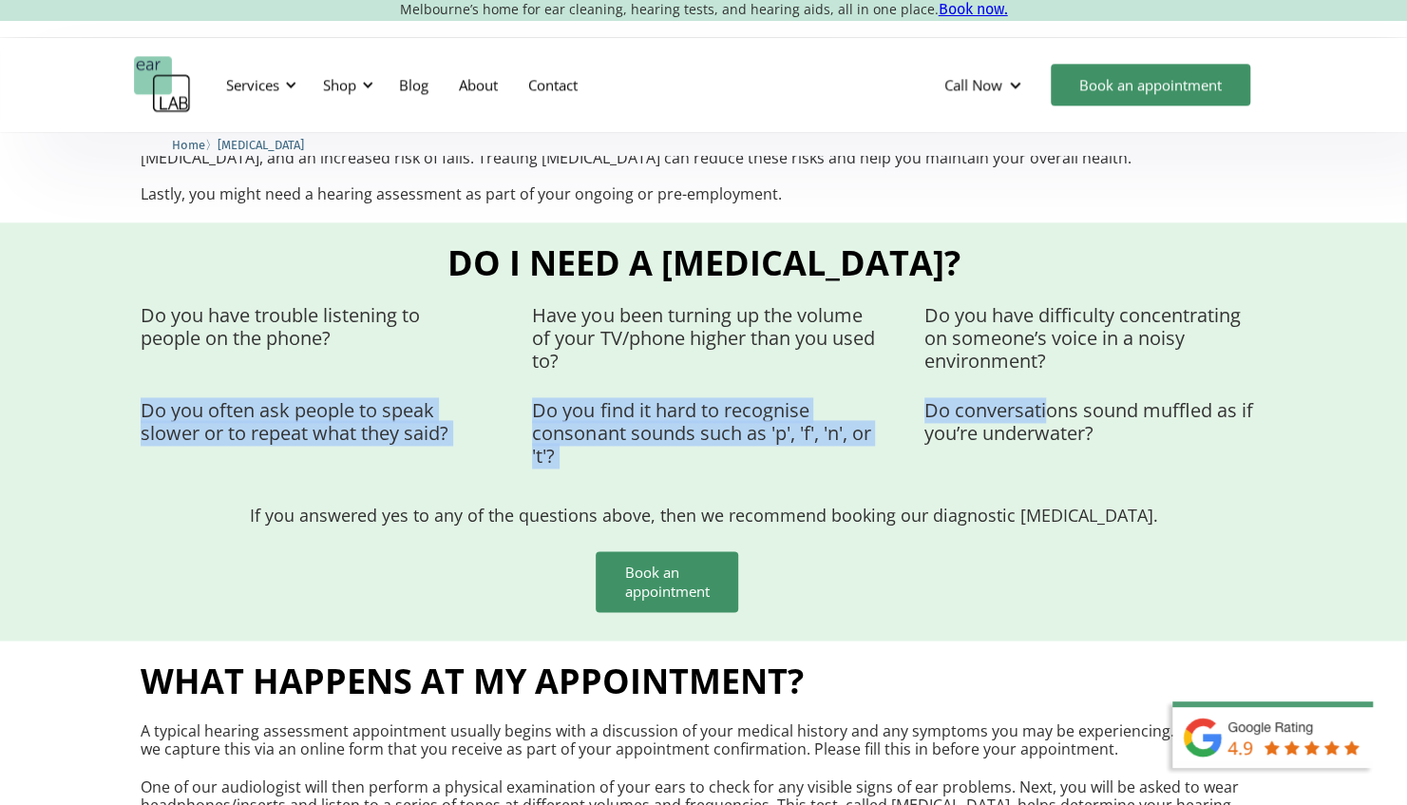
click at [1040, 373] on div "Do you have trouble listening to people on the phone? Have you been turning up …" at bounding box center [704, 385] width 1126 height 163
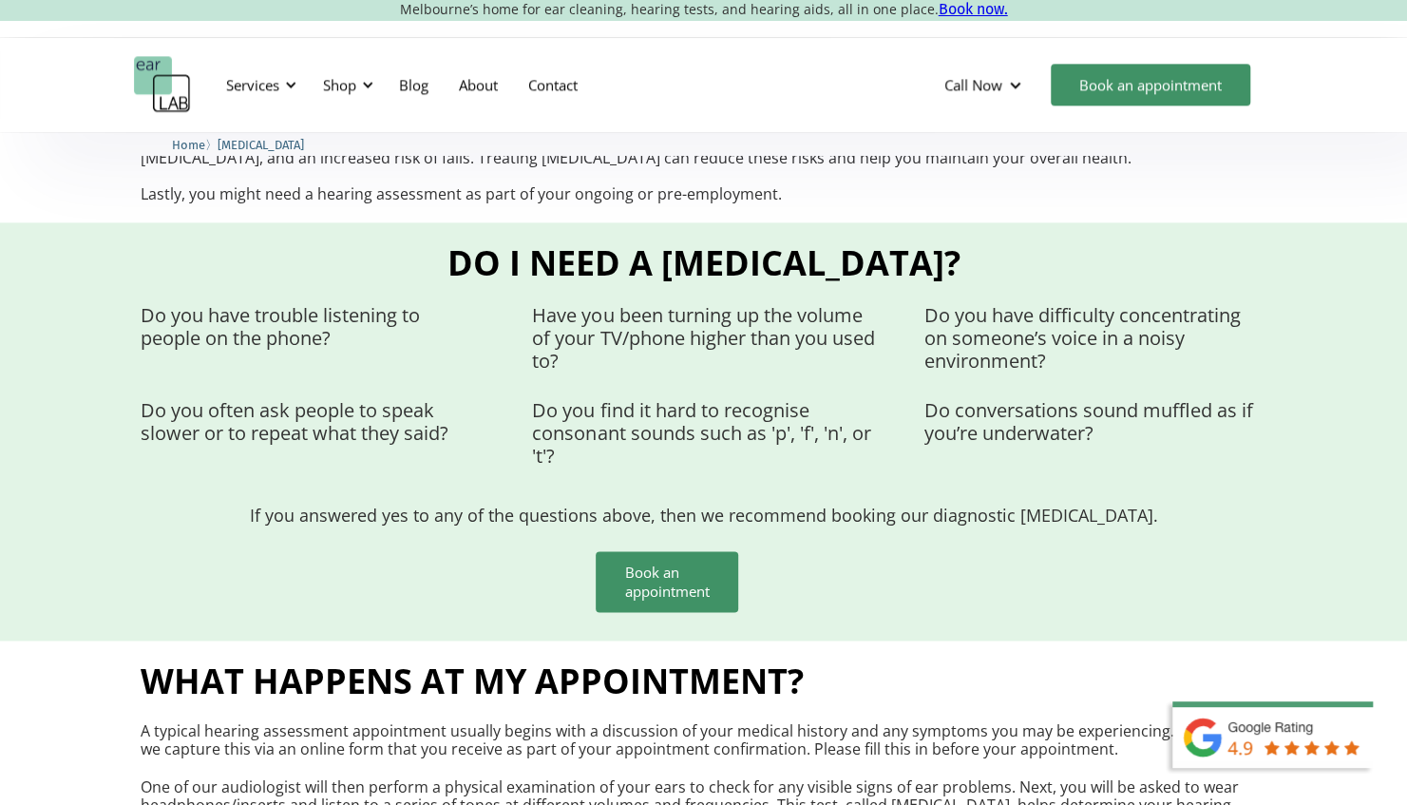
drag, startPoint x: 1040, startPoint y: 373, endPoint x: 1043, endPoint y: 447, distance: 73.2
click at [1030, 439] on div "Do you have trouble listening to people on the phone? Have you been turning up …" at bounding box center [704, 385] width 1126 height 163
click at [1083, 417] on p "Do conversations sound muffled as if you’re underwater?" at bounding box center [1095, 422] width 342 height 46
click at [1081, 420] on p "Do conversations sound muffled as if you’re underwater?" at bounding box center [1095, 422] width 342 height 46
click at [1075, 417] on p "Do conversations sound muffled as if you’re underwater?" at bounding box center [1095, 422] width 342 height 46
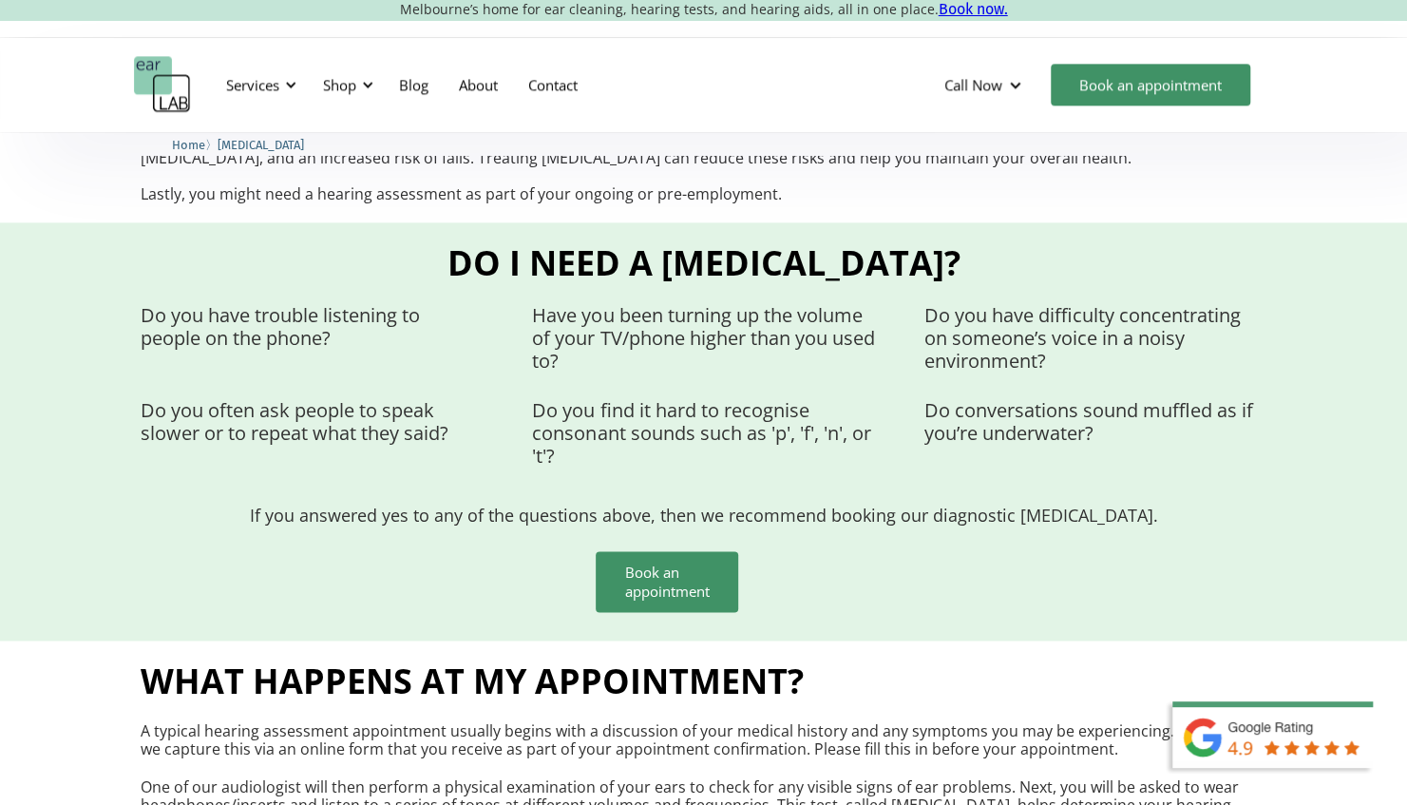
click at [1075, 417] on p "Do conversations sound muffled as if you’re underwater?" at bounding box center [1095, 422] width 342 height 46
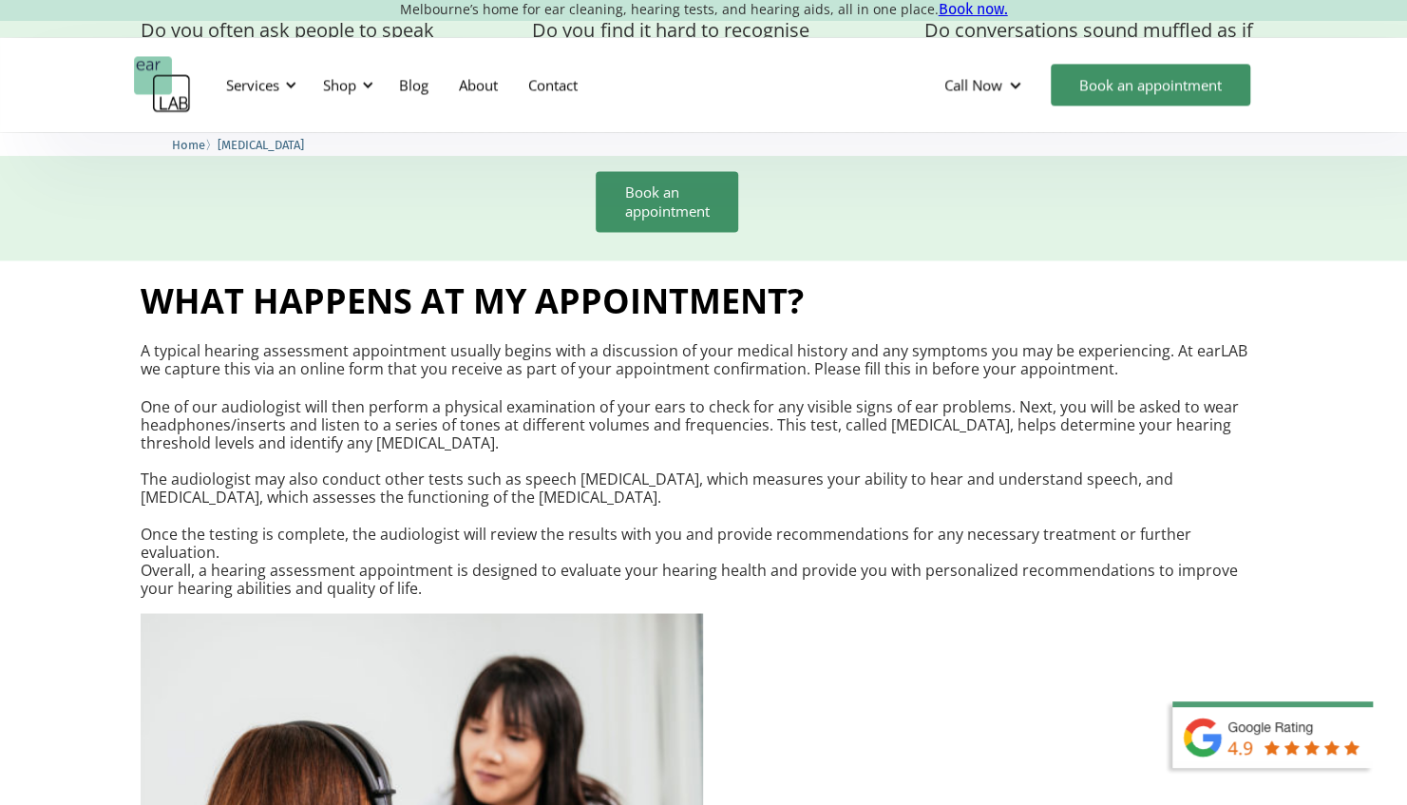
click at [659, 435] on p "A typical hearing assessment appointment usually begins with a discussion of yo…" at bounding box center [704, 470] width 1126 height 256
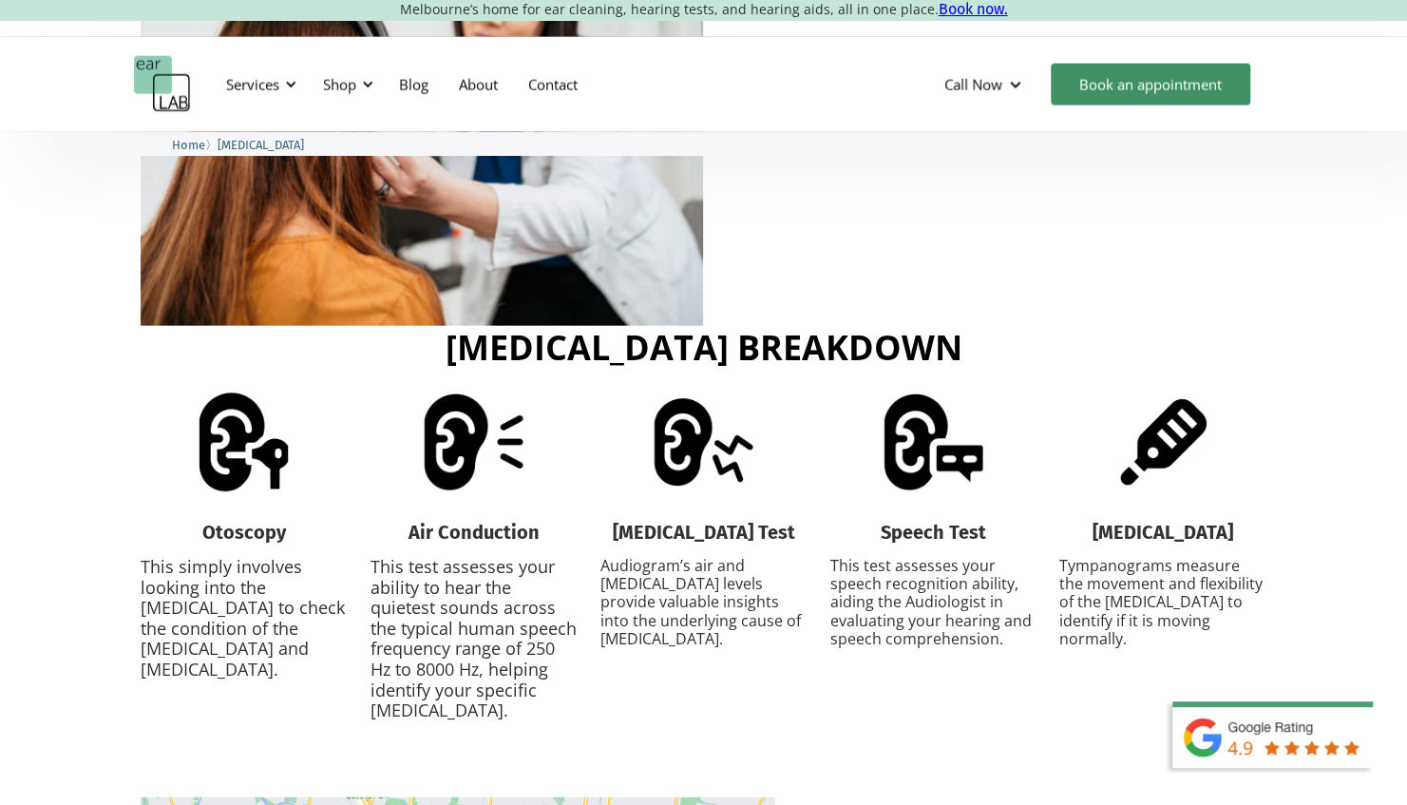
scroll to position [2470, 0]
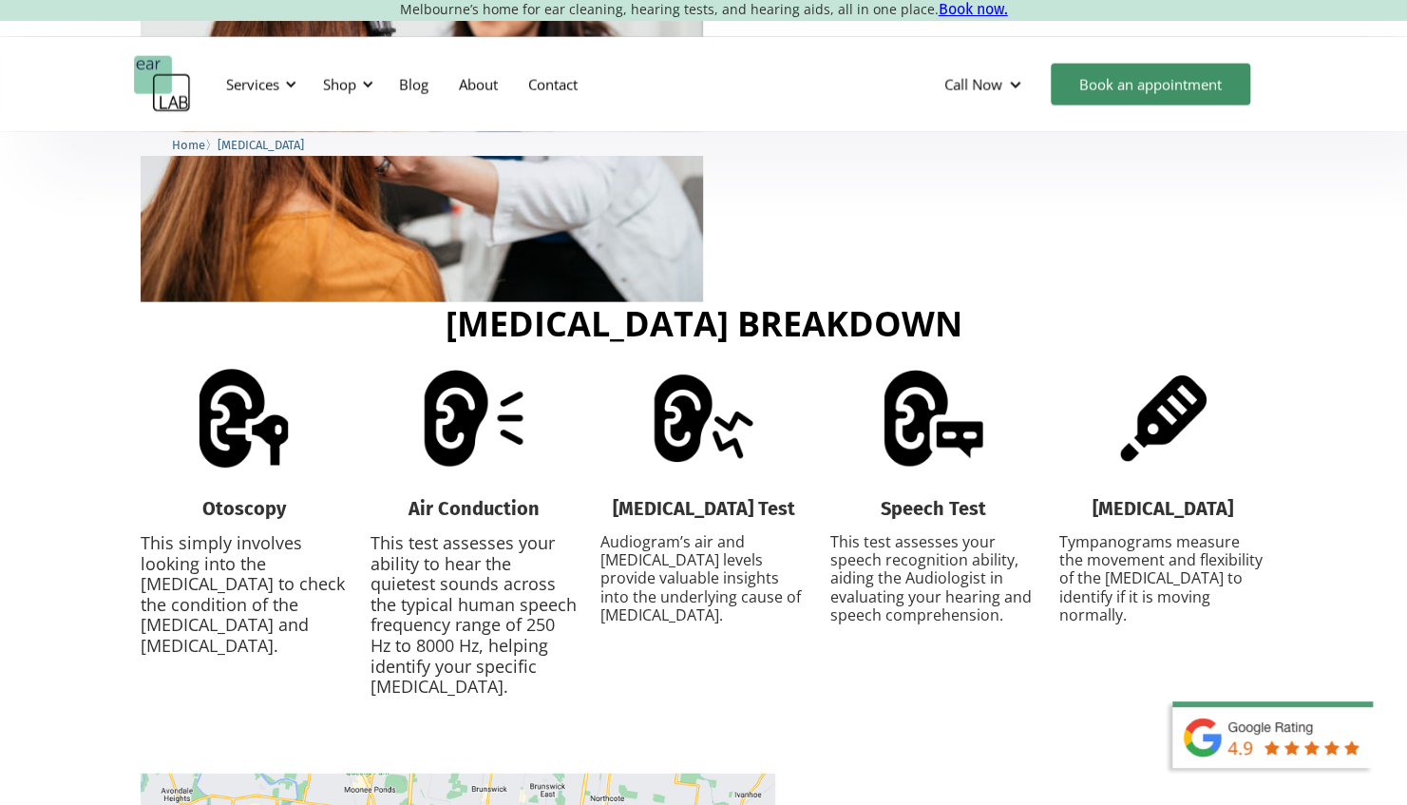
click at [719, 542] on p "Audiogram’s air and bone conduction levels provide valuable insights into the u…" at bounding box center [703, 578] width 207 height 91
click at [899, 540] on p "This test assesses your speech recognition ability, aiding the Audiologist in e…" at bounding box center [932, 578] width 207 height 91
drag, startPoint x: 899, startPoint y: 540, endPoint x: 889, endPoint y: 576, distance: 37.3
click at [889, 576] on p "This test assesses your speech recognition ability, aiding the Audiologist in e…" at bounding box center [932, 578] width 207 height 91
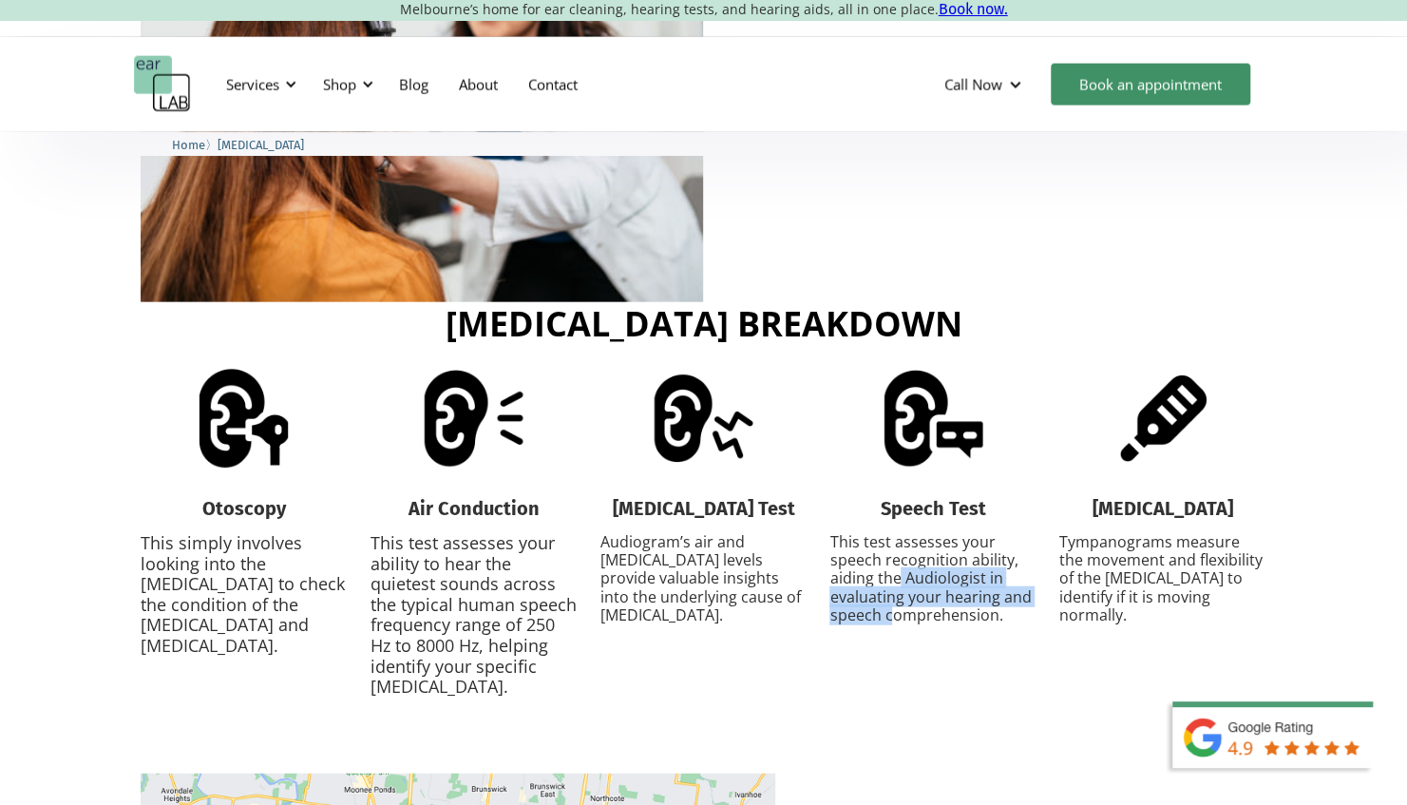
click at [889, 575] on p "This test assesses your speech recognition ability, aiding the Audiologist in e…" at bounding box center [932, 578] width 207 height 91
click at [1106, 533] on p "Tympanograms measure the movement and flexibility of the eardrum to identify if…" at bounding box center [1162, 578] width 207 height 91
click at [1085, 533] on p "Tympanograms measure the movement and flexibility of the eardrum to identify if…" at bounding box center [1162, 578] width 207 height 91
click at [1077, 533] on p "Tympanograms measure the movement and flexibility of the eardrum to identify if…" at bounding box center [1162, 578] width 207 height 91
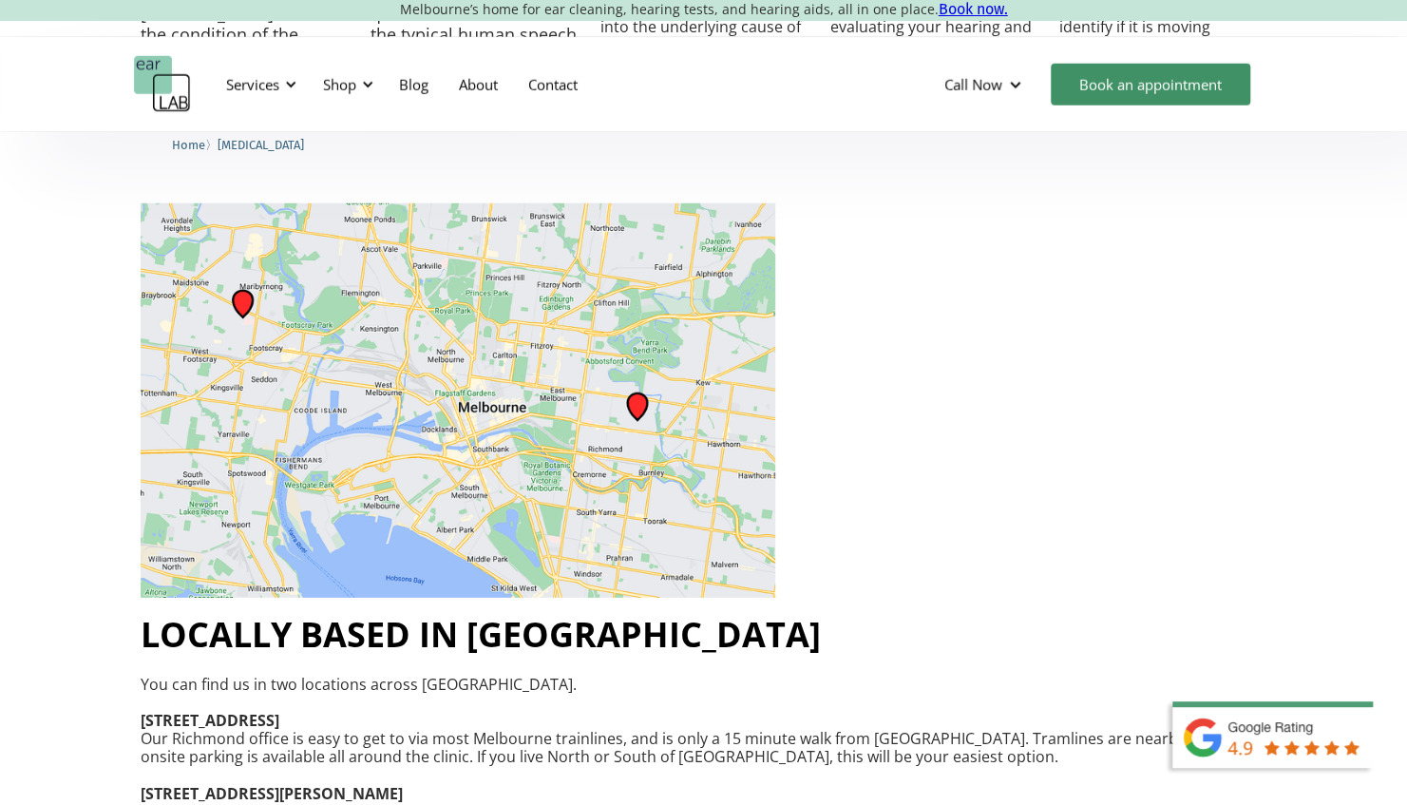
scroll to position [3230, 0]
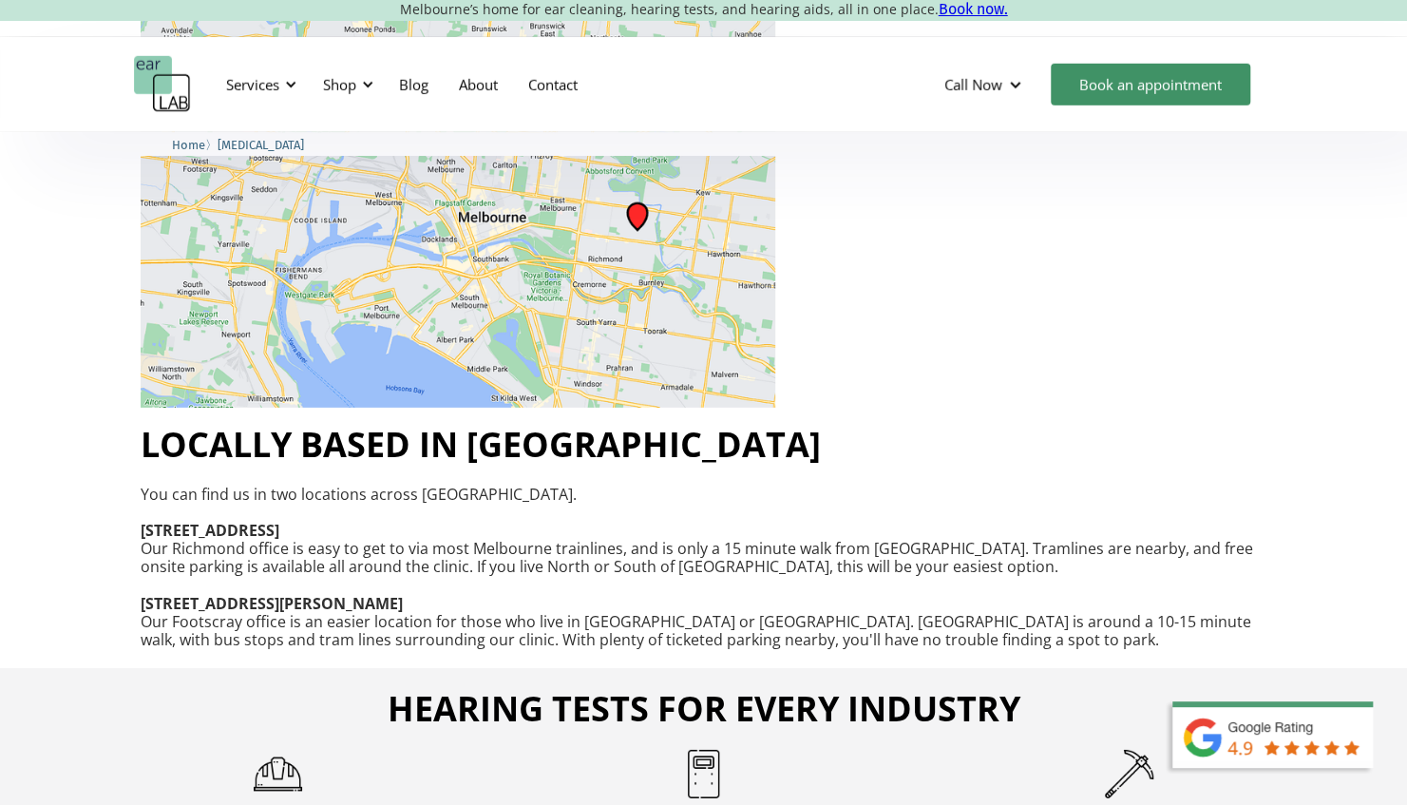
click at [555, 496] on p "You can find us in two locations across Melbourne. 132 Burnley Street, Richmond…" at bounding box center [704, 567] width 1126 height 164
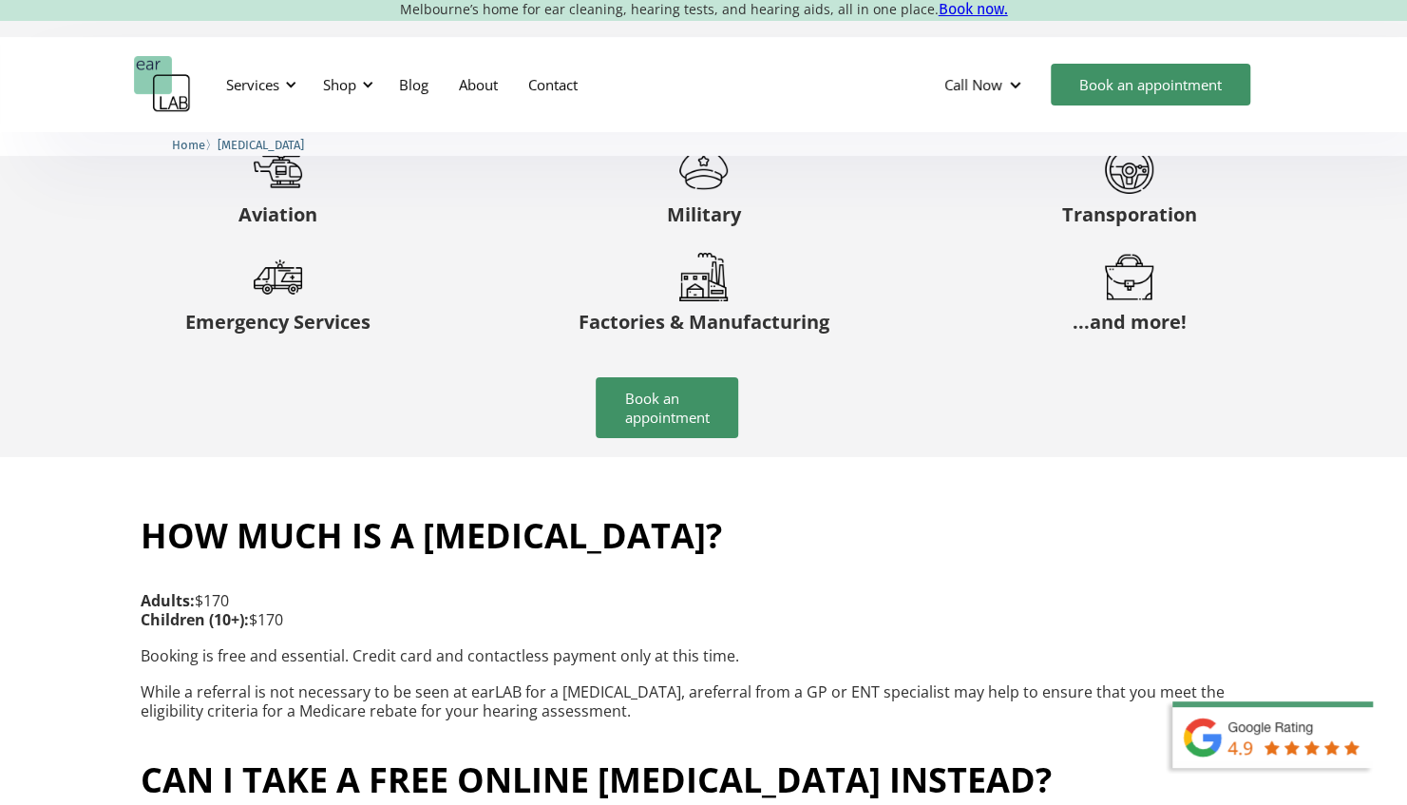
scroll to position [4370, 0]
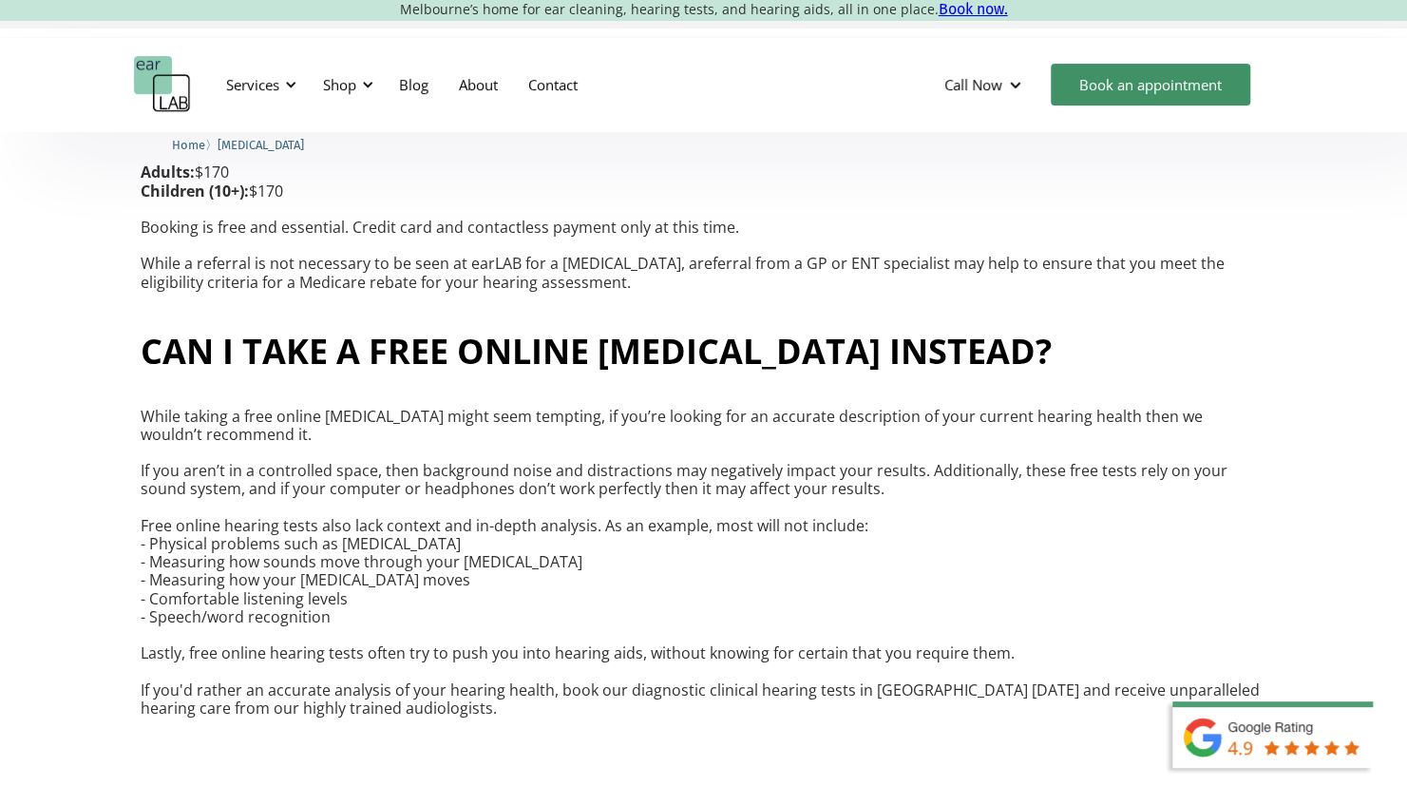
drag, startPoint x: 764, startPoint y: 435, endPoint x: 585, endPoint y: 511, distance: 194.1
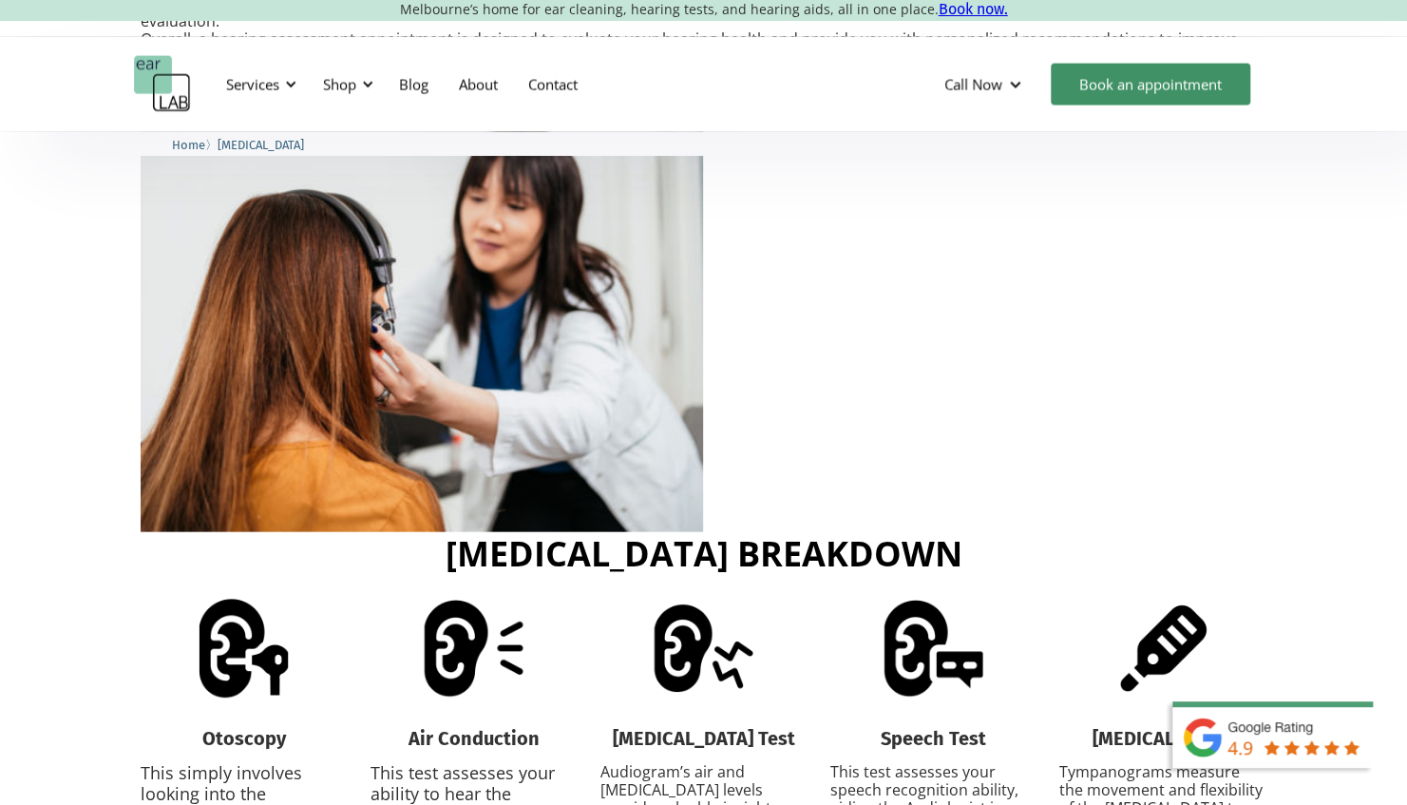
scroll to position [1900, 0]
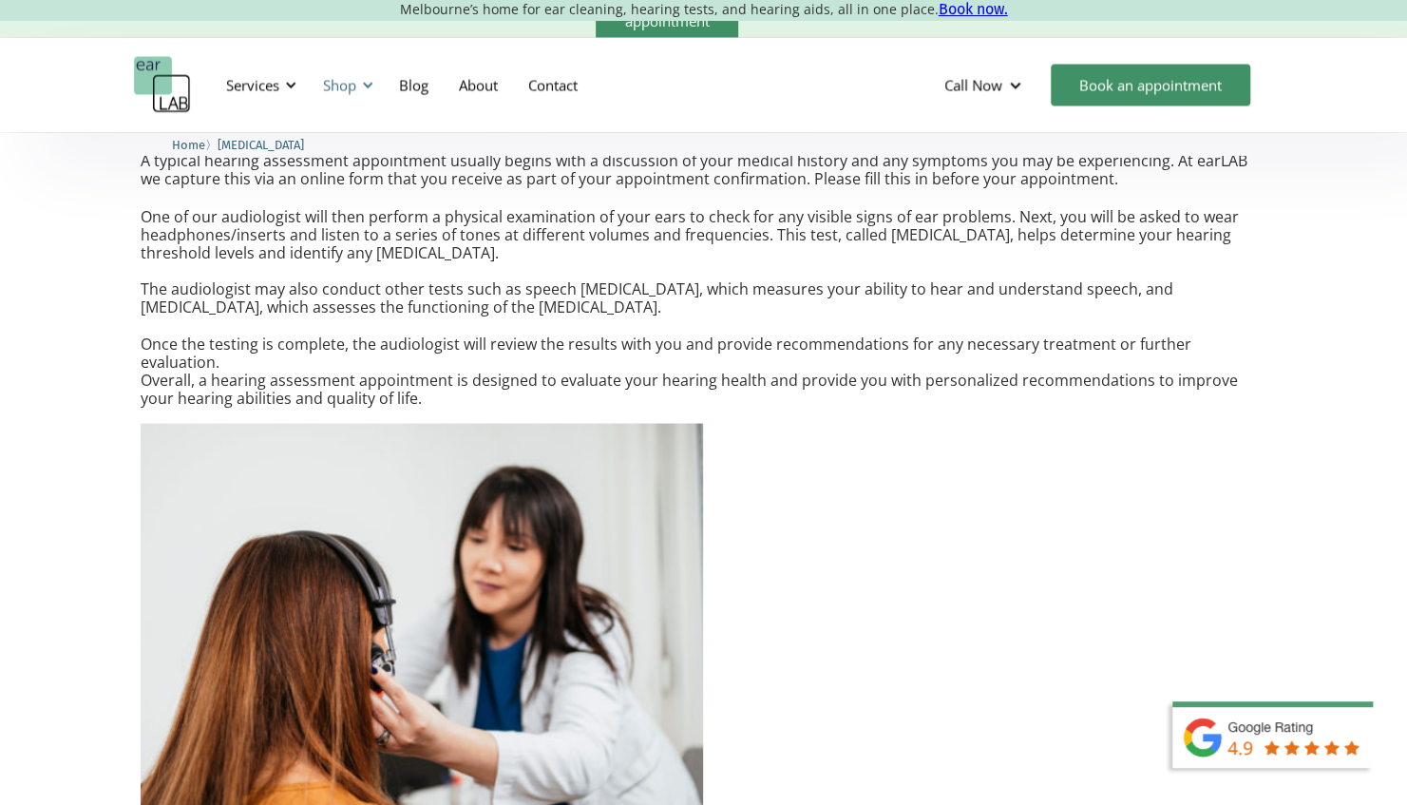
click at [342, 93] on div "Shop" at bounding box center [339, 84] width 33 height 19
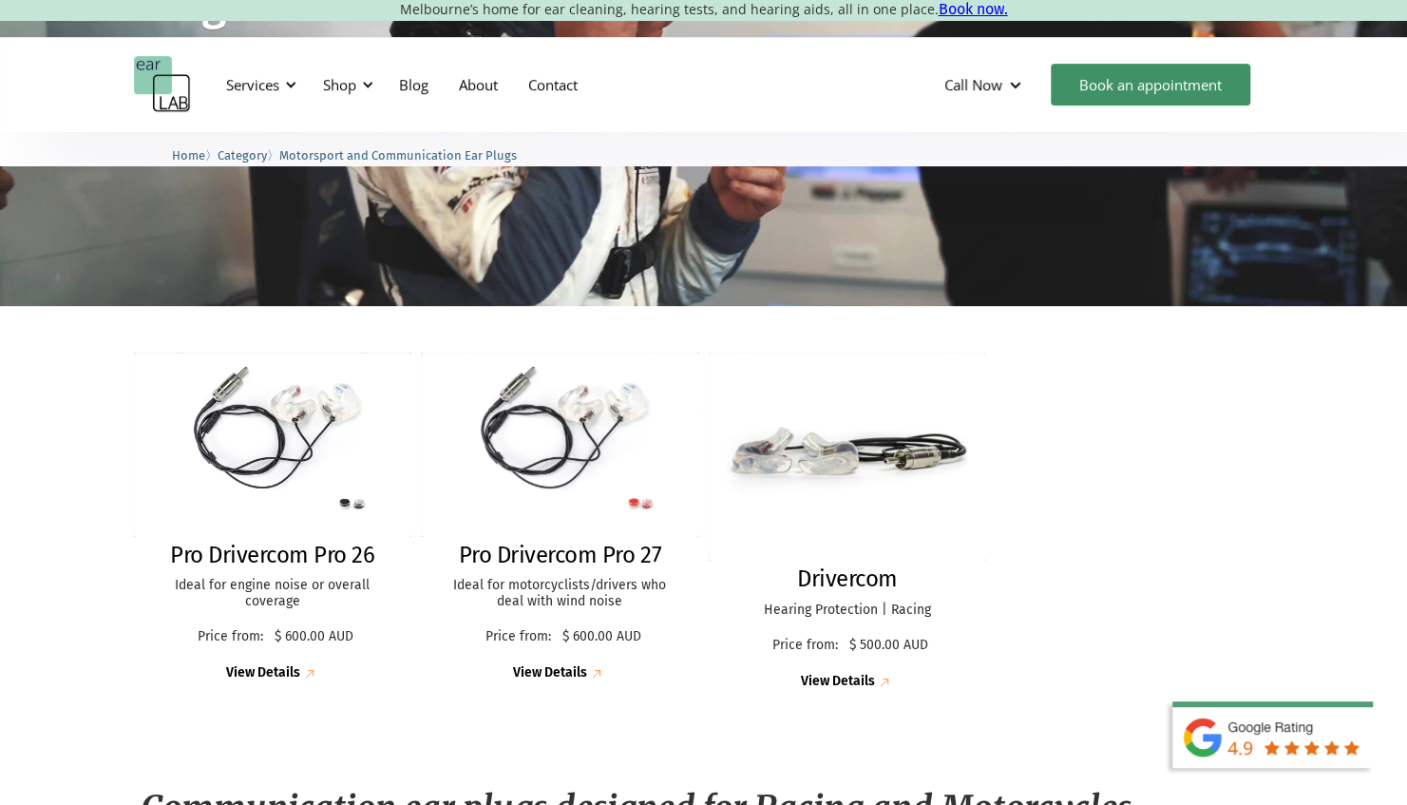
scroll to position [285, 0]
